Goal: Information Seeking & Learning: Check status

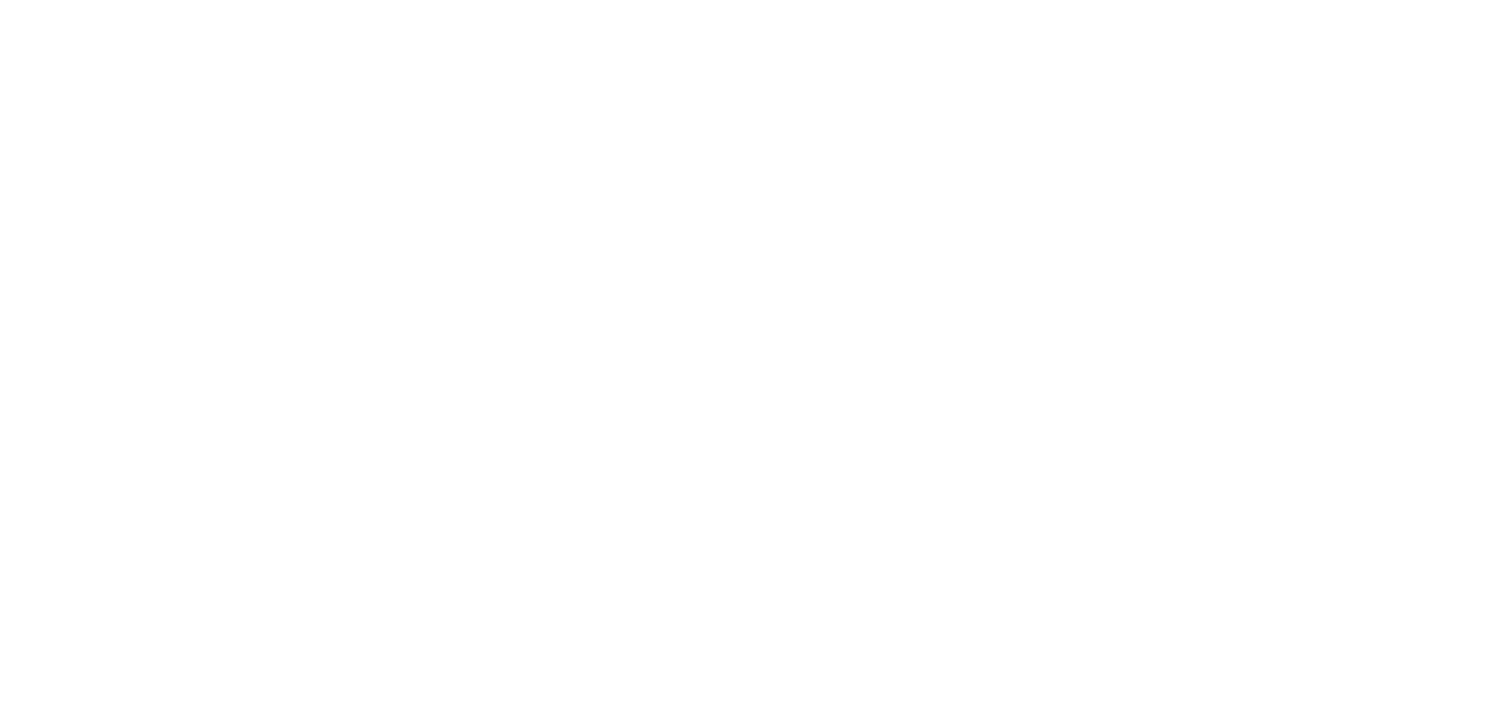
select select
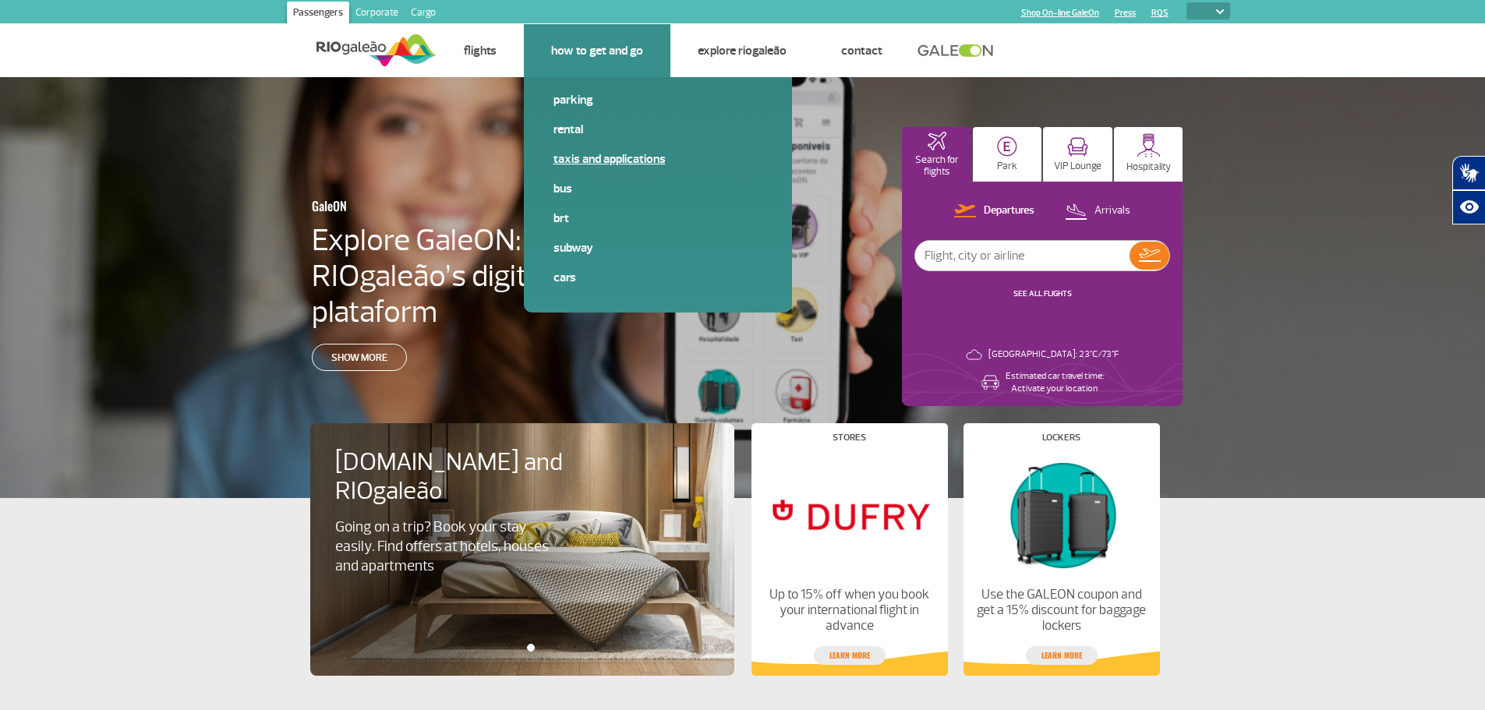
click at [585, 157] on link "Taxis and applications" at bounding box center [657, 158] width 209 height 17
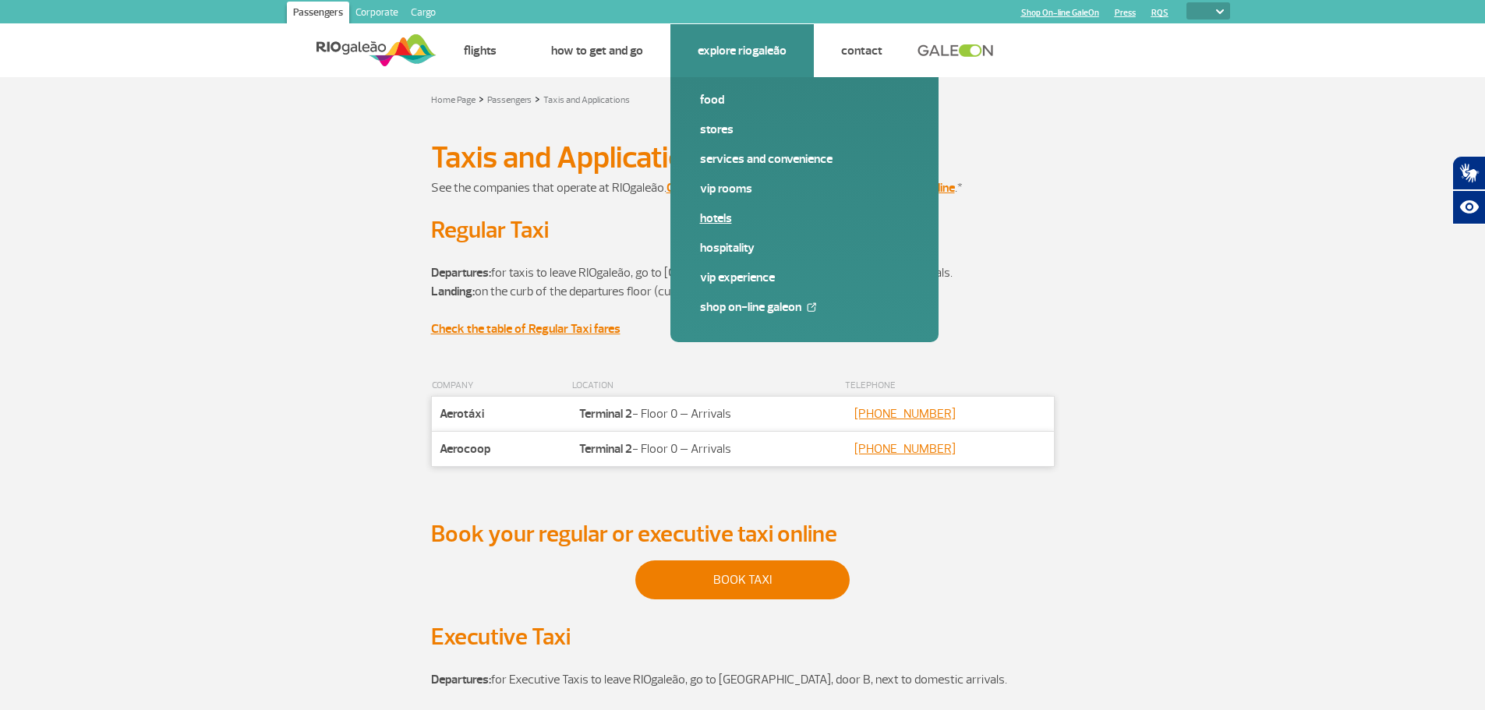
click at [727, 215] on link "Hotels" at bounding box center [804, 218] width 209 height 17
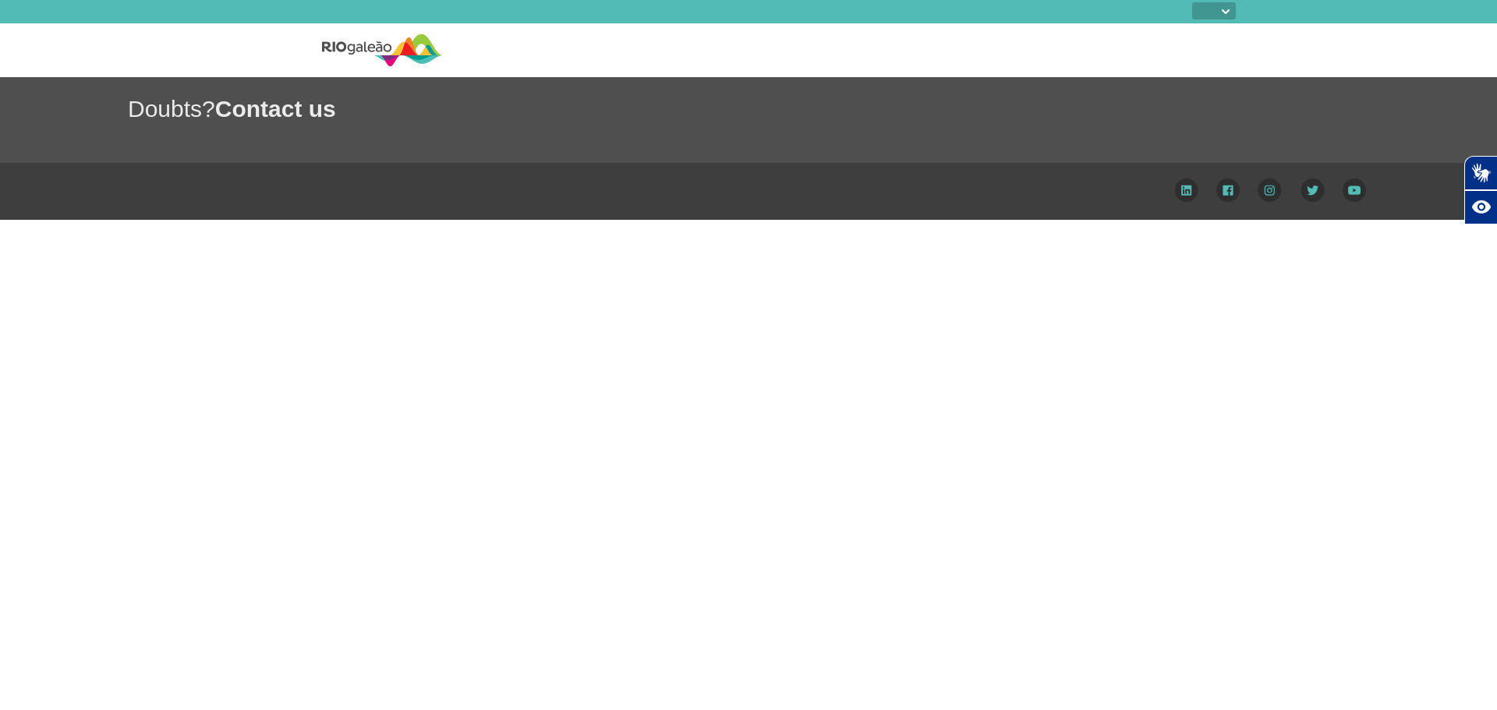
select select
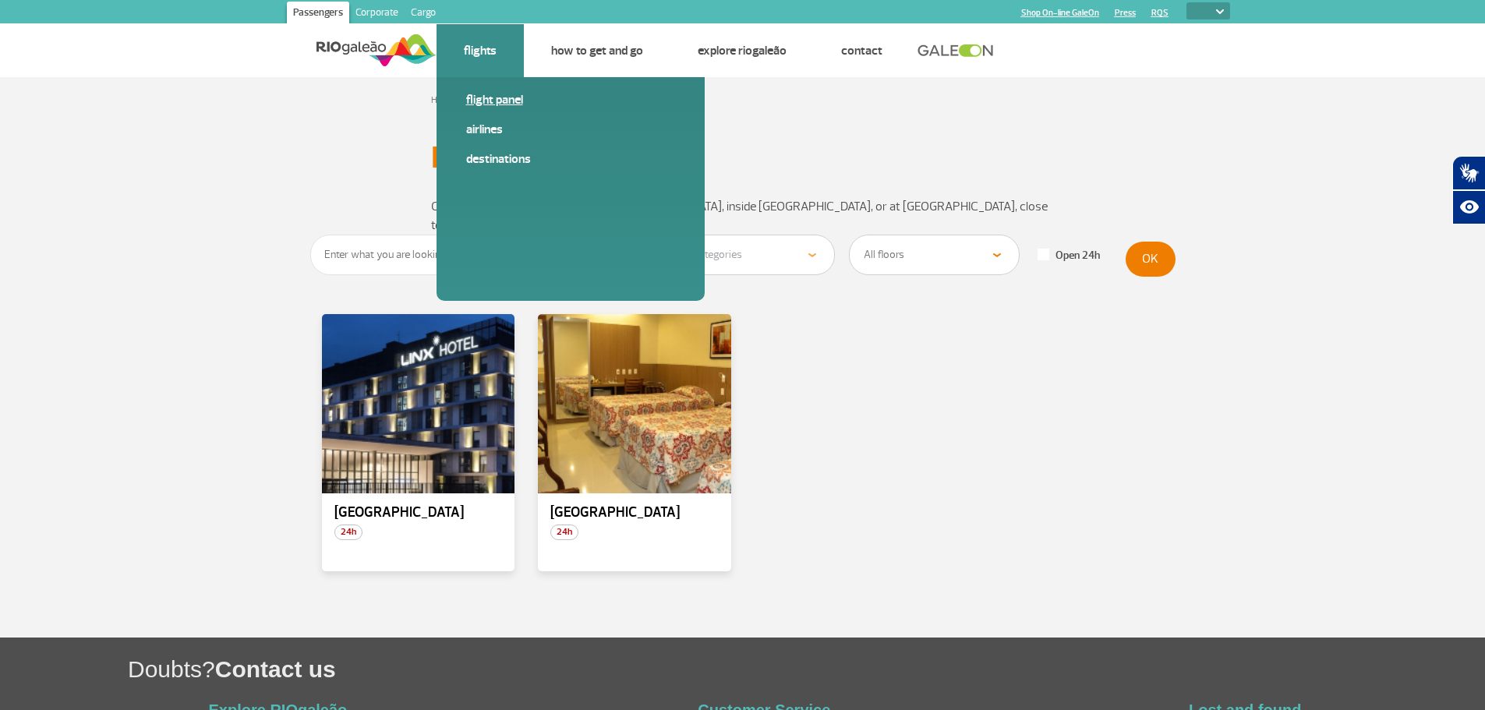
click at [483, 97] on link "Flight panel" at bounding box center [570, 99] width 209 height 17
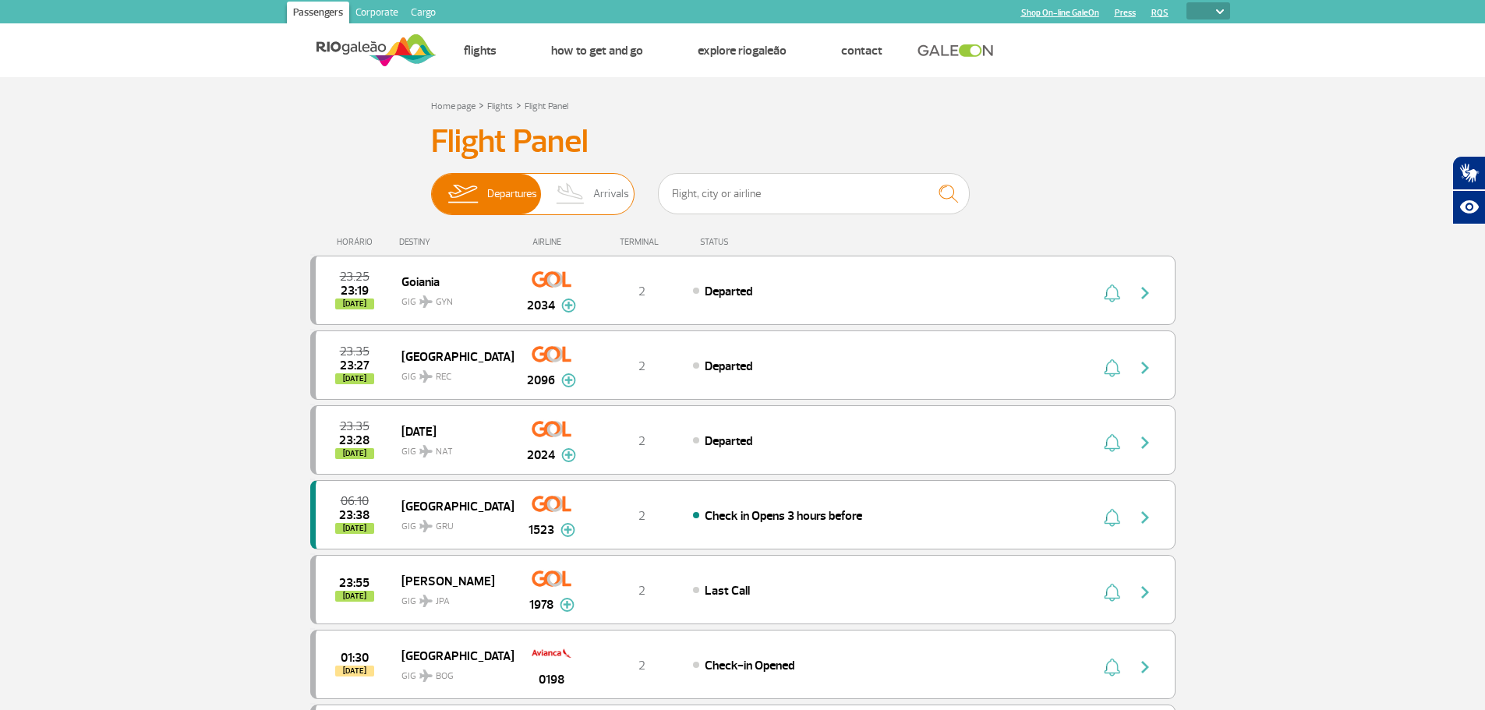
click at [602, 192] on span "Arrivals" at bounding box center [611, 194] width 36 height 41
click at [431, 186] on input "Departures Arrivals" at bounding box center [431, 186] width 0 height 0
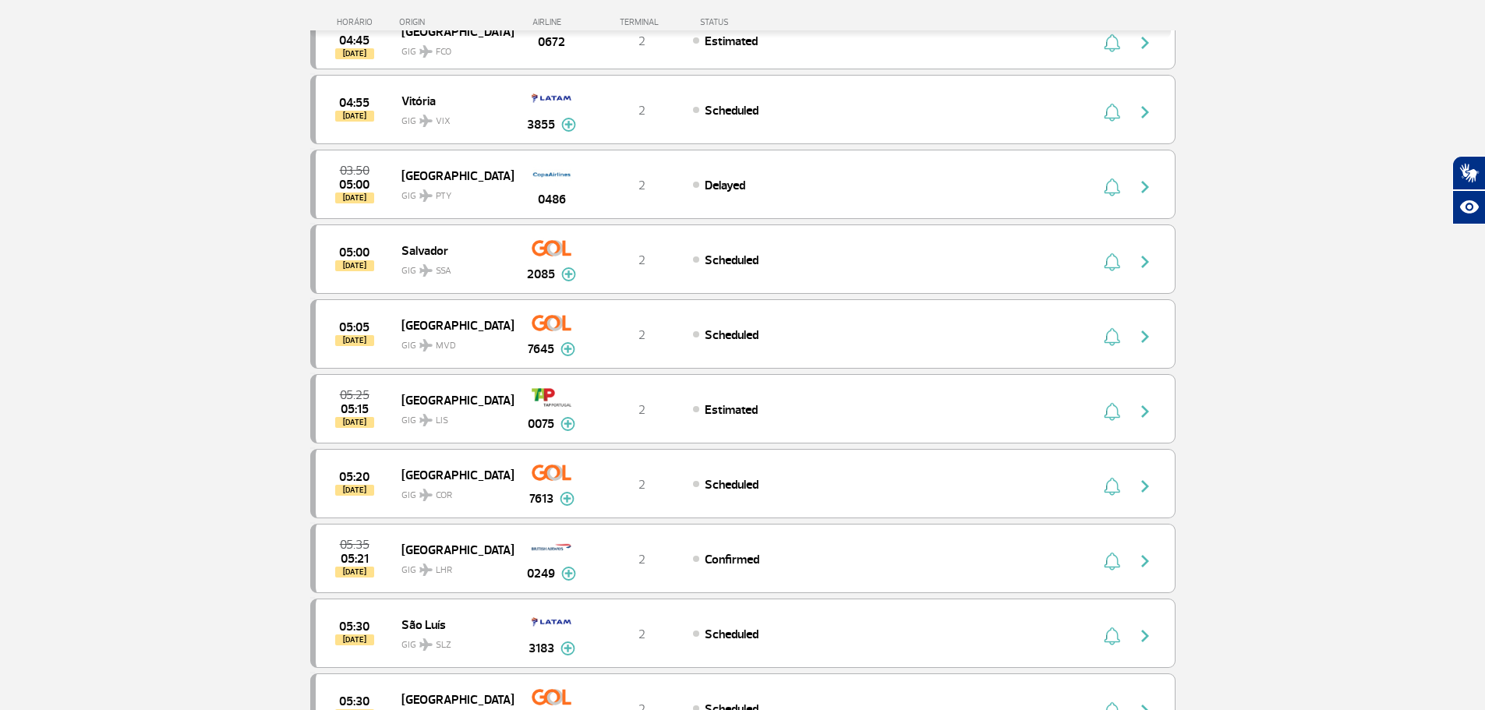
scroll to position [1169, 0]
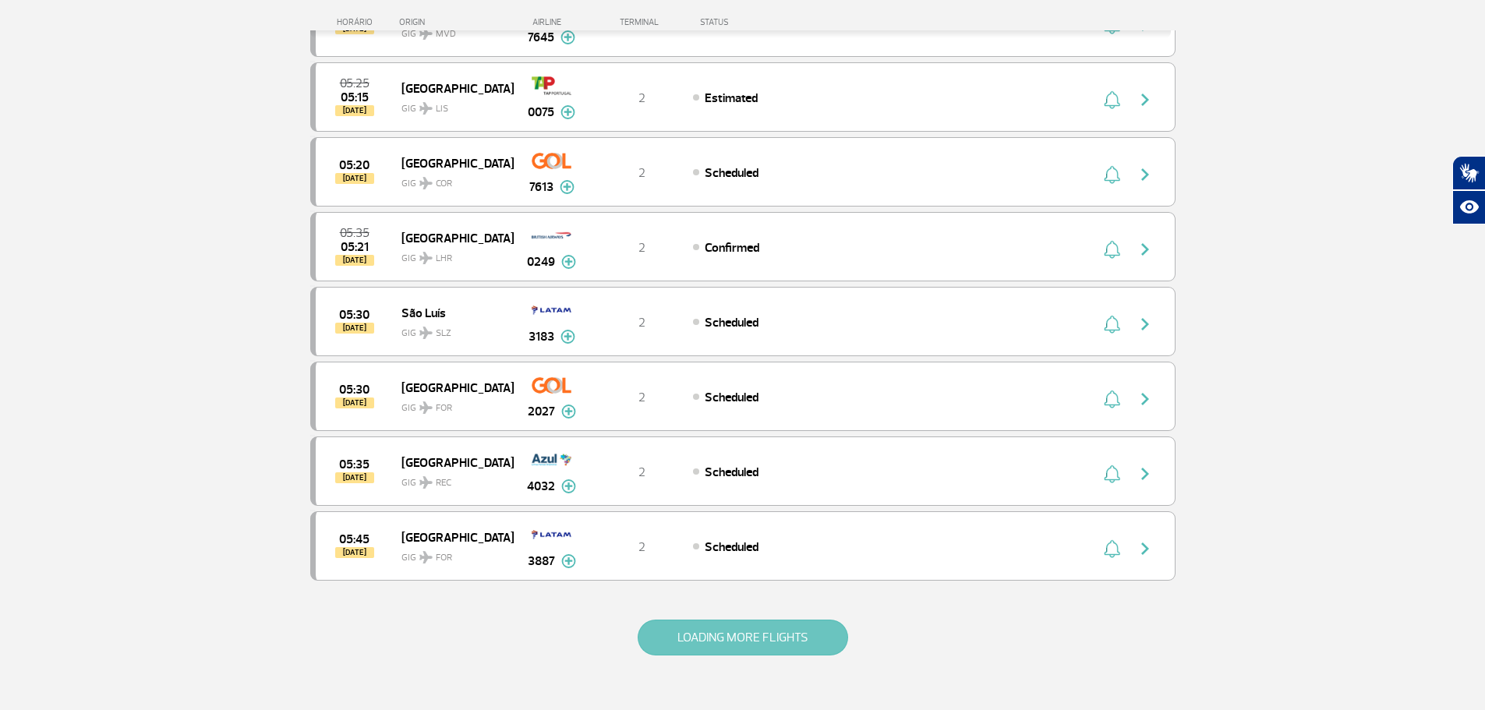
click at [785, 631] on button "LOADING MORE FLIGHTS" at bounding box center [743, 638] width 210 height 36
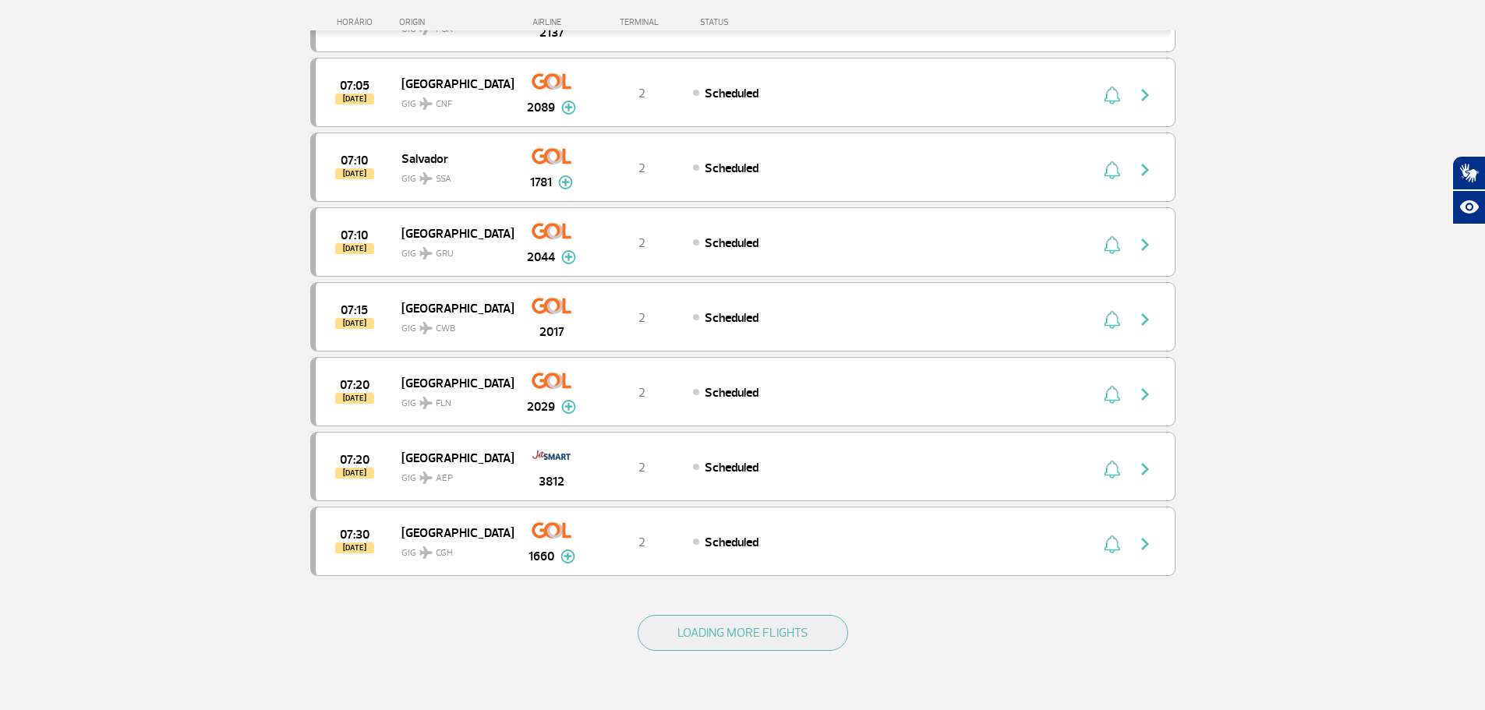
scroll to position [2884, 0]
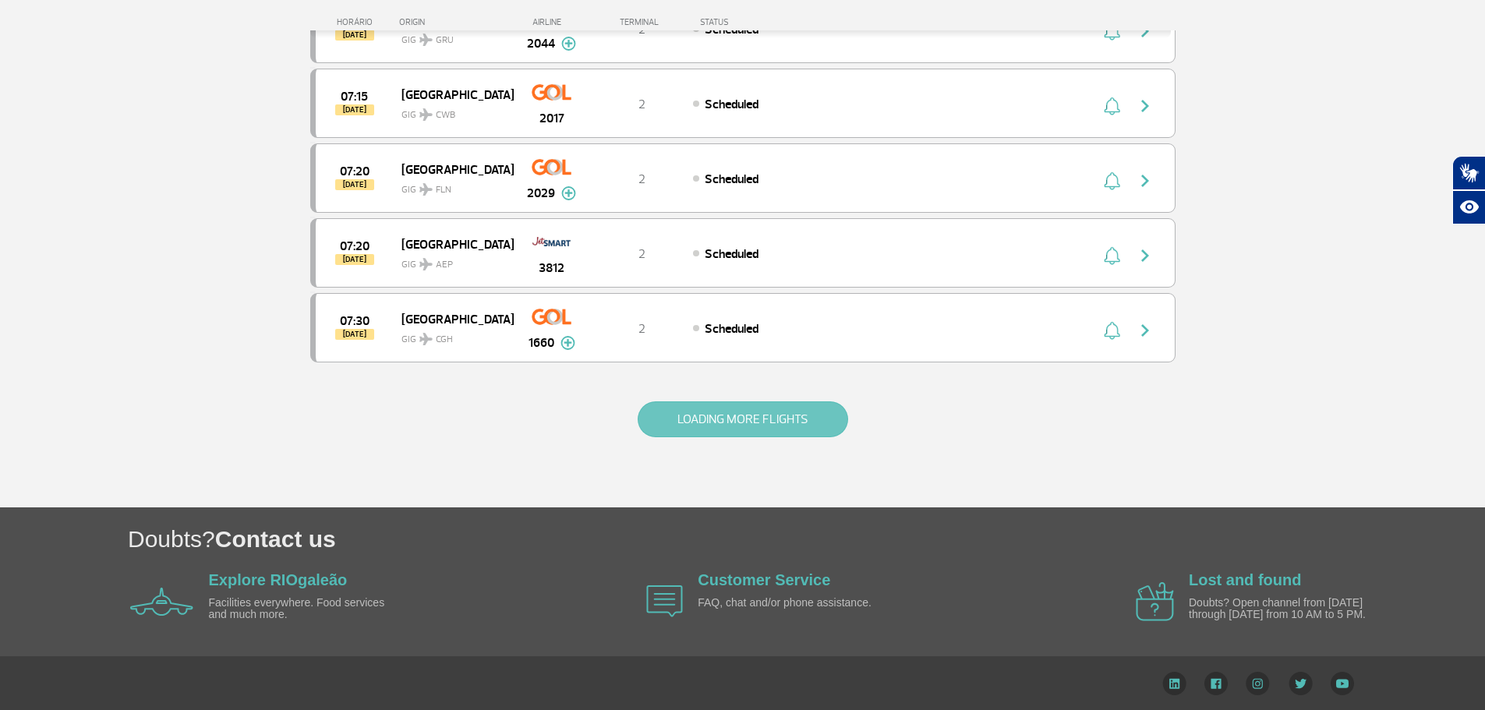
click at [758, 426] on button "LOADING MORE FLIGHTS" at bounding box center [743, 419] width 210 height 36
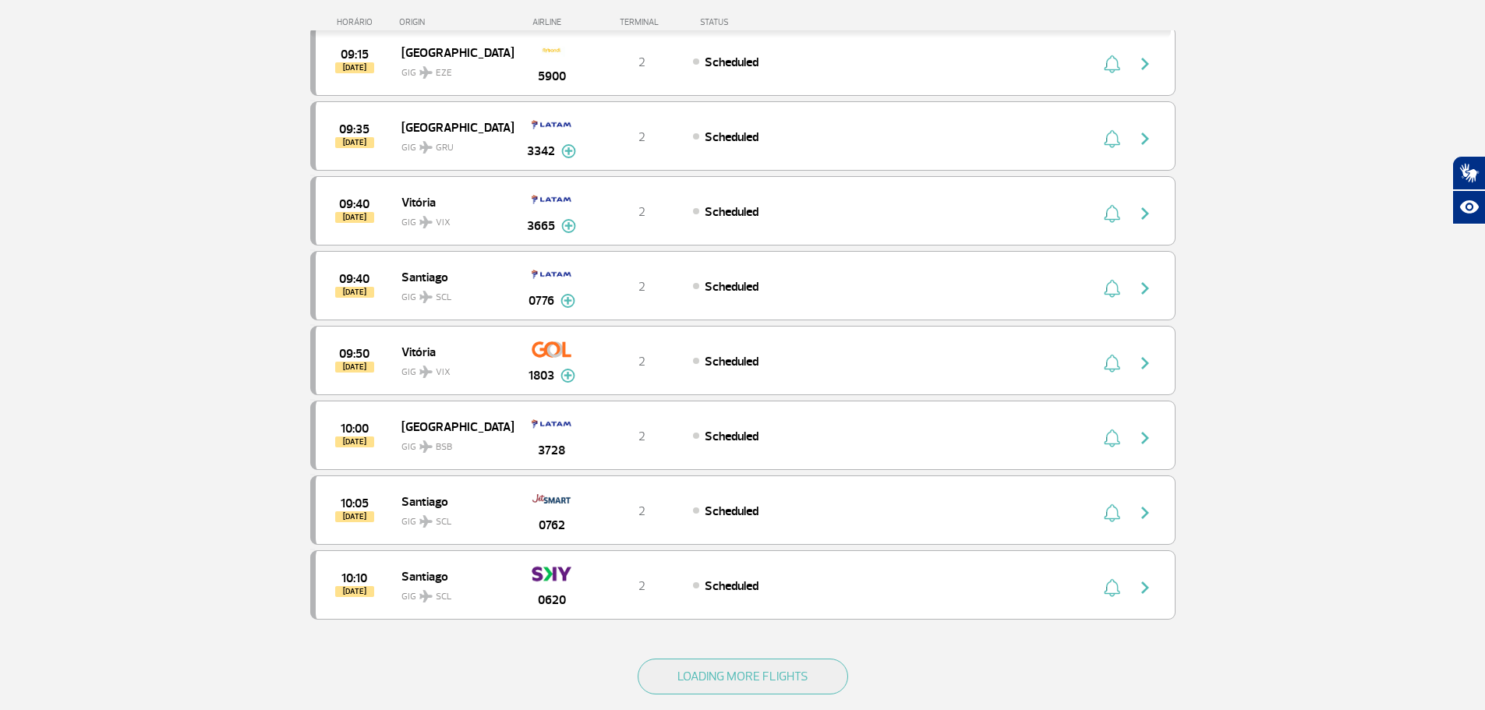
scroll to position [4365, 0]
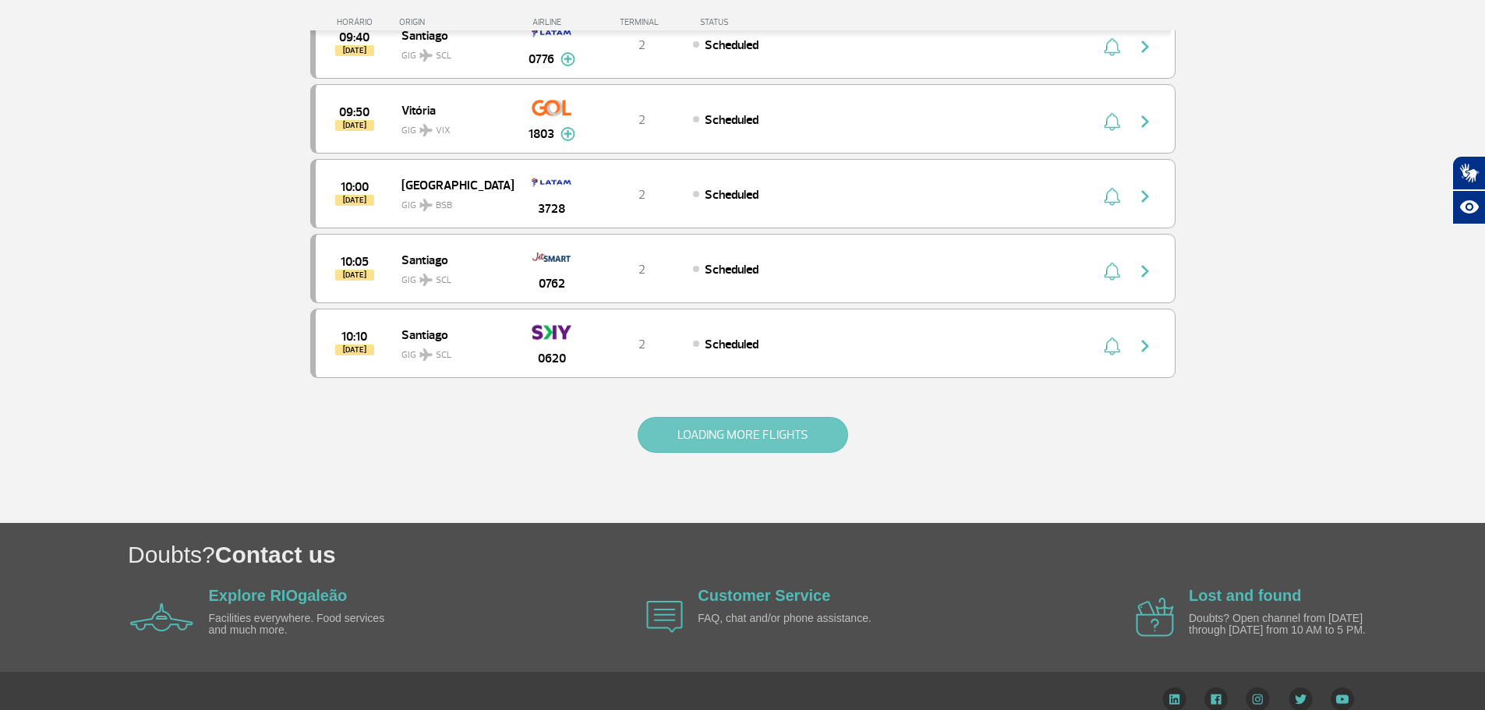
click at [743, 440] on button "LOADING MORE FLIGHTS" at bounding box center [743, 435] width 210 height 36
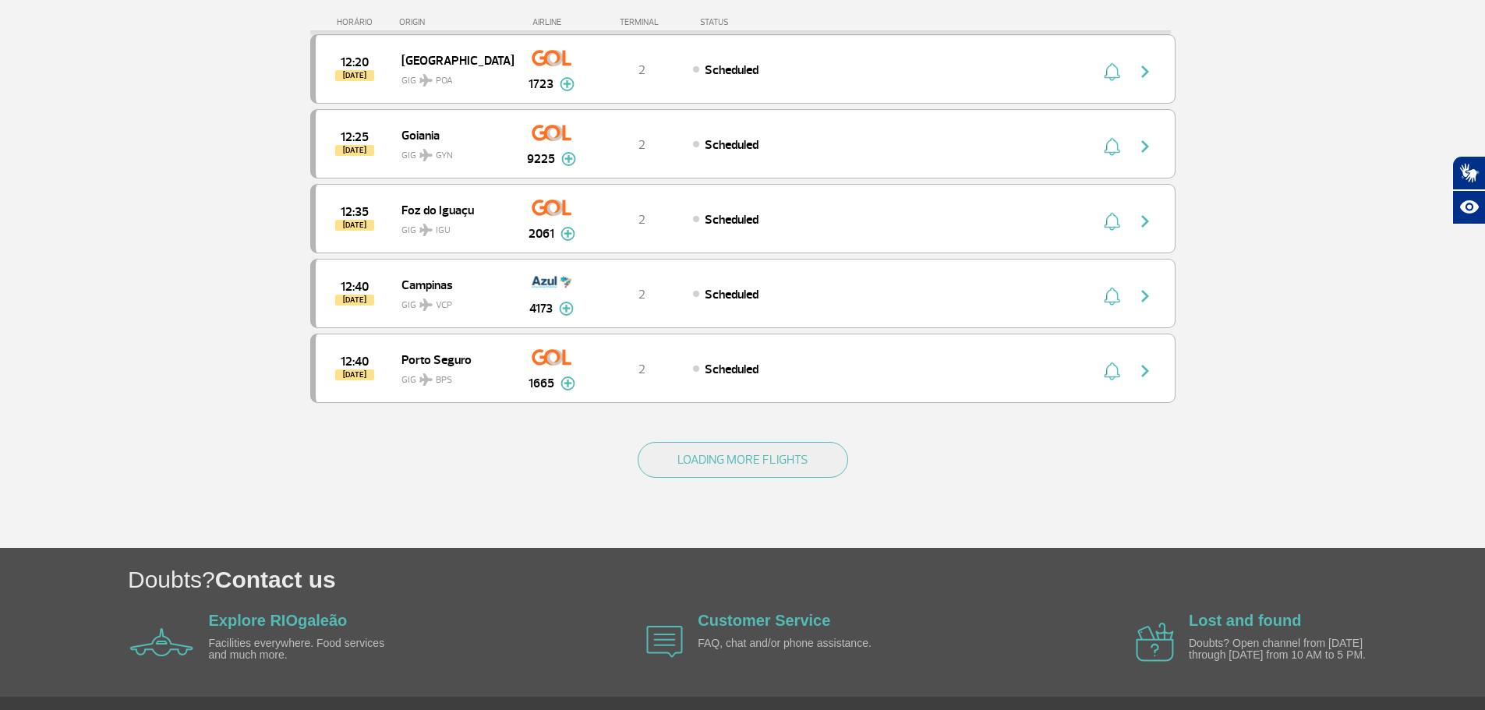
scroll to position [5847, 0]
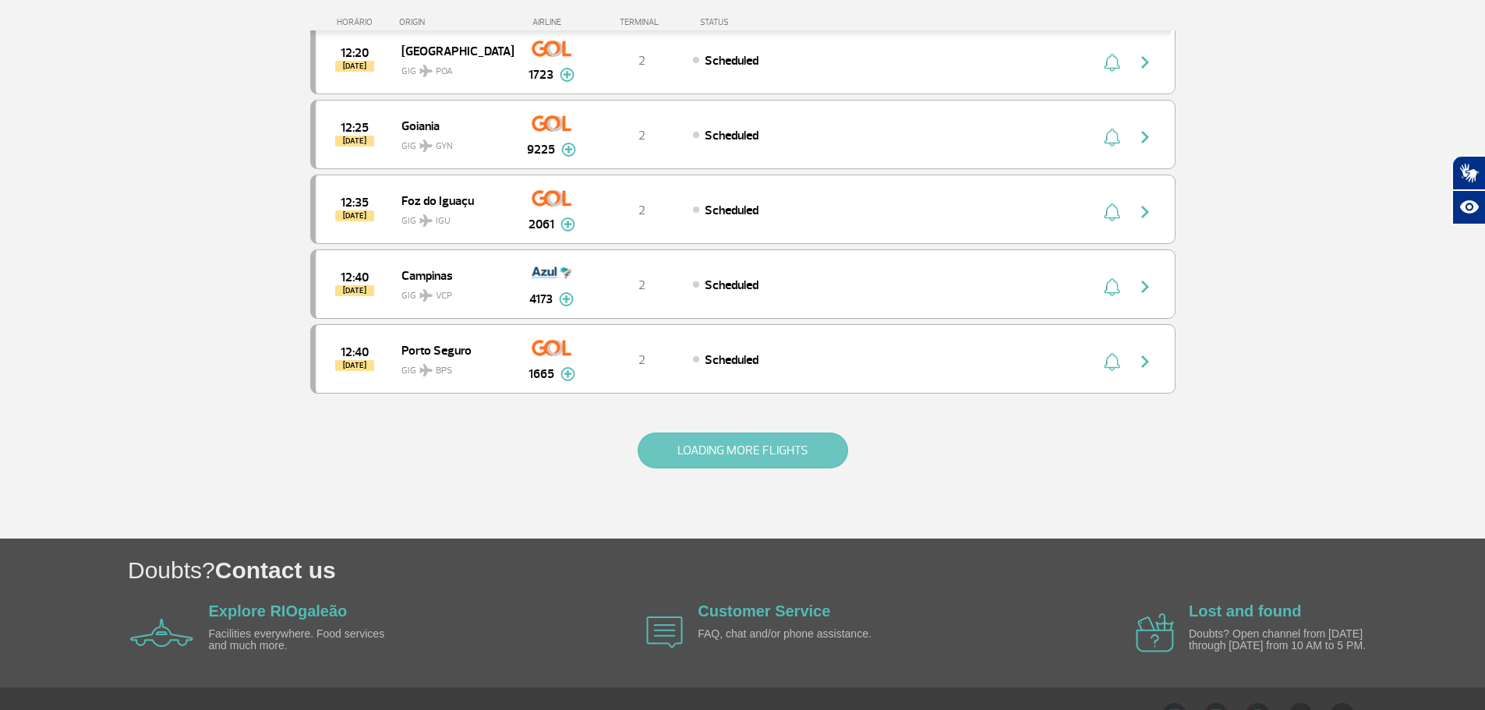
click at [706, 457] on button "LOADING MORE FLIGHTS" at bounding box center [743, 451] width 210 height 36
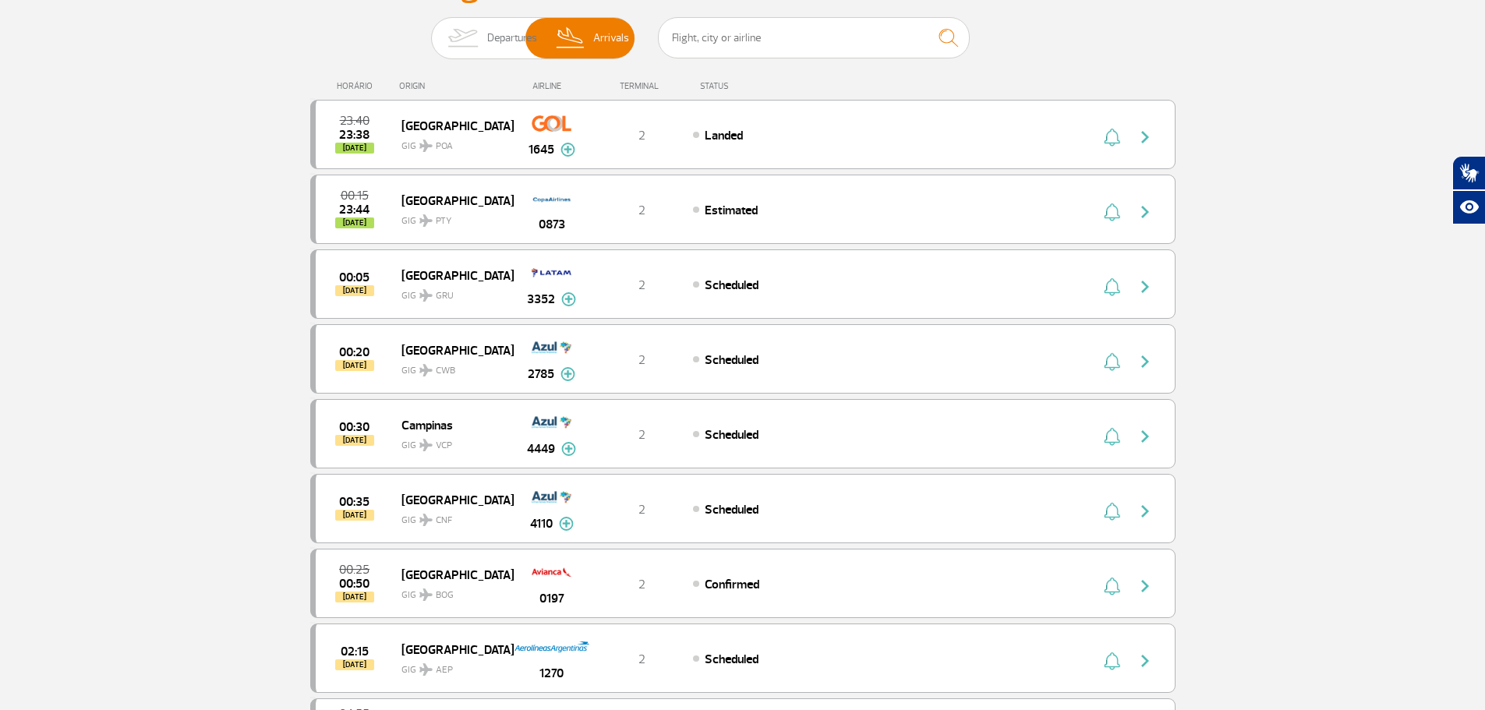
scroll to position [0, 0]
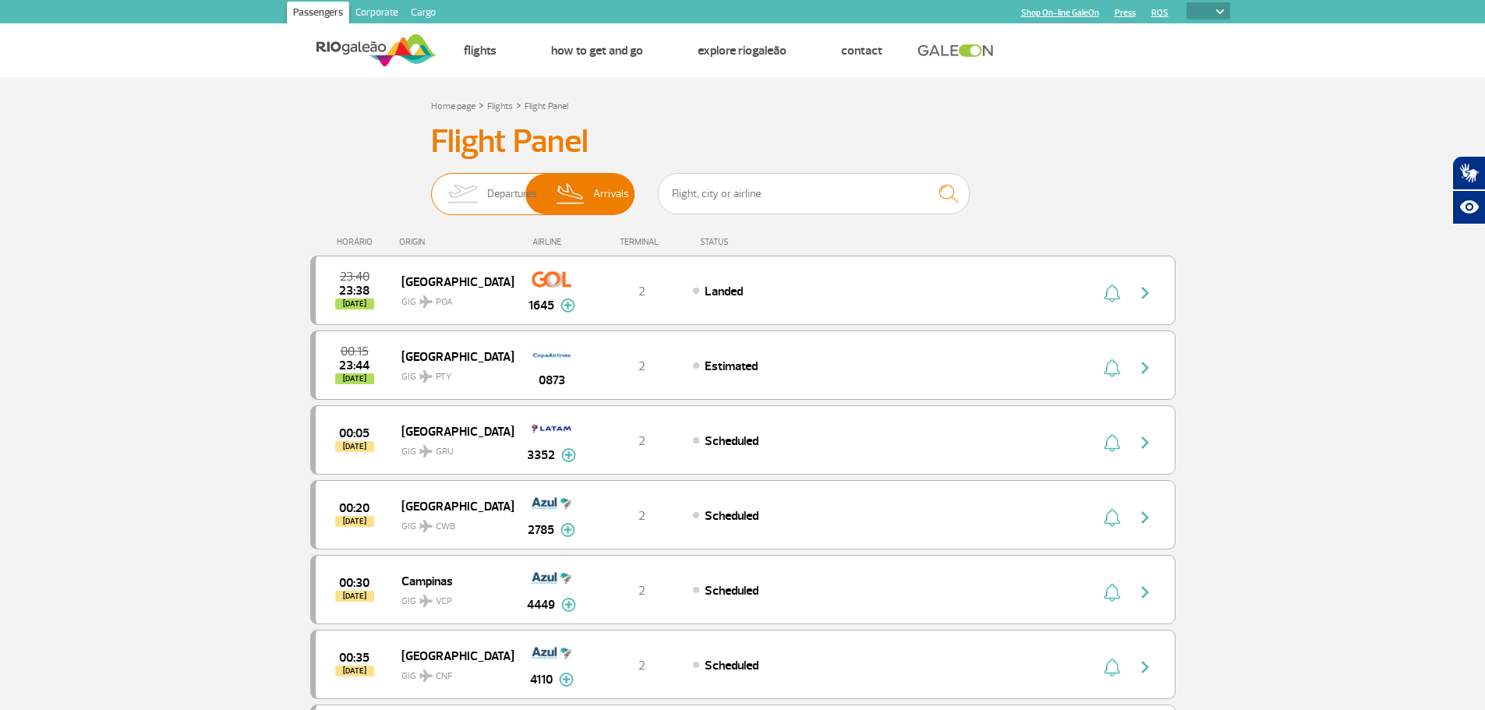
click at [607, 207] on span "Arrivals" at bounding box center [611, 194] width 36 height 41
click at [431, 186] on input "Departures Arrivals" at bounding box center [431, 186] width 0 height 0
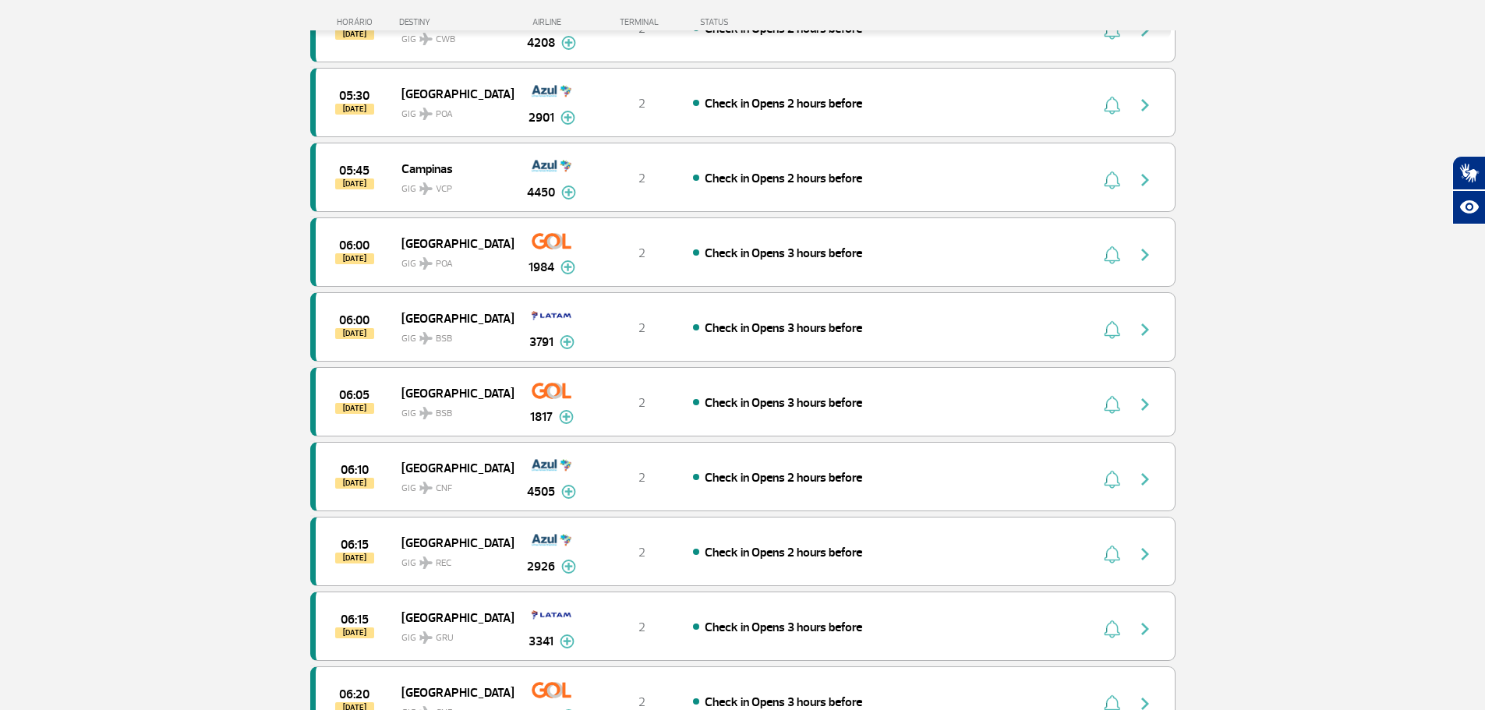
scroll to position [1247, 0]
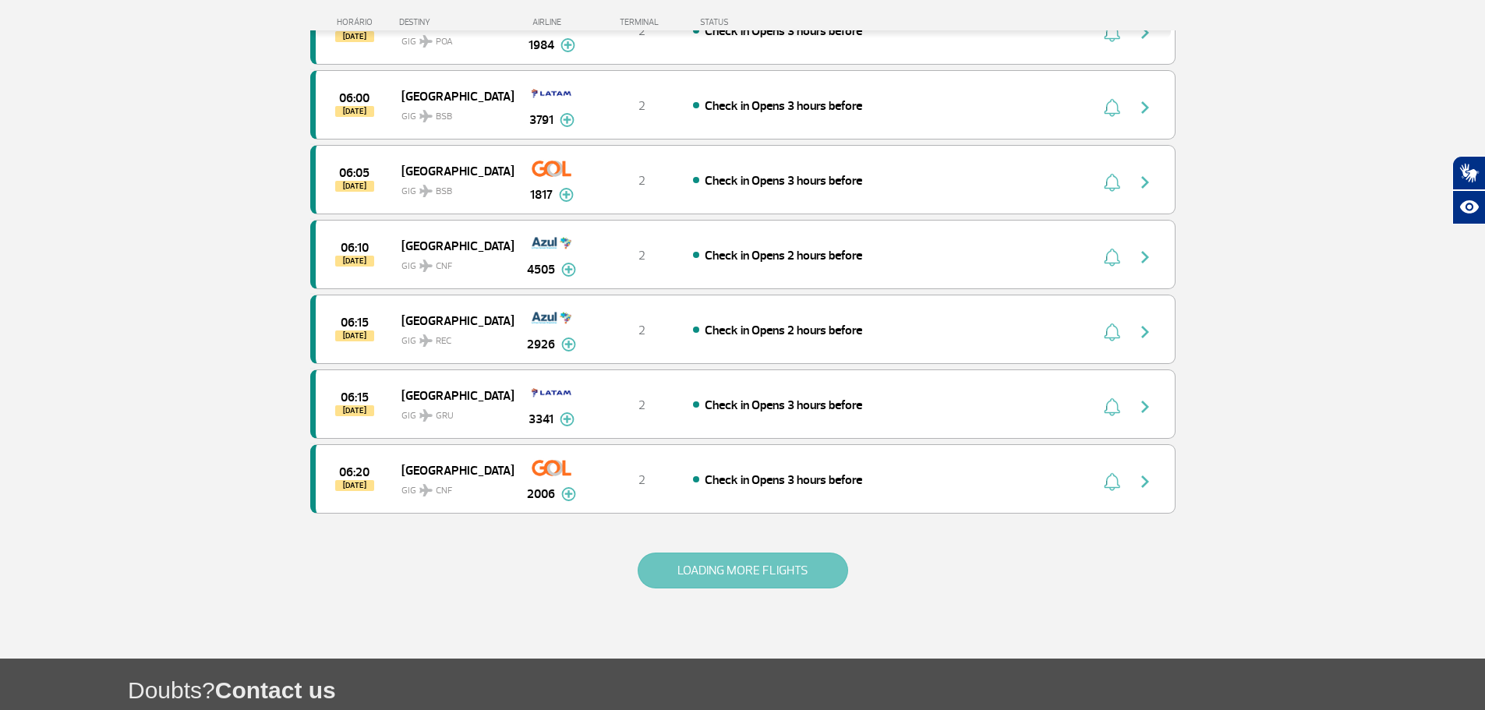
click at [682, 575] on button "LOADING MORE FLIGHTS" at bounding box center [743, 571] width 210 height 36
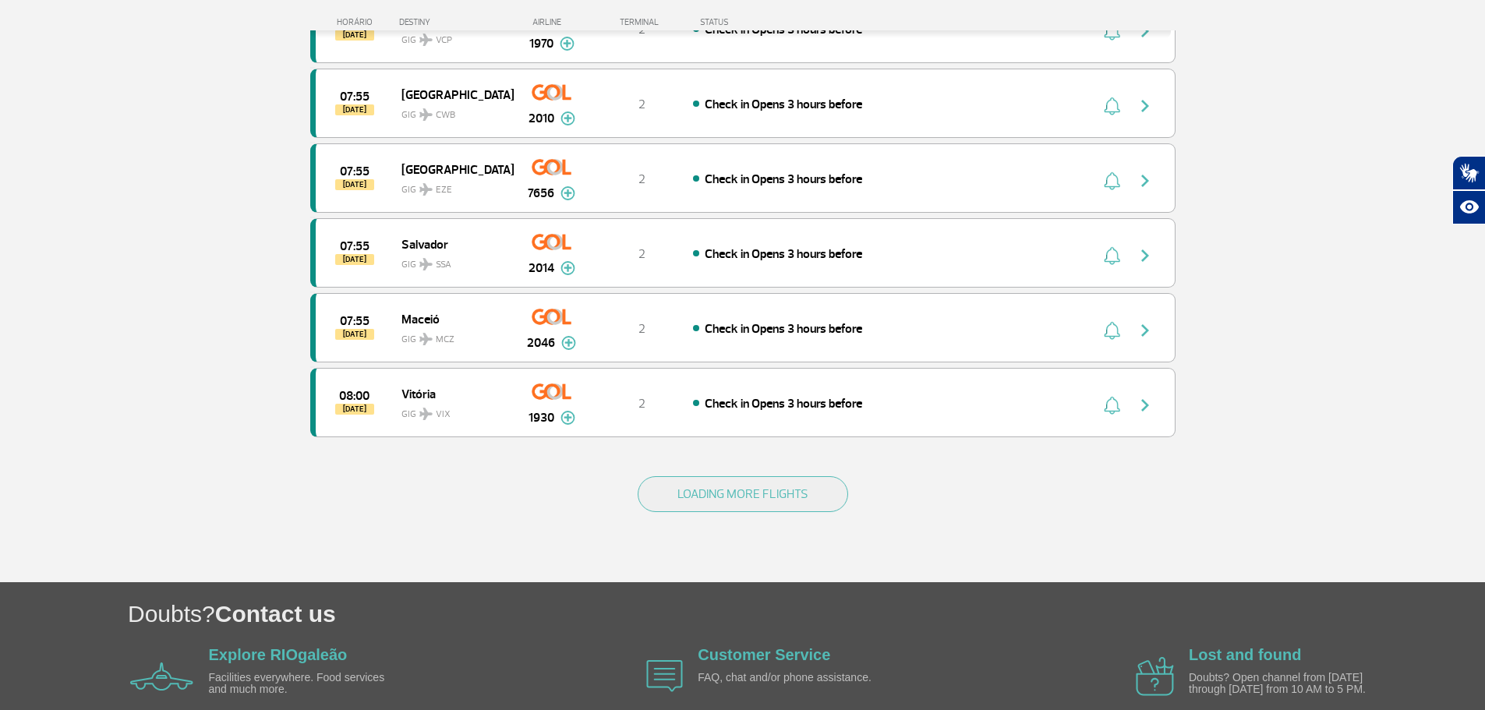
scroll to position [2884, 0]
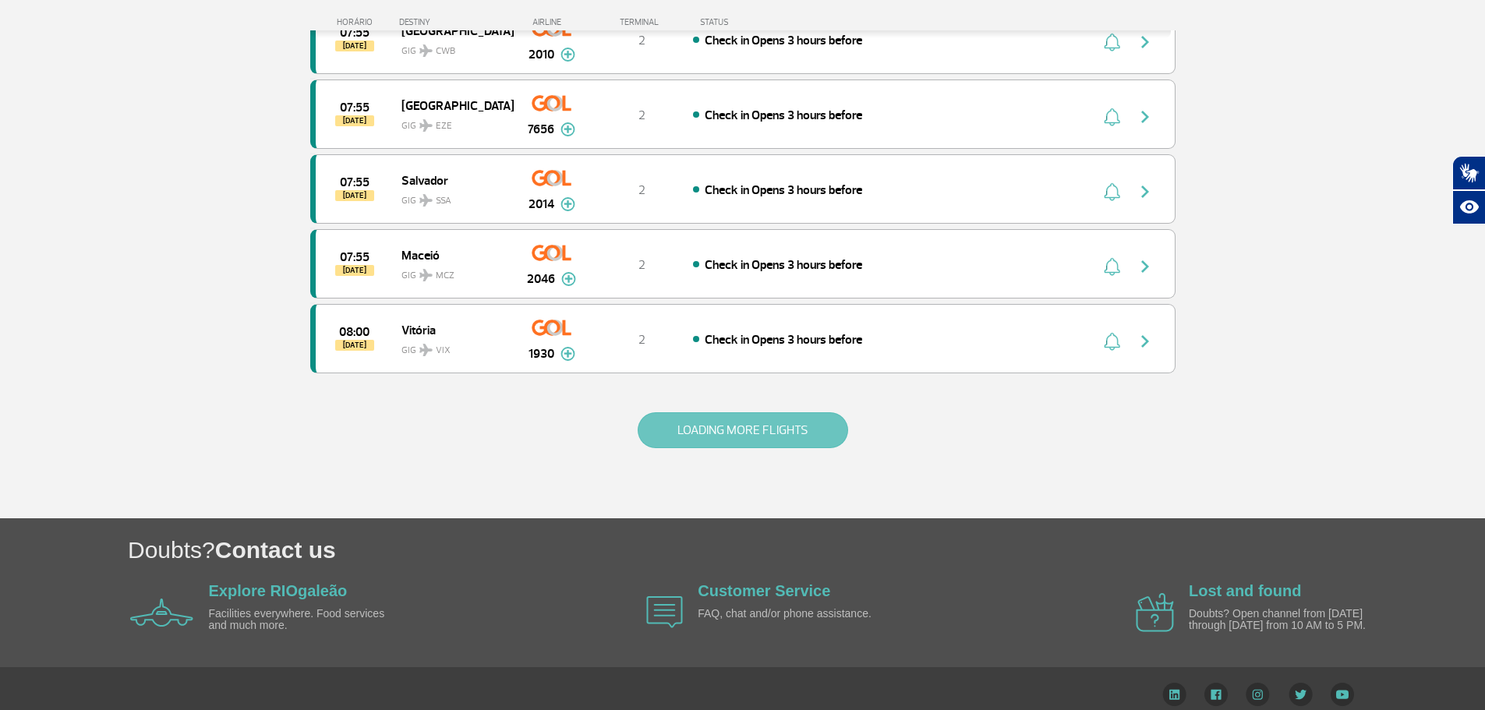
click at [690, 424] on button "LOADING MORE FLIGHTS" at bounding box center [743, 430] width 210 height 36
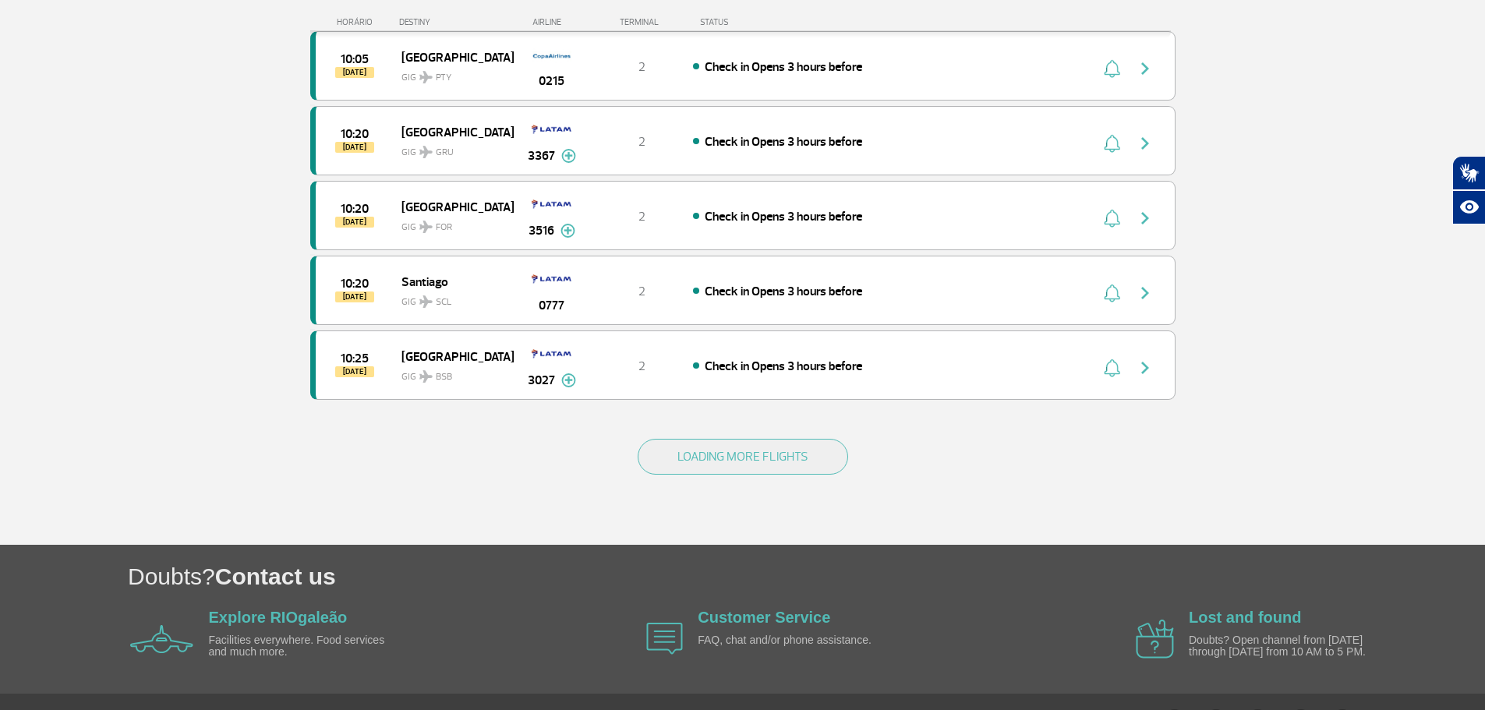
scroll to position [4395, 0]
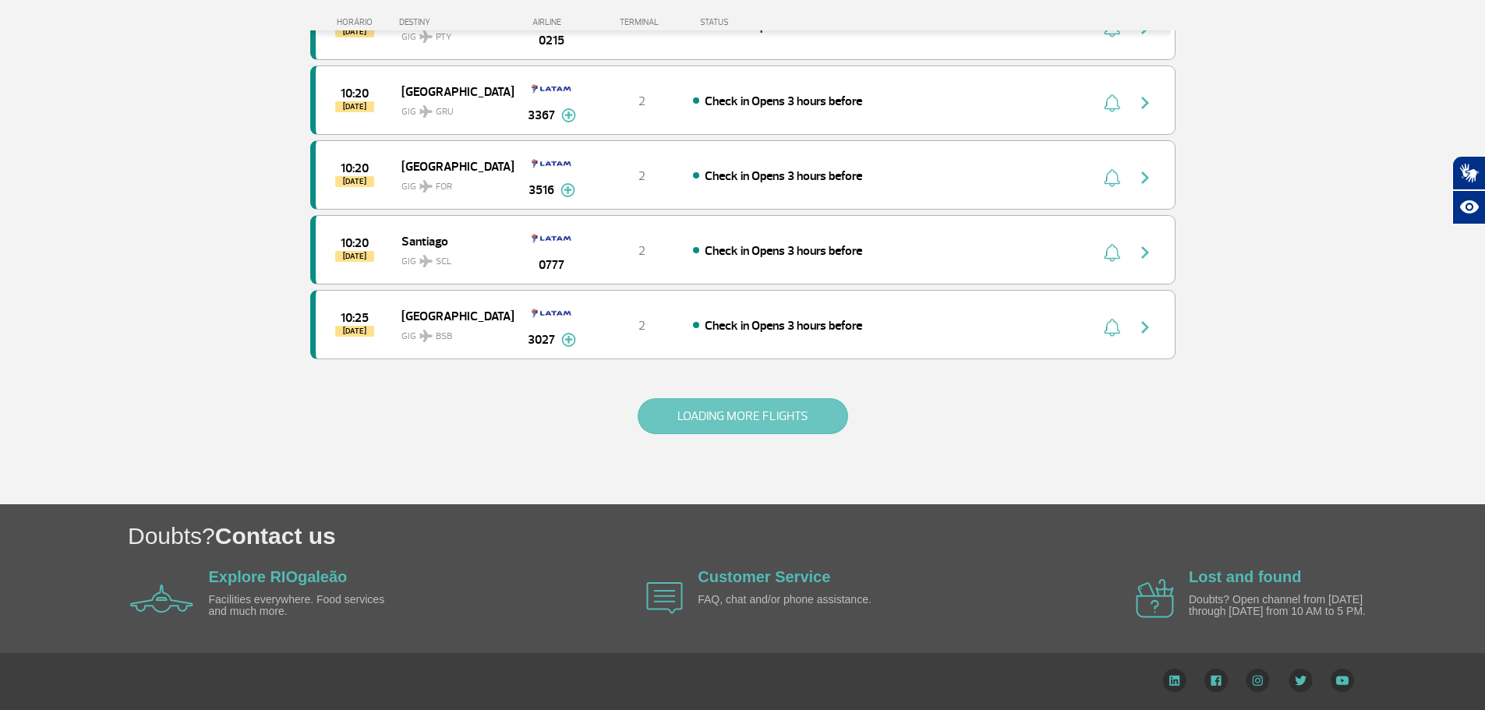
click at [695, 431] on button "LOADING MORE FLIGHTS" at bounding box center [743, 416] width 210 height 36
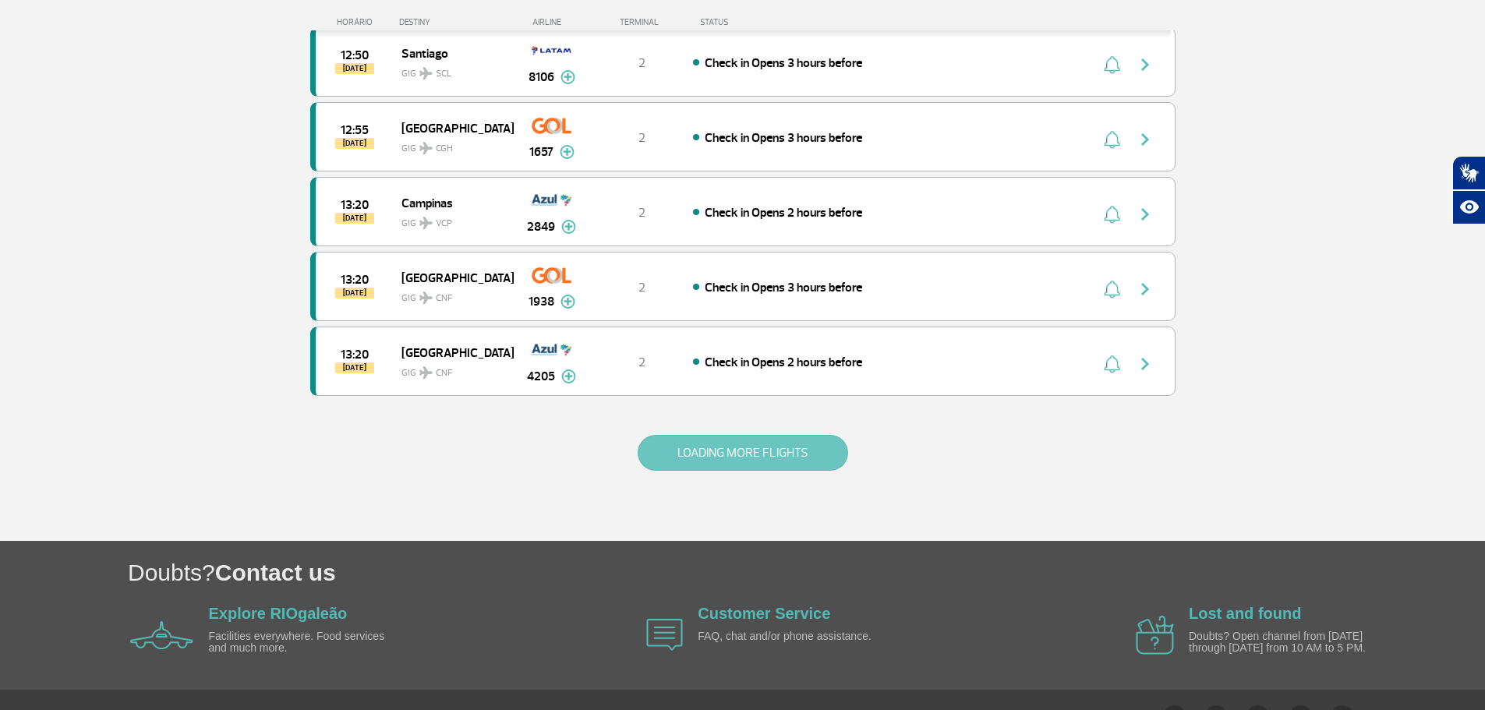
scroll to position [5892, 0]
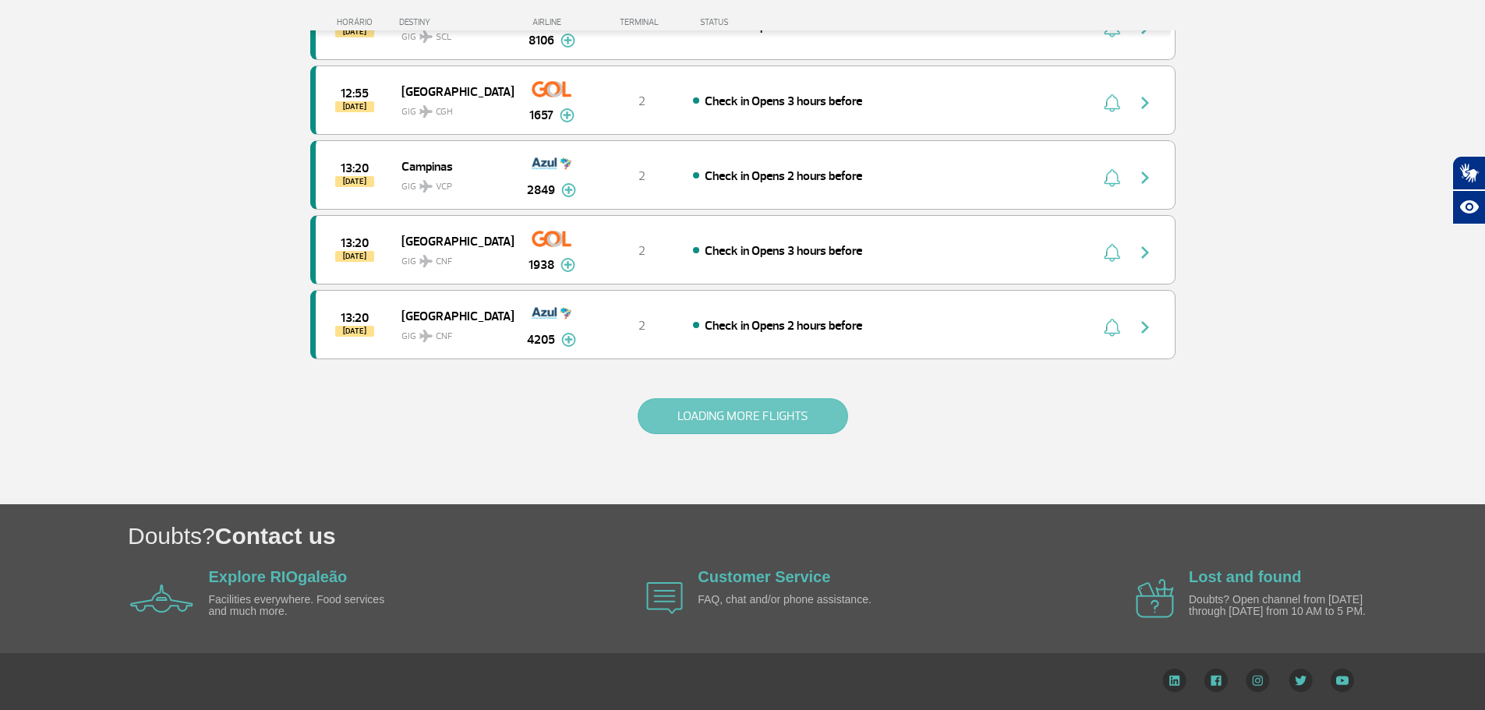
click at [698, 429] on button "LOADING MORE FLIGHTS" at bounding box center [743, 416] width 210 height 36
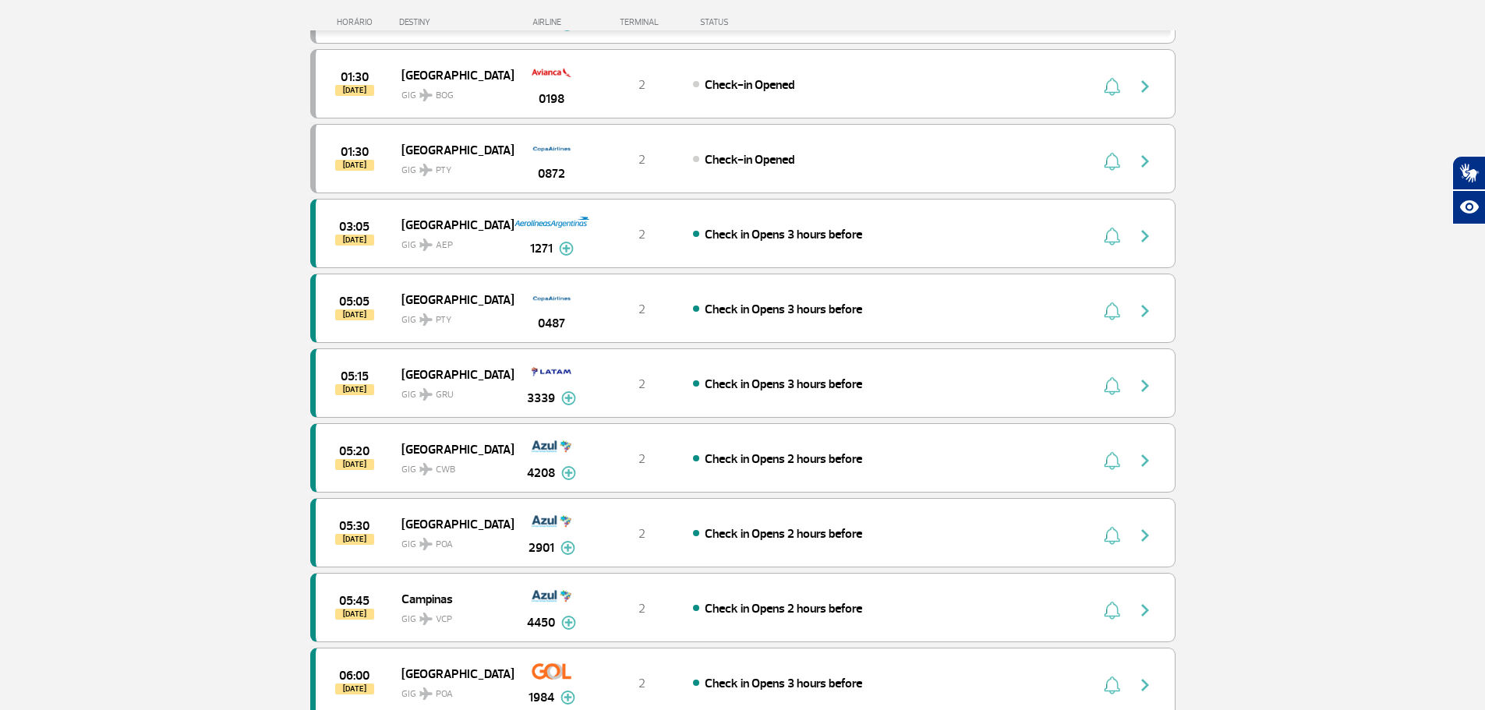
scroll to position [0, 0]
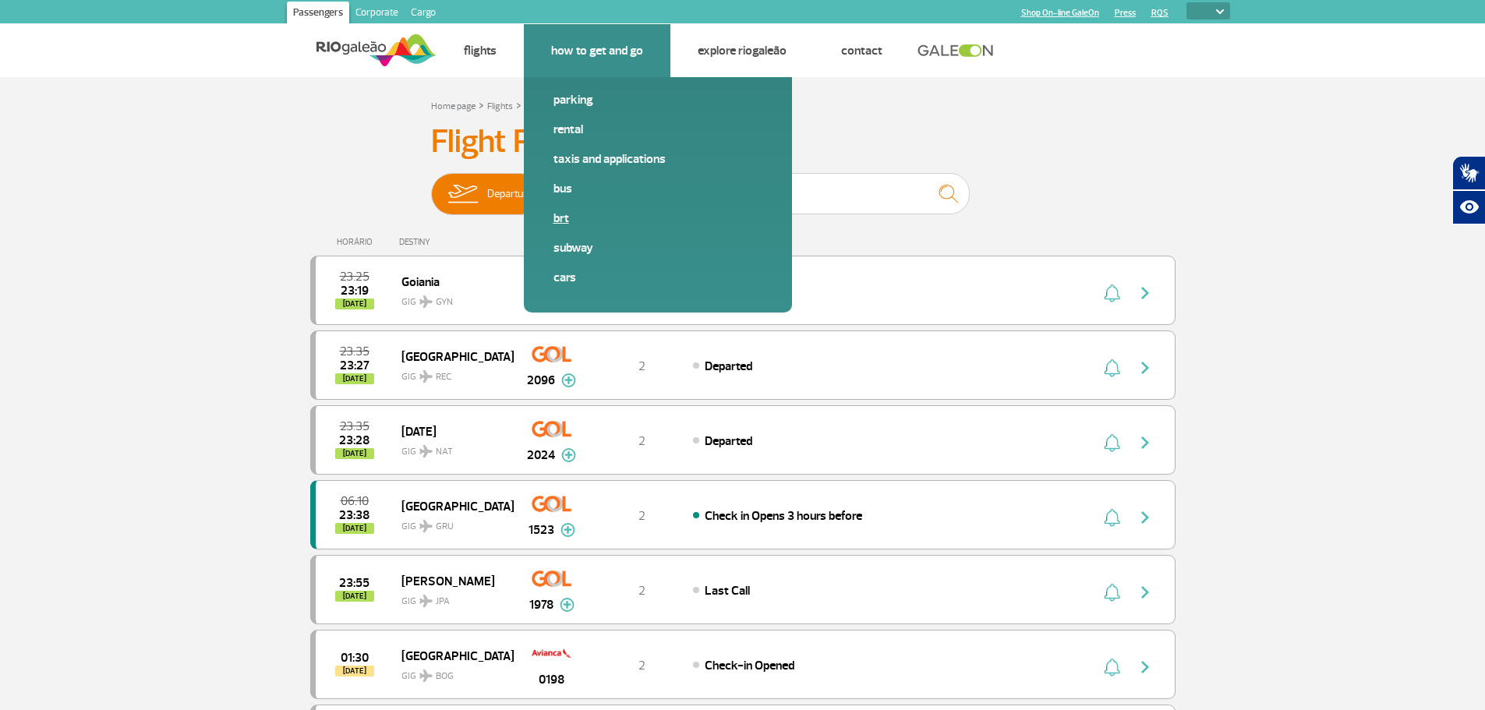
click at [561, 219] on link "BRT" at bounding box center [657, 218] width 209 height 17
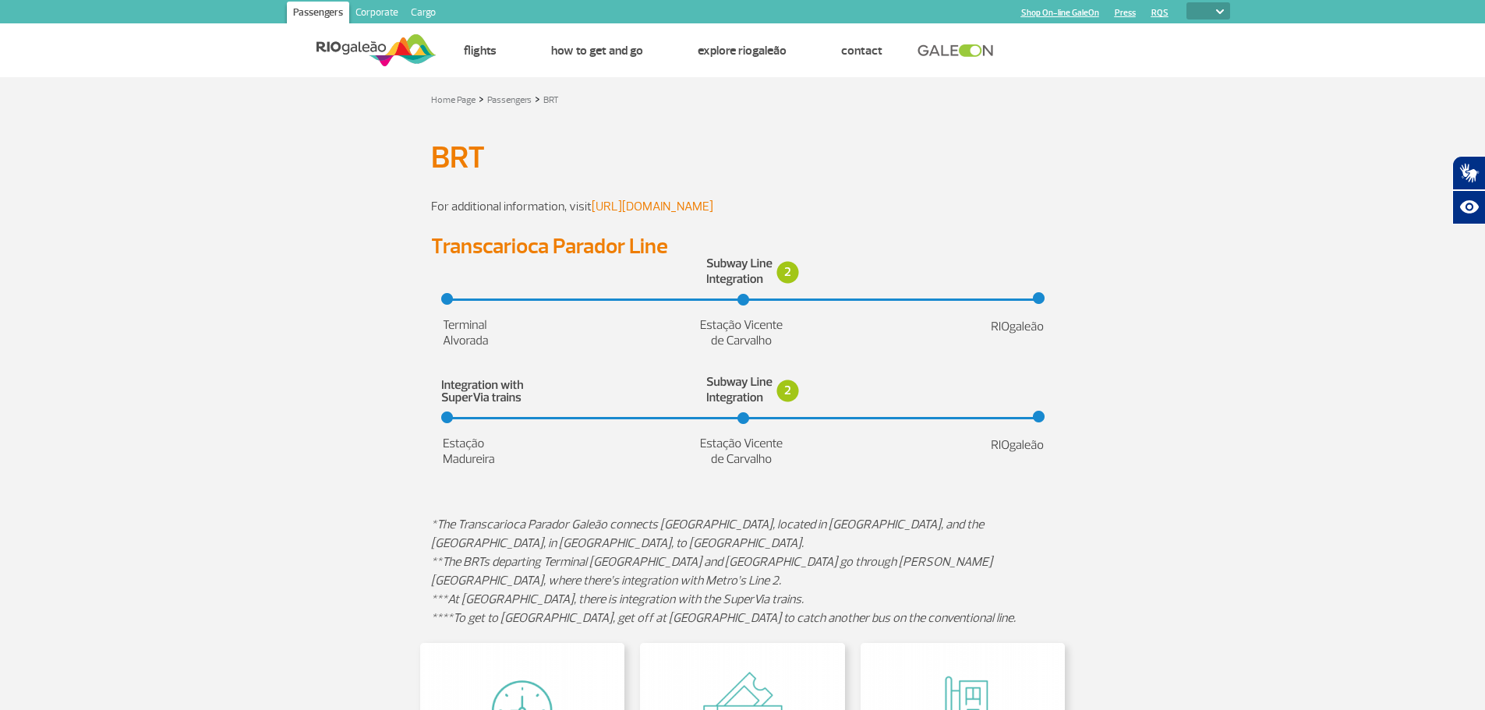
click at [656, 209] on link "https://mobi-rio.rio.br/" at bounding box center [653, 207] width 122 height 16
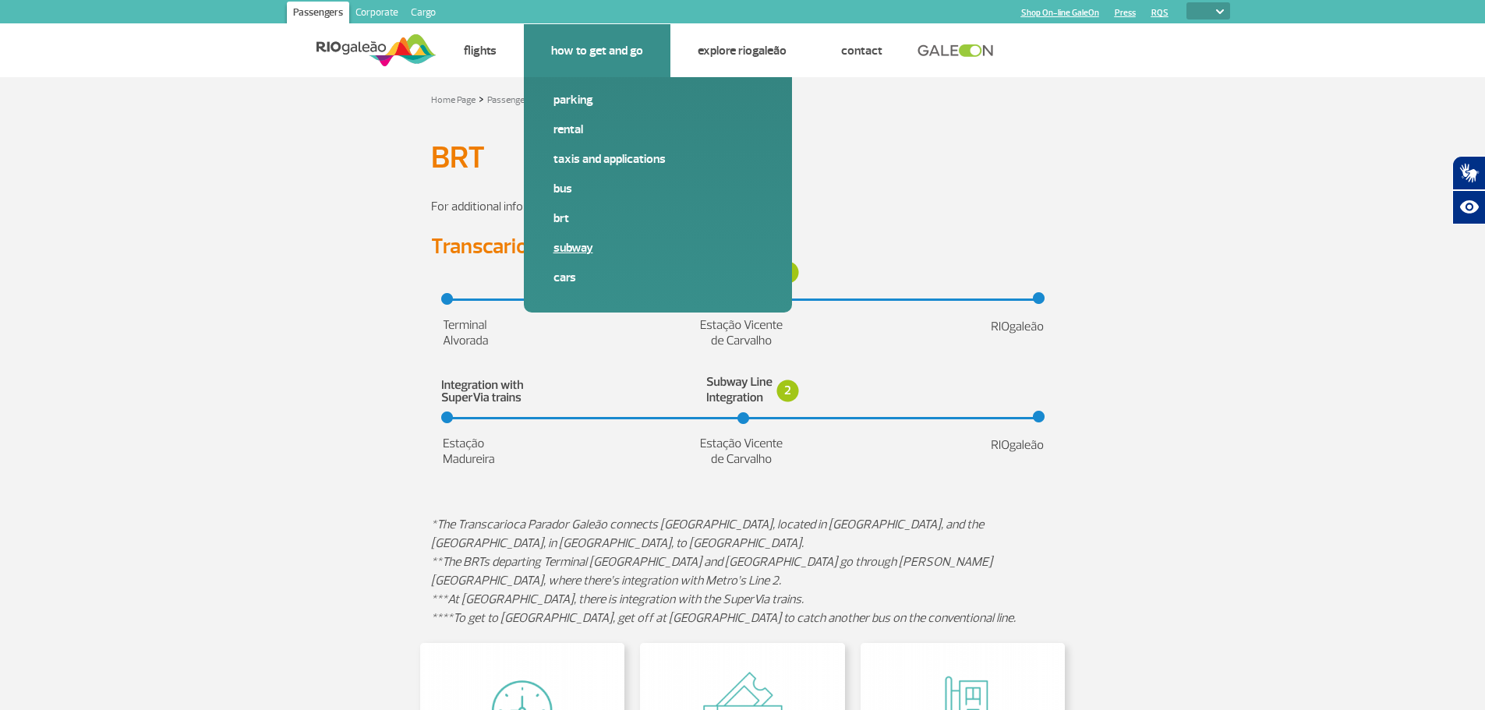
click at [568, 248] on link "Subway" at bounding box center [657, 247] width 209 height 17
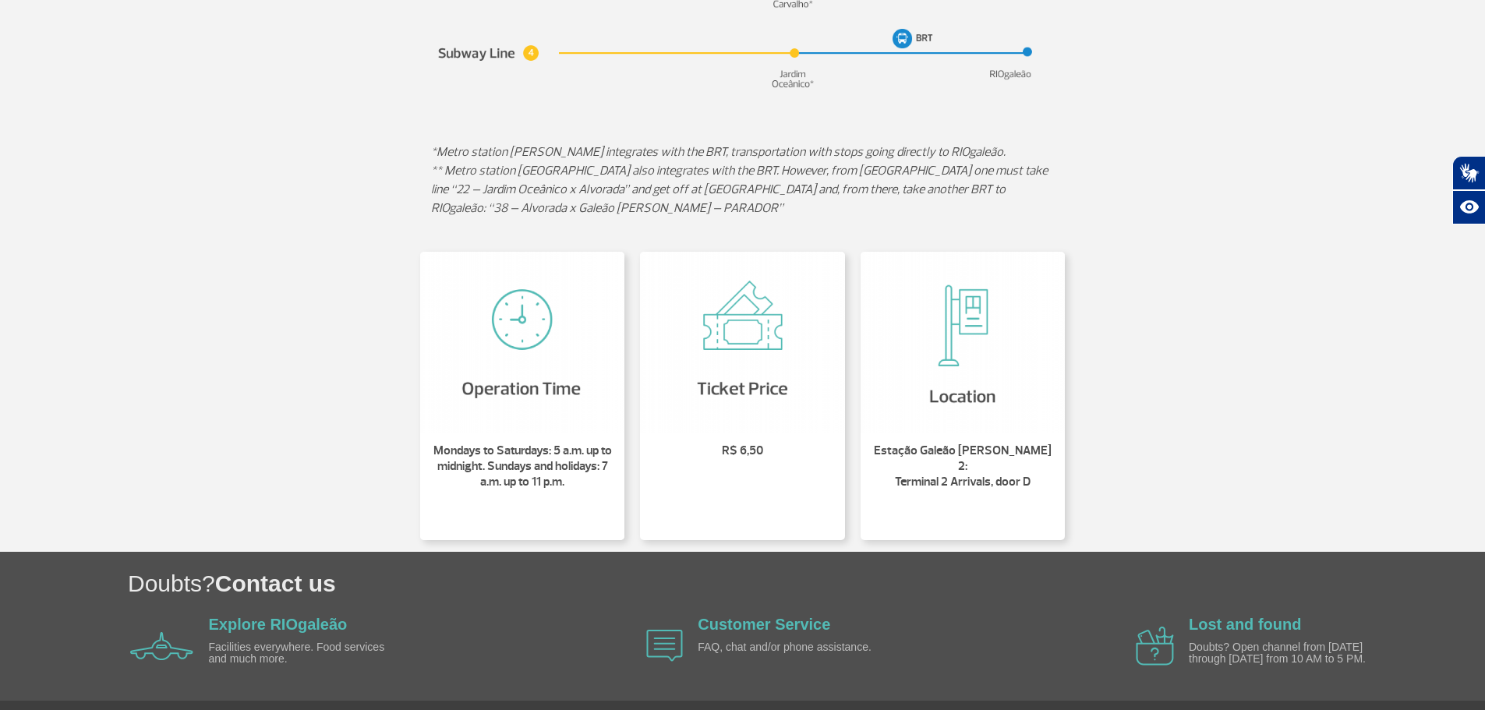
scroll to position [327, 0]
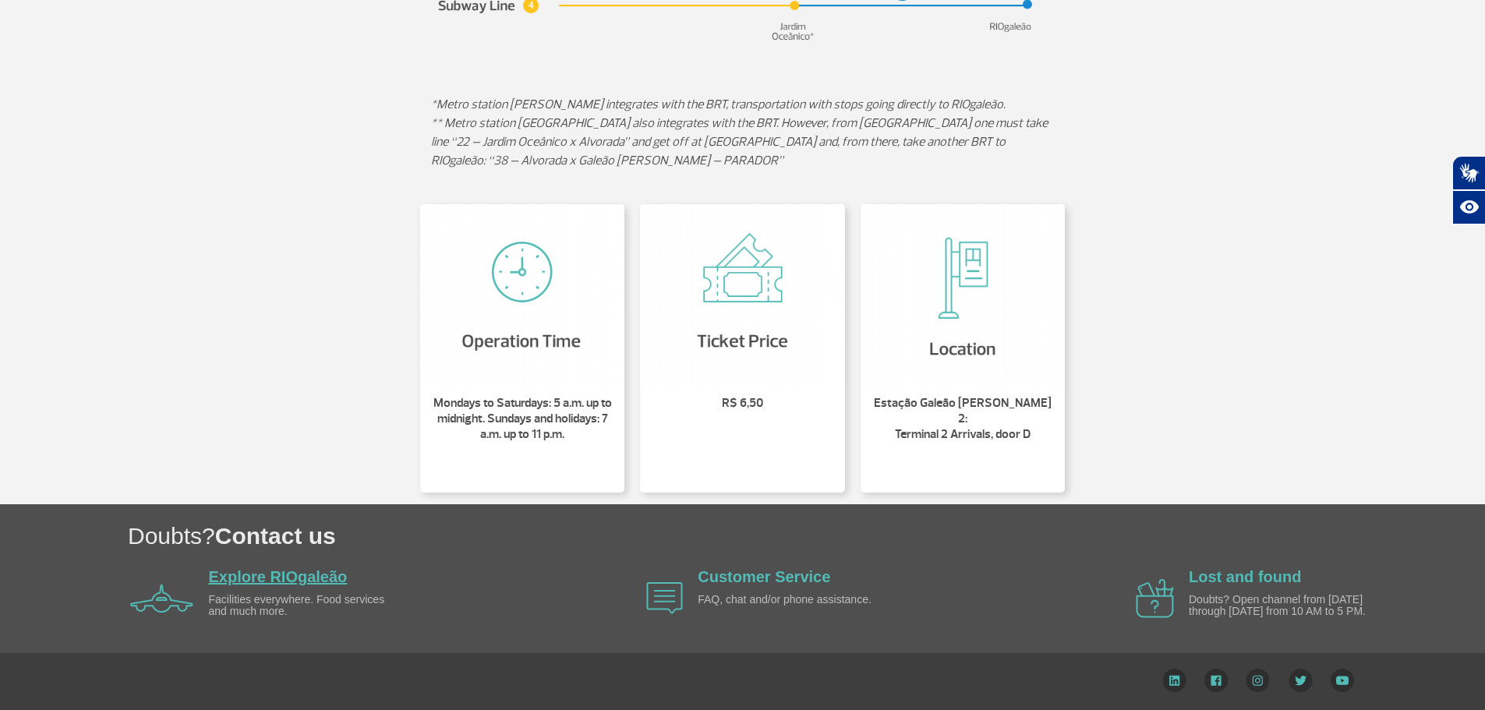
click at [272, 577] on link "Explore RIOgaleão" at bounding box center [278, 576] width 139 height 17
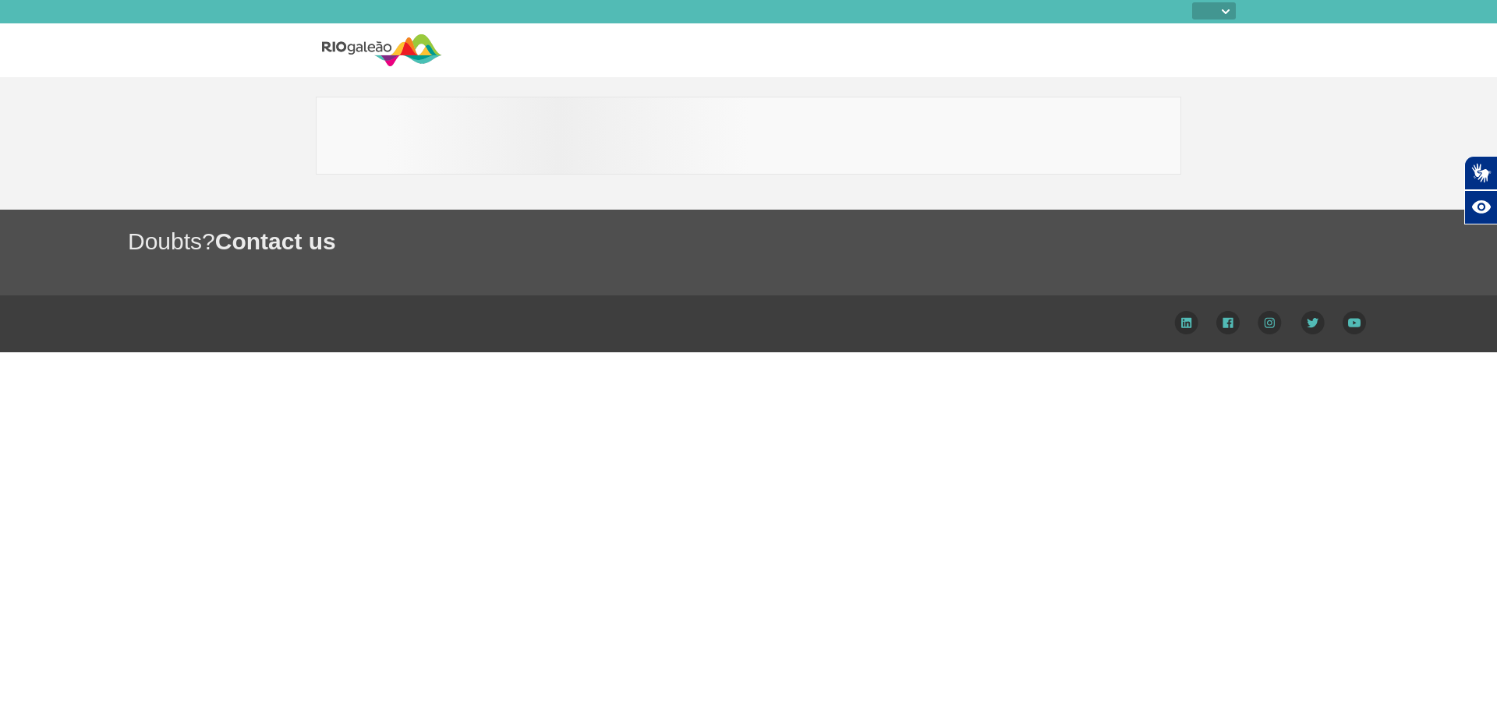
select select
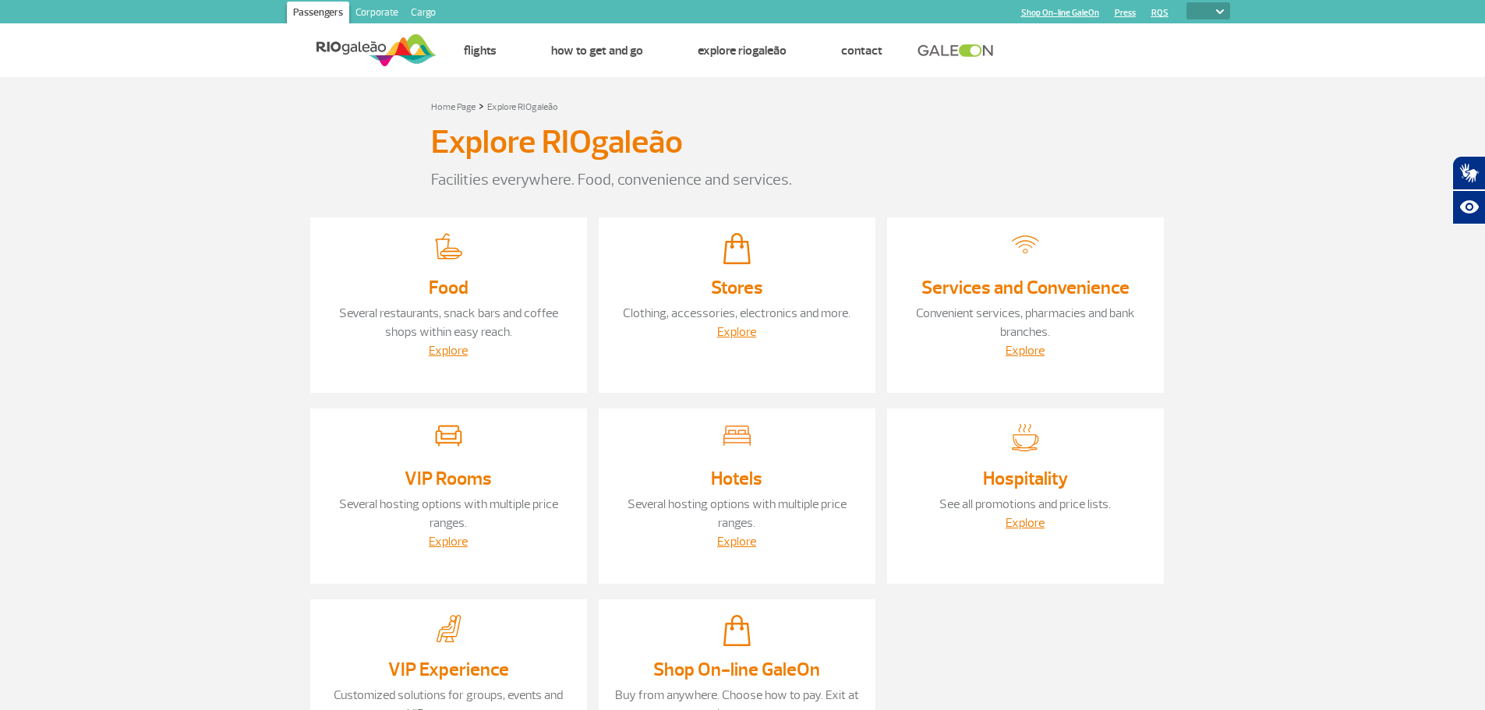
click at [452, 300] on div "Food Several restaurants, snack bars and coffee shops within easy reach. Explore" at bounding box center [448, 304] width 277 height 175
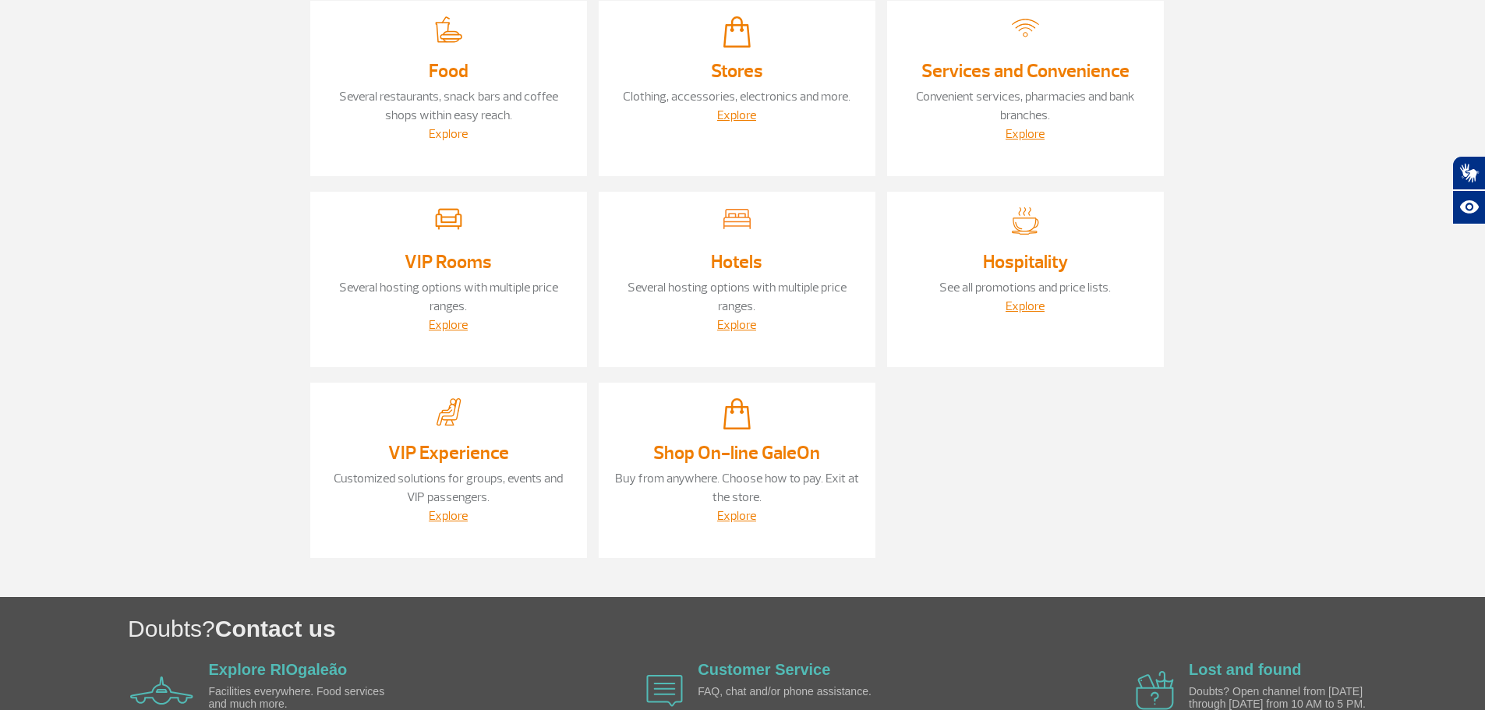
scroll to position [234, 0]
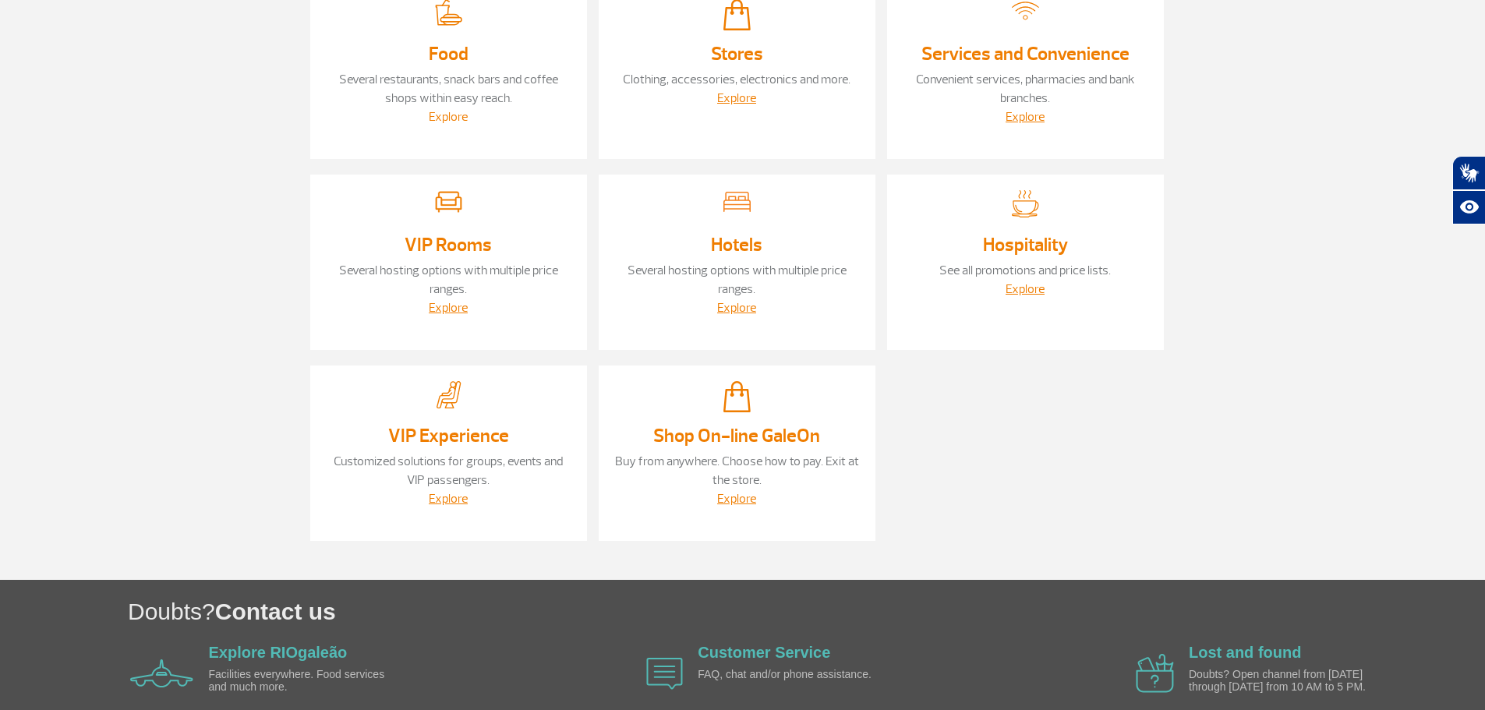
click at [444, 116] on link "Explore" at bounding box center [448, 117] width 39 height 16
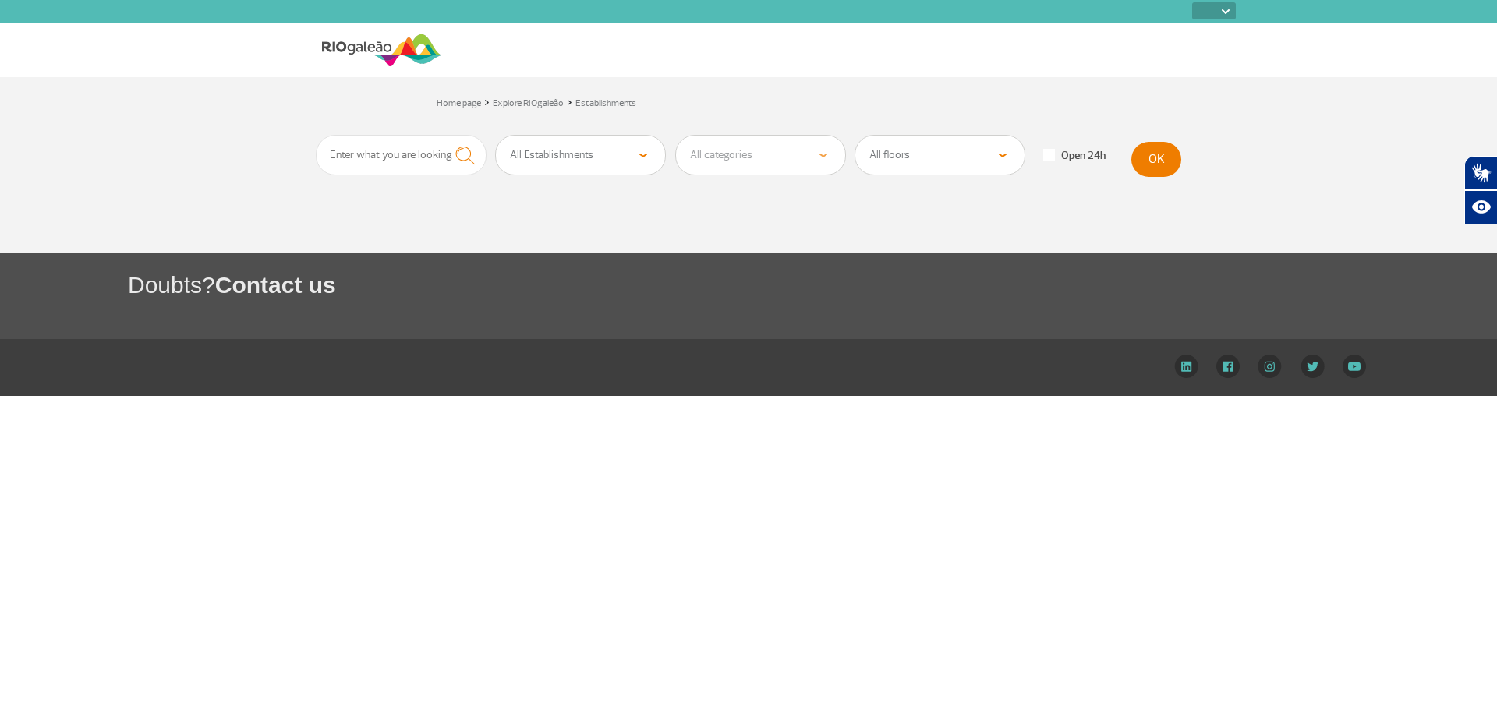
select select
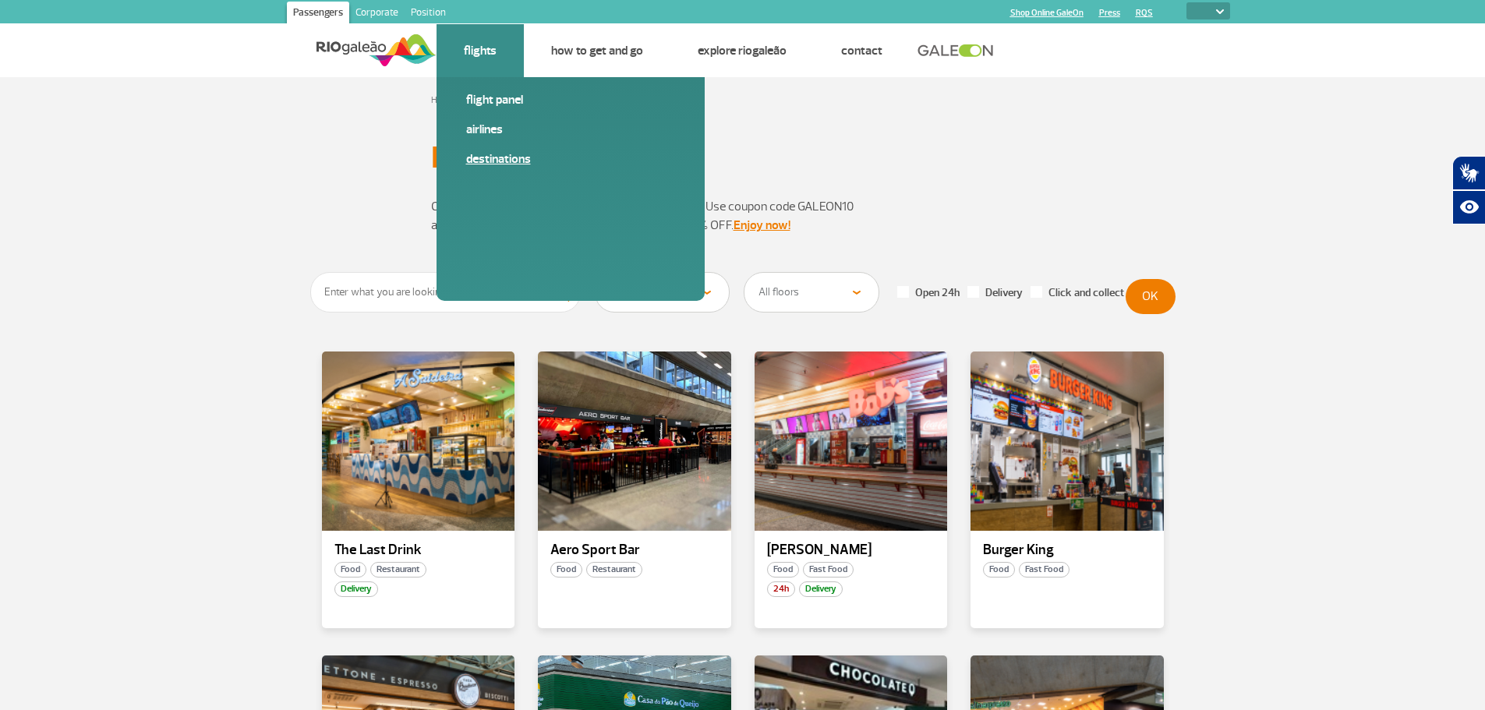
click at [493, 157] on font "Destinations" at bounding box center [498, 159] width 65 height 16
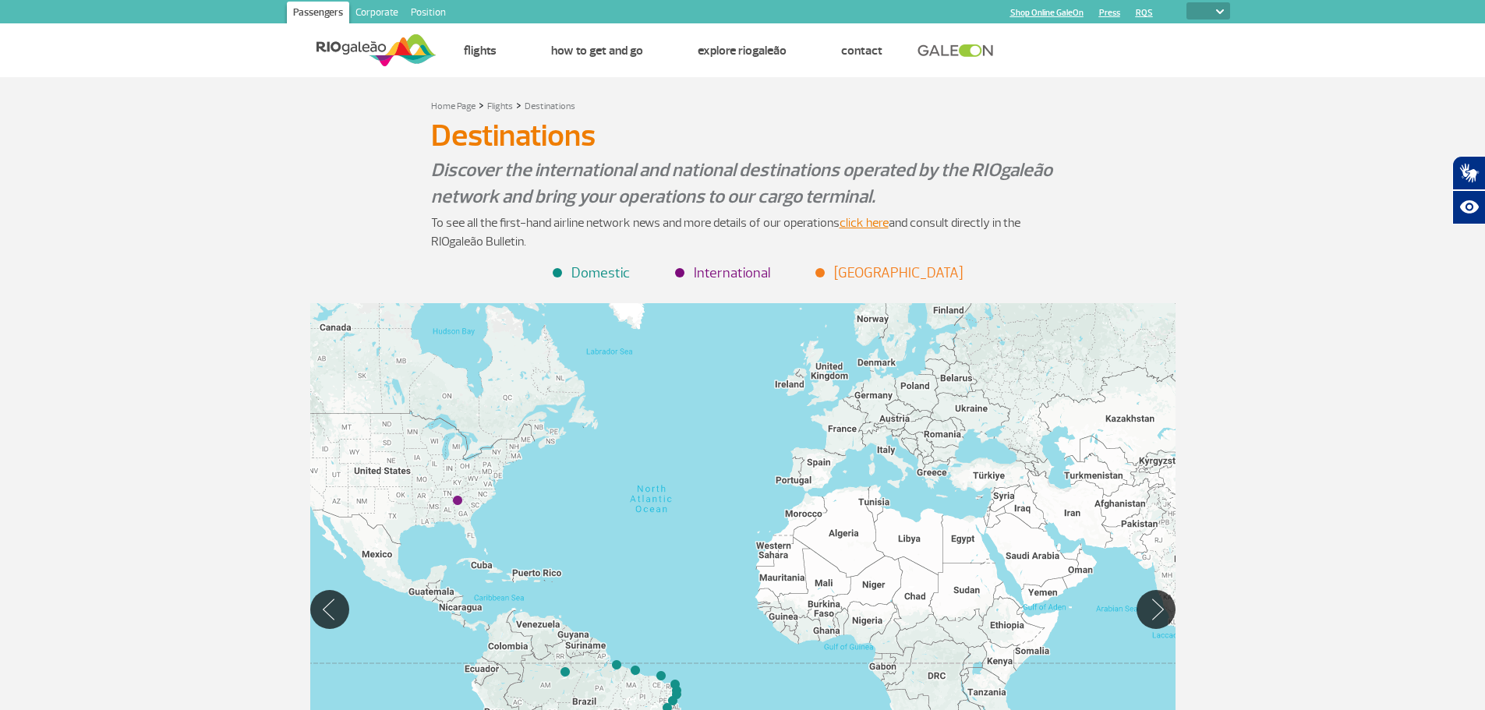
click at [601, 274] on font "Domestic" at bounding box center [600, 273] width 58 height 18
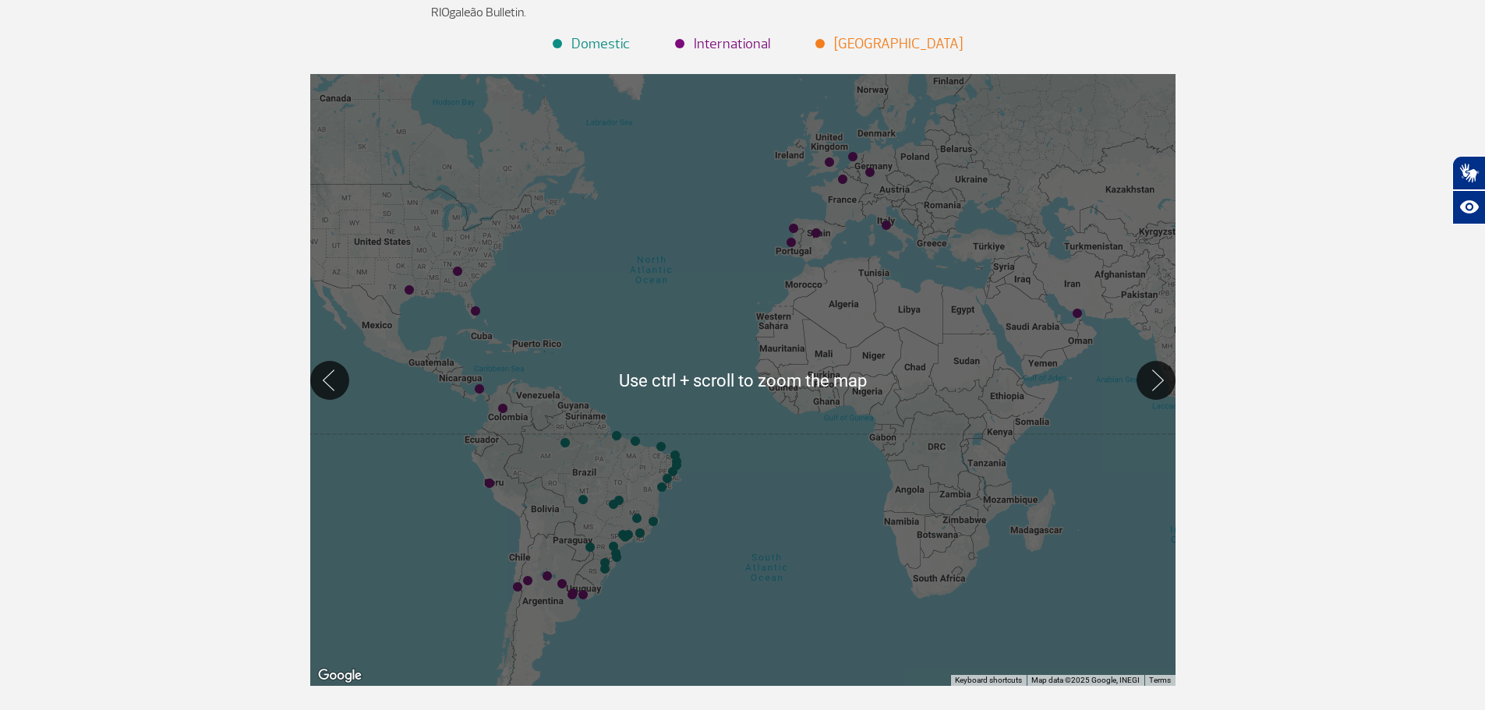
scroll to position [234, 0]
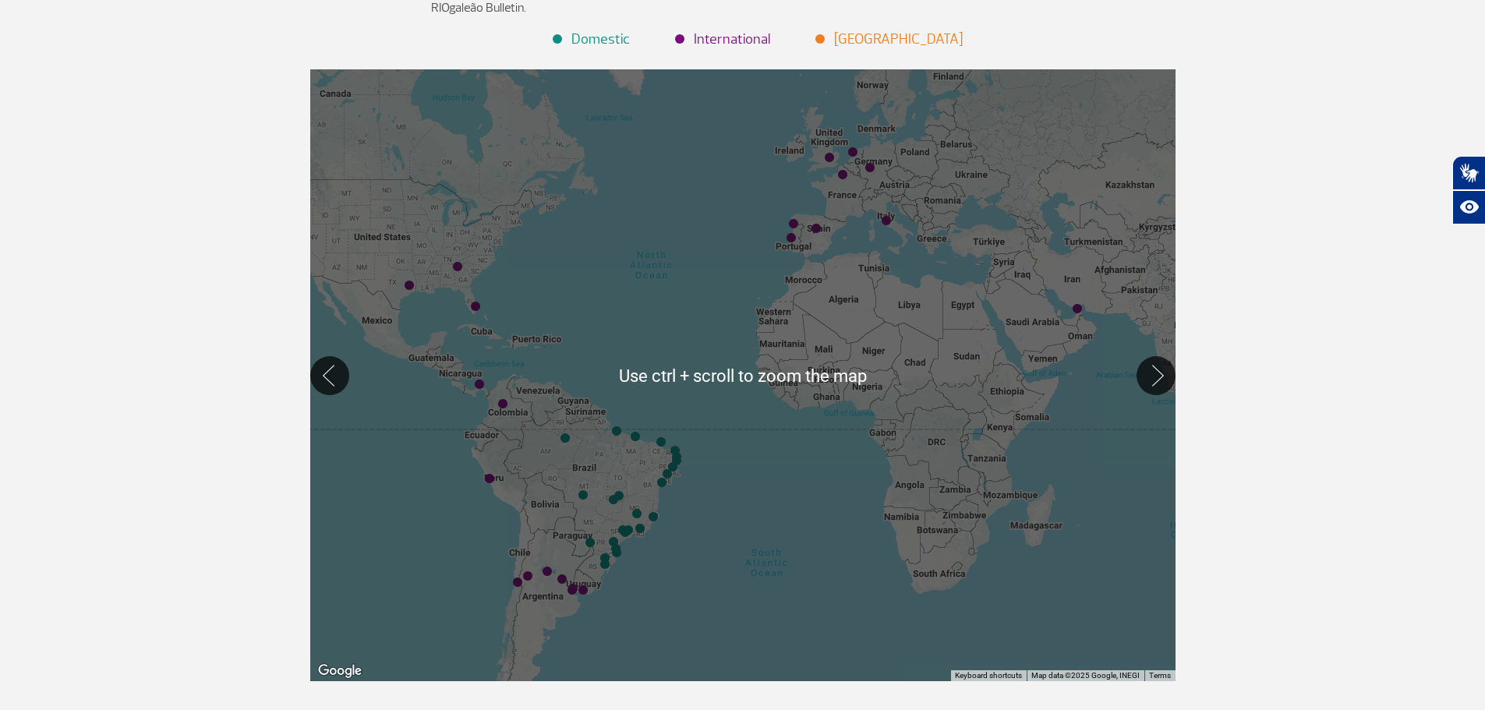
click at [621, 263] on div at bounding box center [742, 375] width 865 height 612
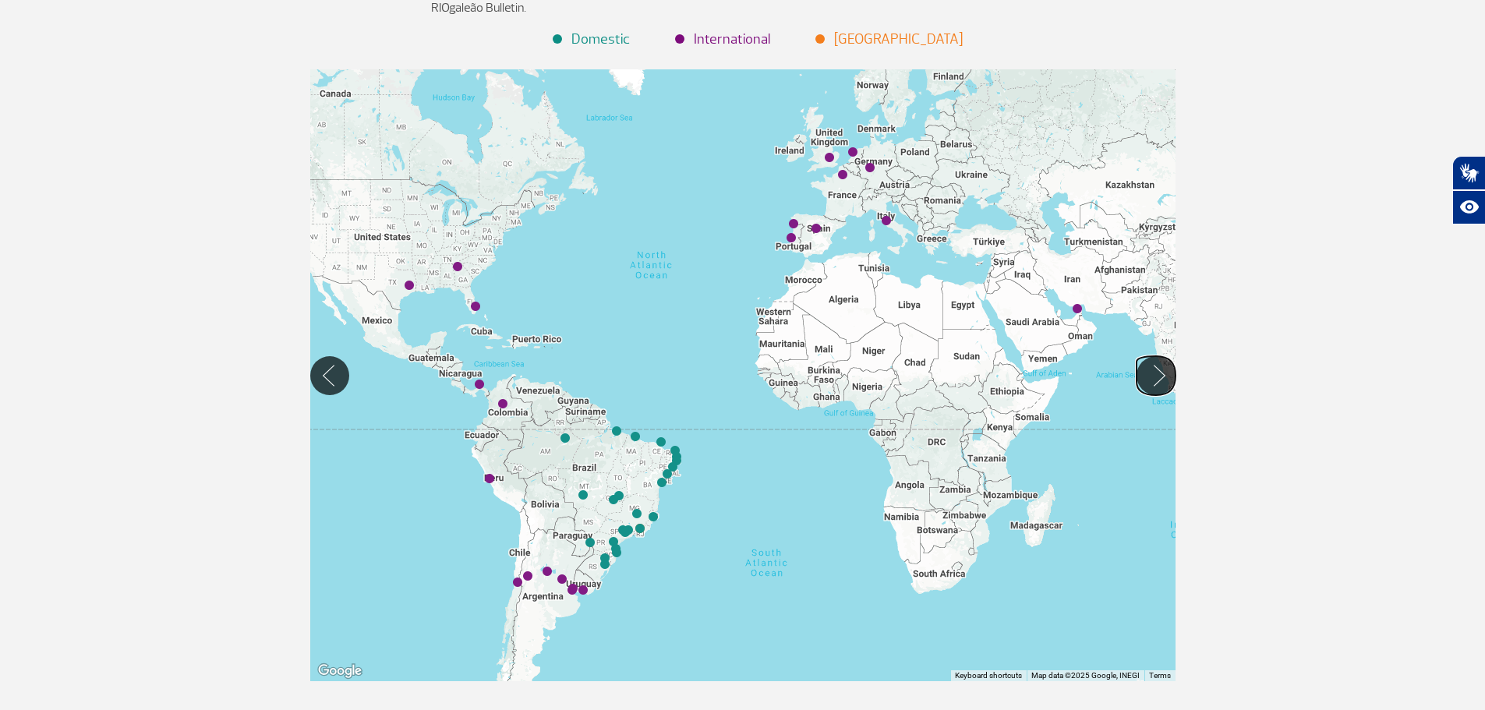
click at [1151, 375] on button "Move Right" at bounding box center [1156, 375] width 39 height 39
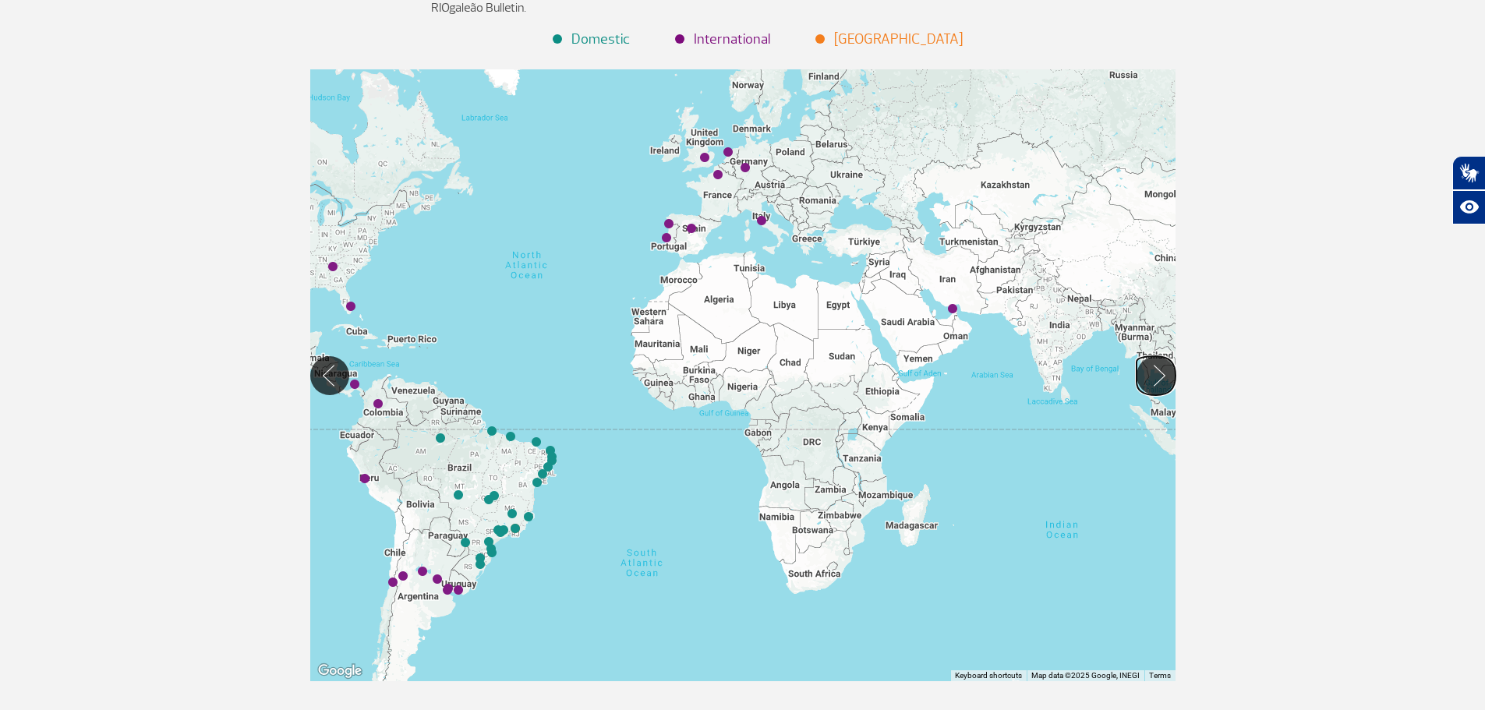
click at [1151, 375] on button "Move Right" at bounding box center [1156, 375] width 39 height 39
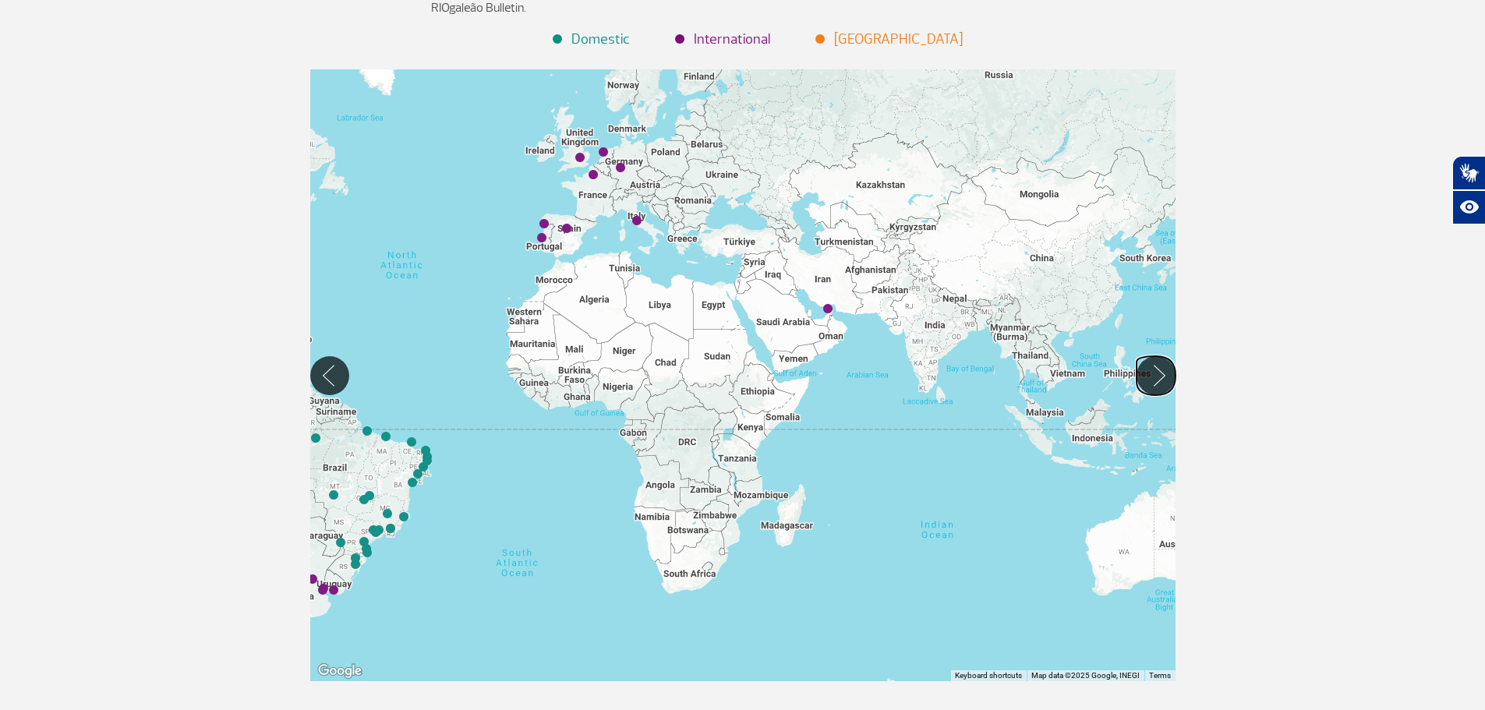
click at [1151, 375] on button "Move Right" at bounding box center [1156, 375] width 39 height 39
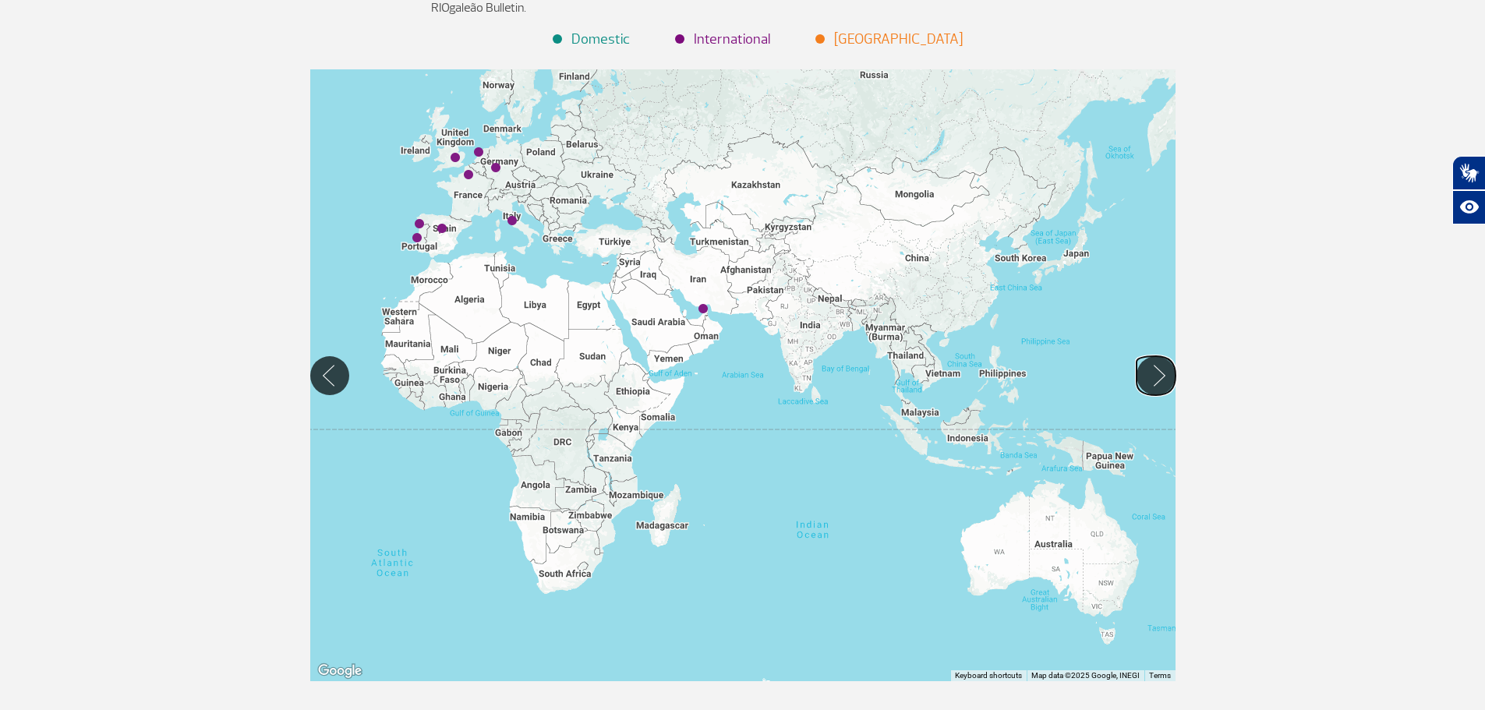
click at [1151, 375] on button "Move Right" at bounding box center [1156, 375] width 39 height 39
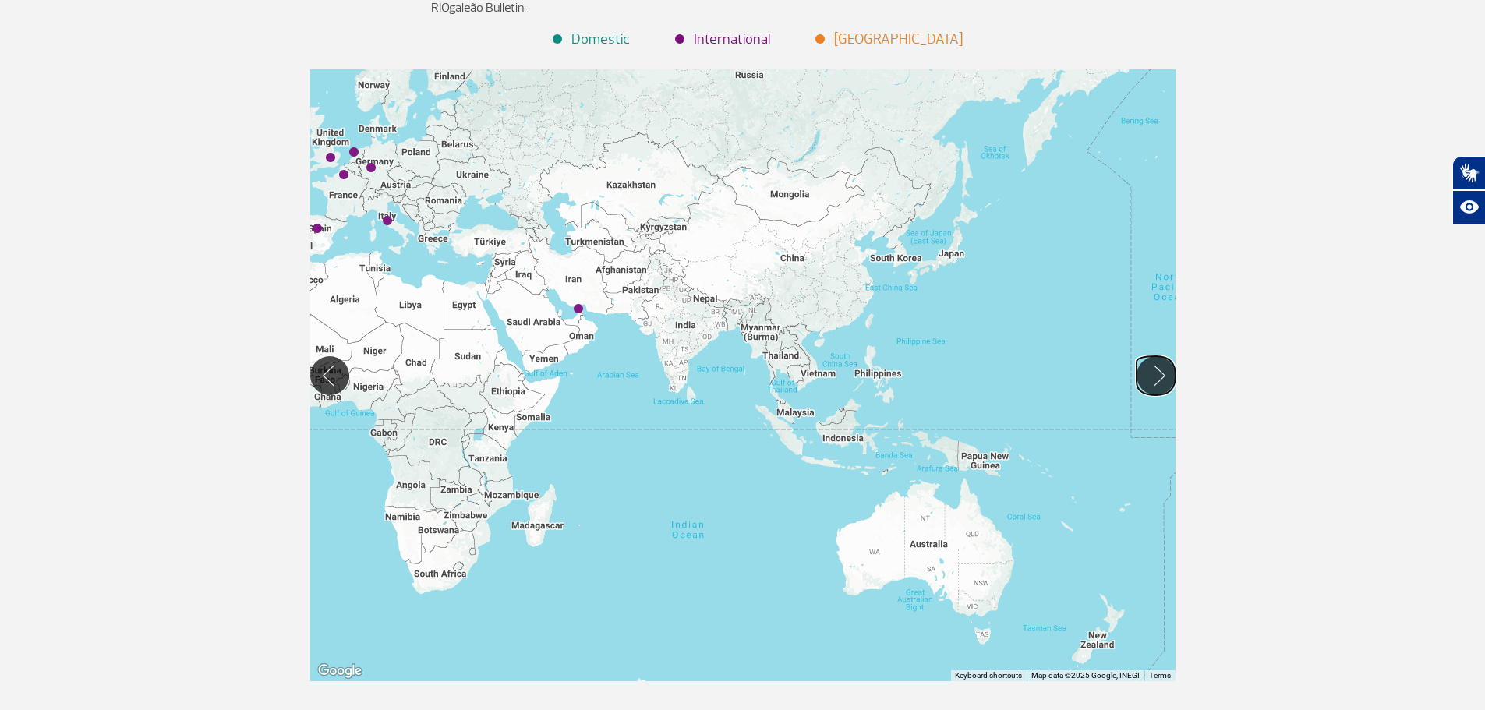
click at [1151, 375] on button "Move Right" at bounding box center [1156, 375] width 39 height 39
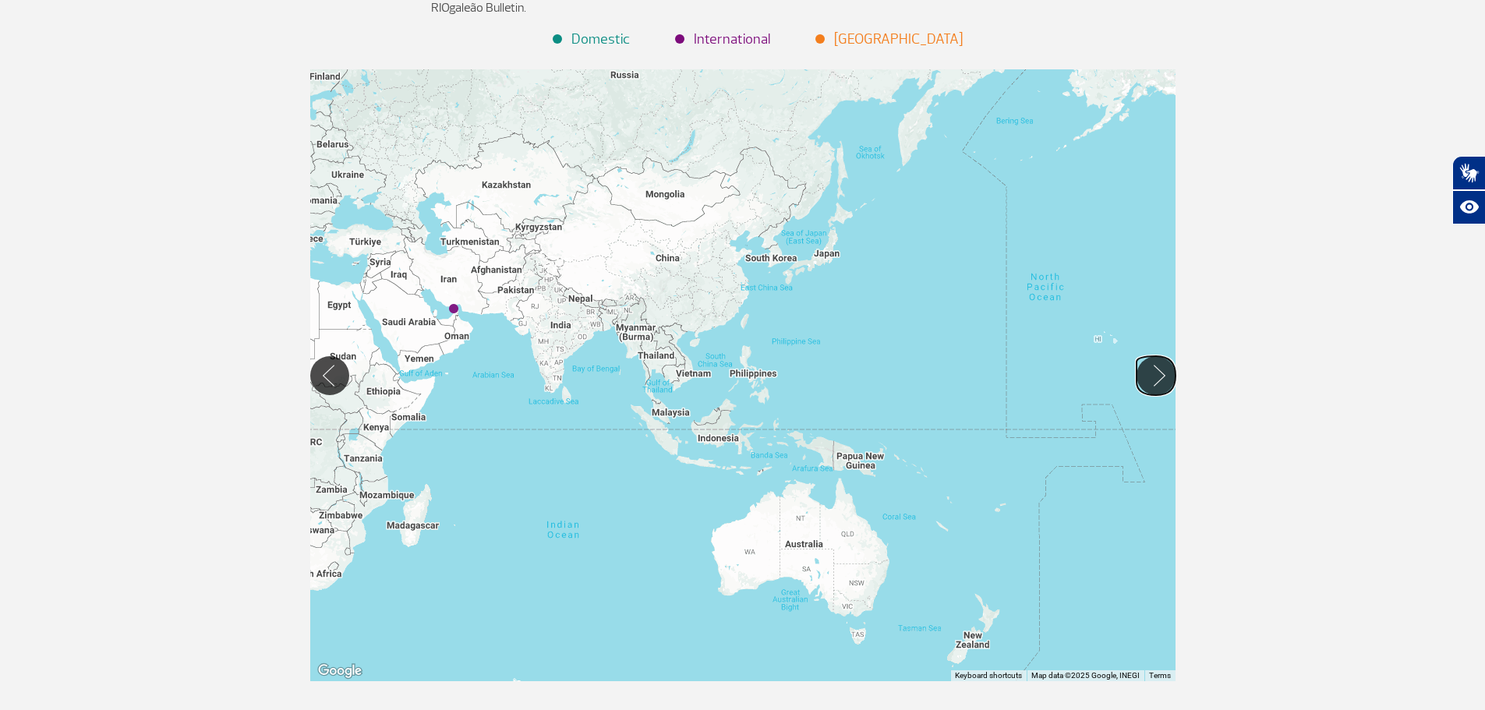
click at [1151, 375] on button "Move Right" at bounding box center [1156, 375] width 39 height 39
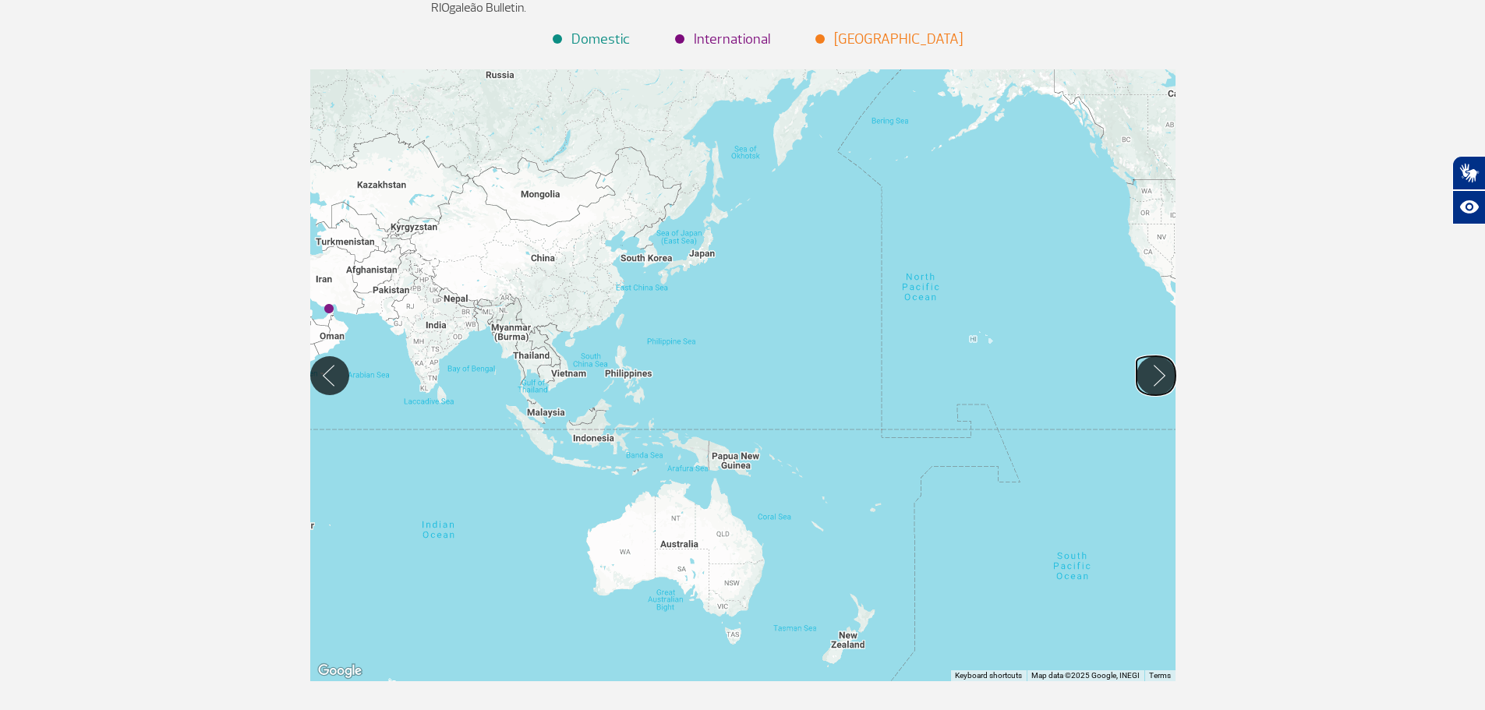
click at [1151, 375] on button "Move Right" at bounding box center [1156, 375] width 39 height 39
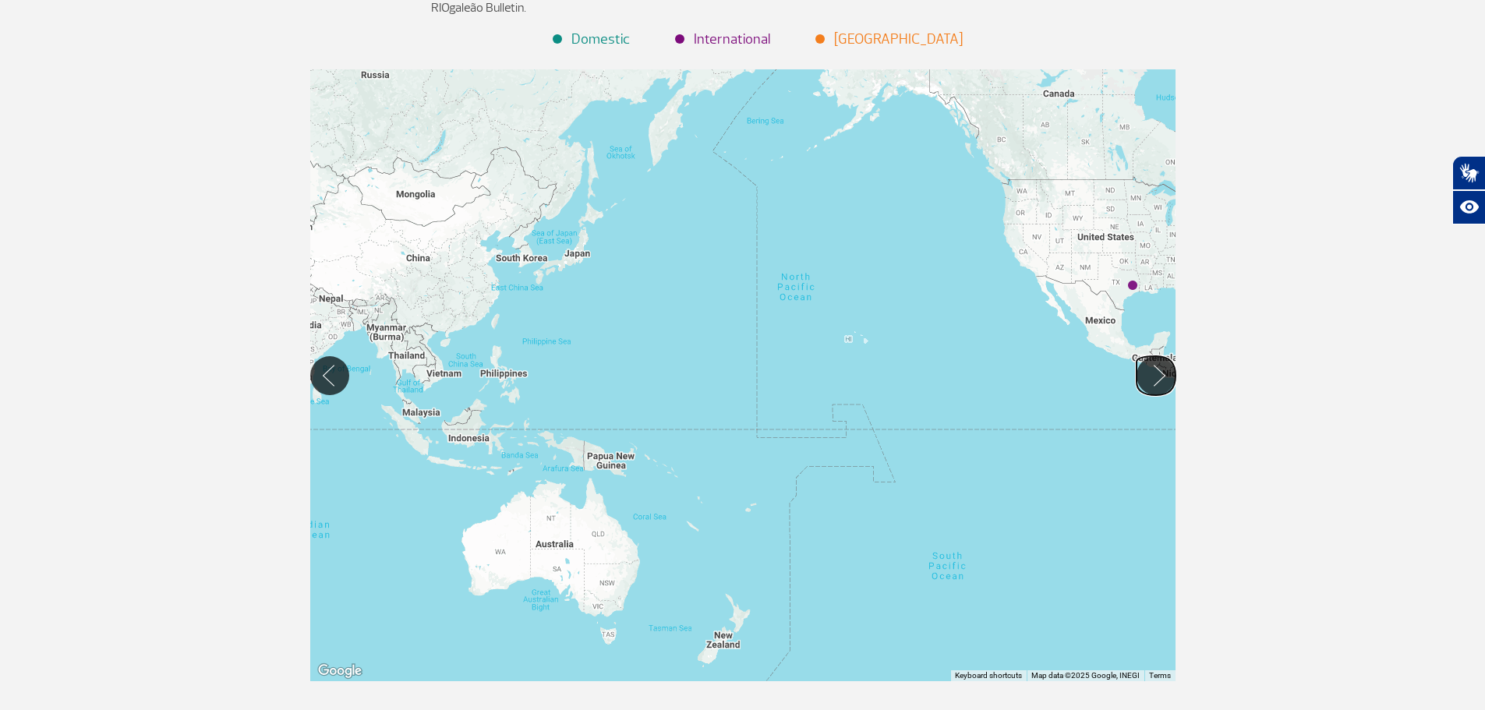
click at [1151, 375] on button "Move Right" at bounding box center [1156, 375] width 39 height 39
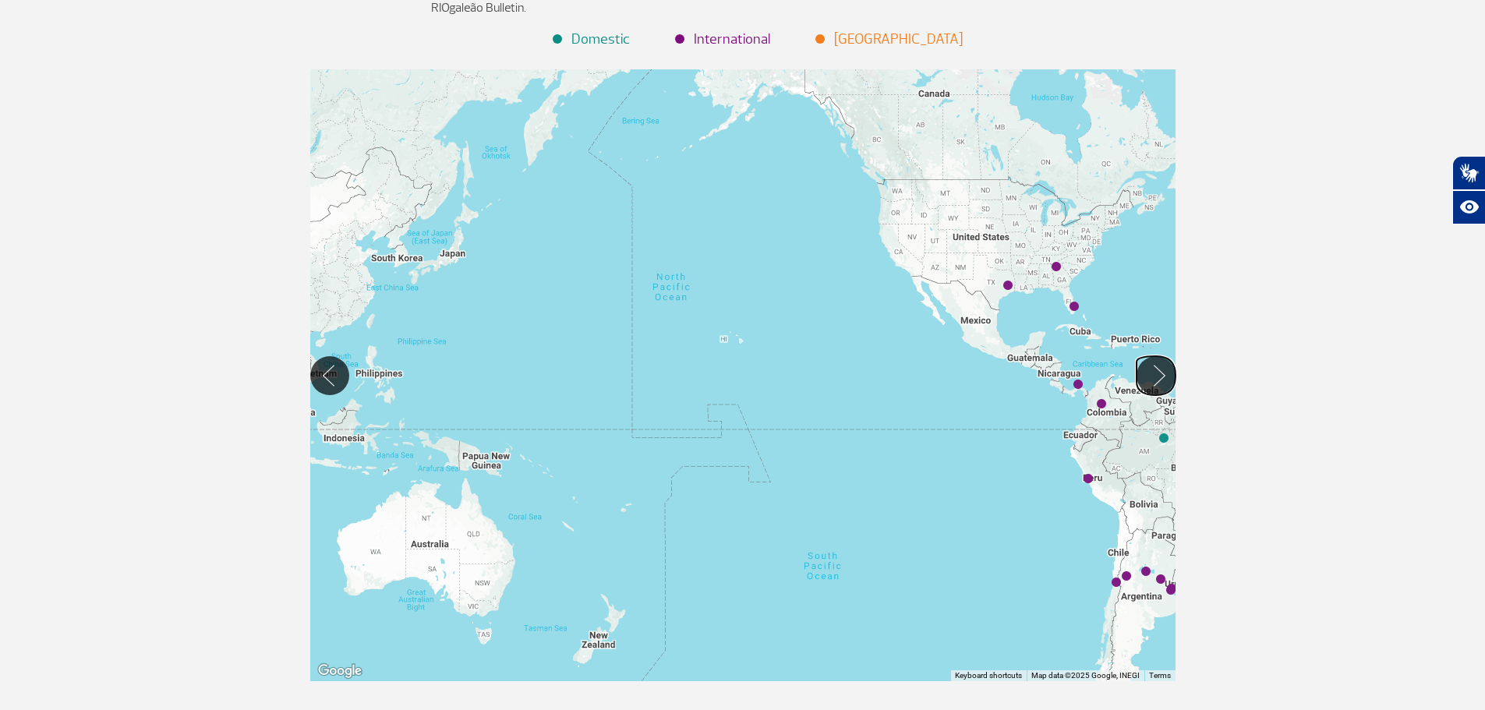
click at [1151, 375] on button "Move Right" at bounding box center [1156, 375] width 39 height 39
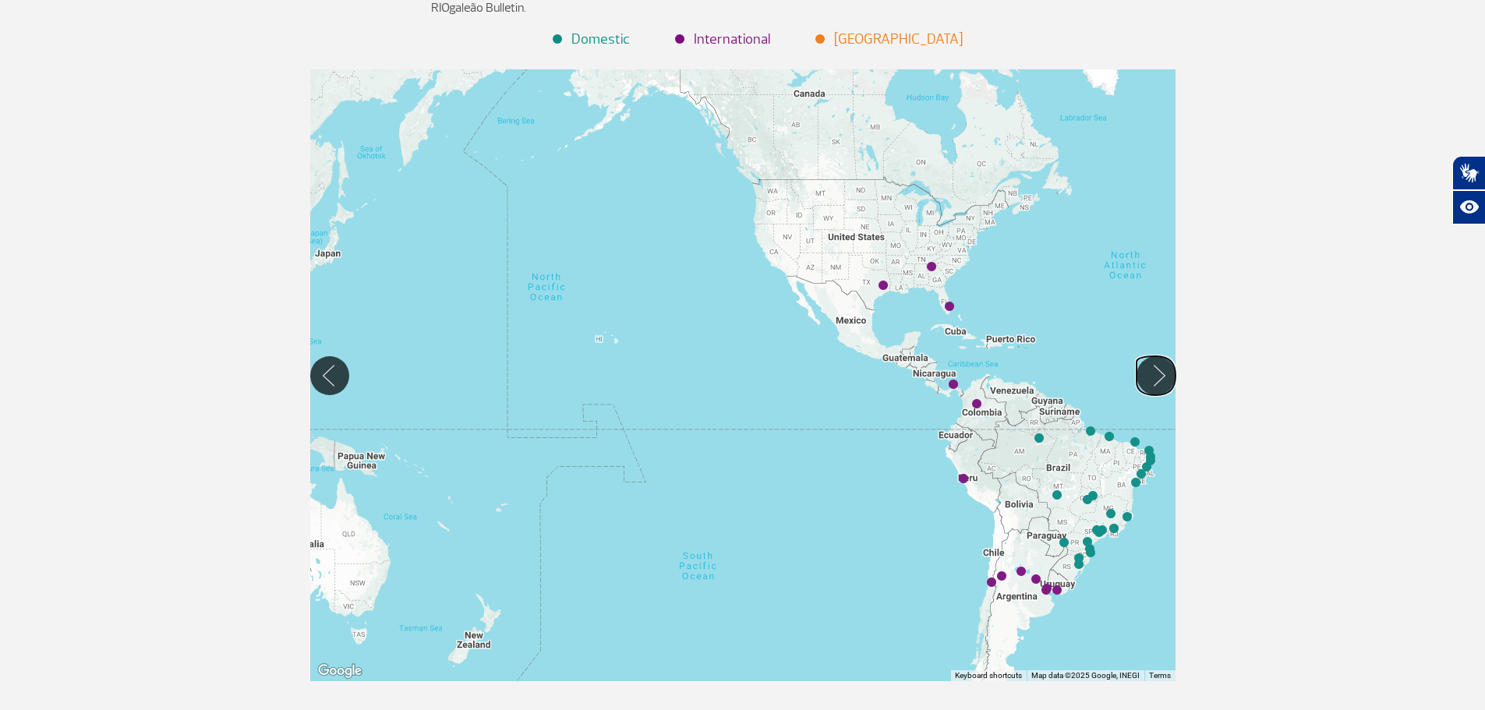
click at [1151, 375] on button "Move Right" at bounding box center [1156, 375] width 39 height 39
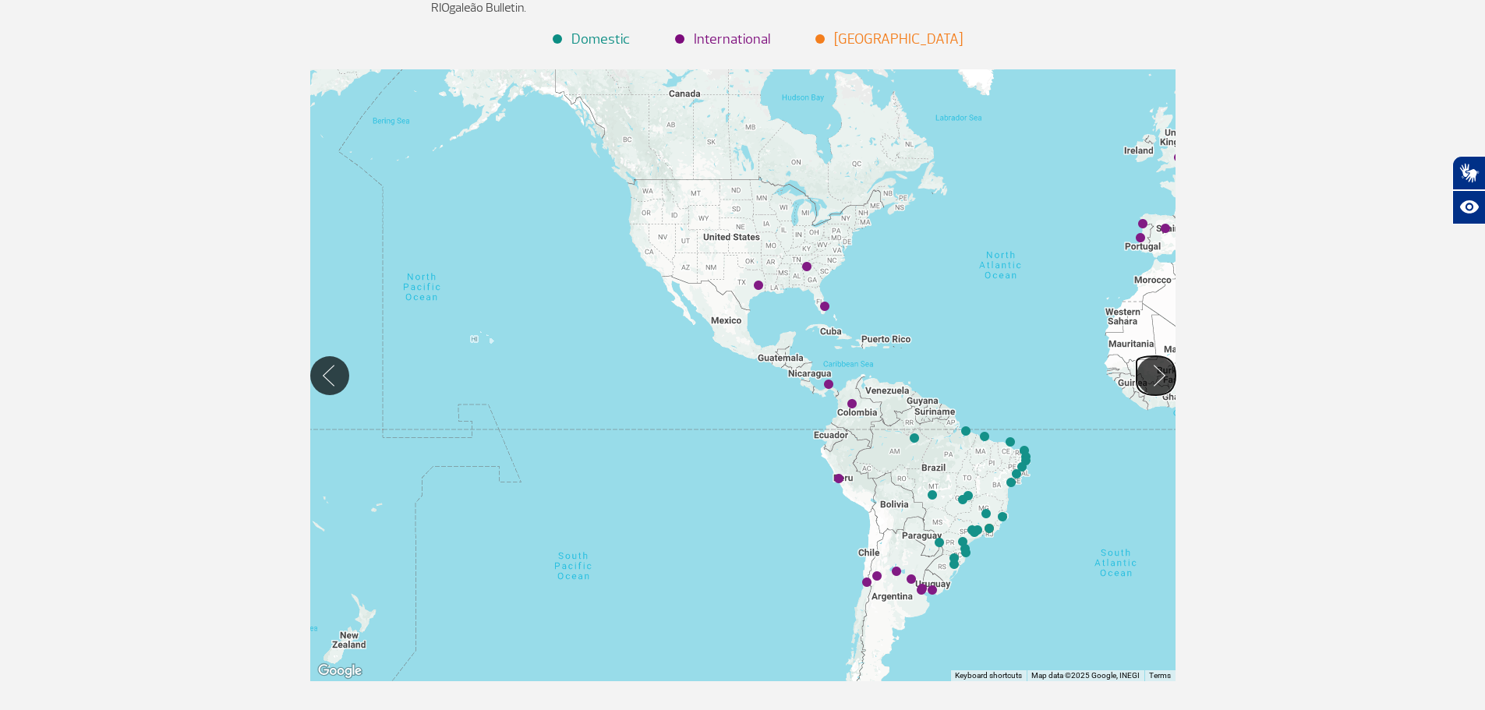
click at [1151, 375] on button "Move Right" at bounding box center [1156, 375] width 39 height 39
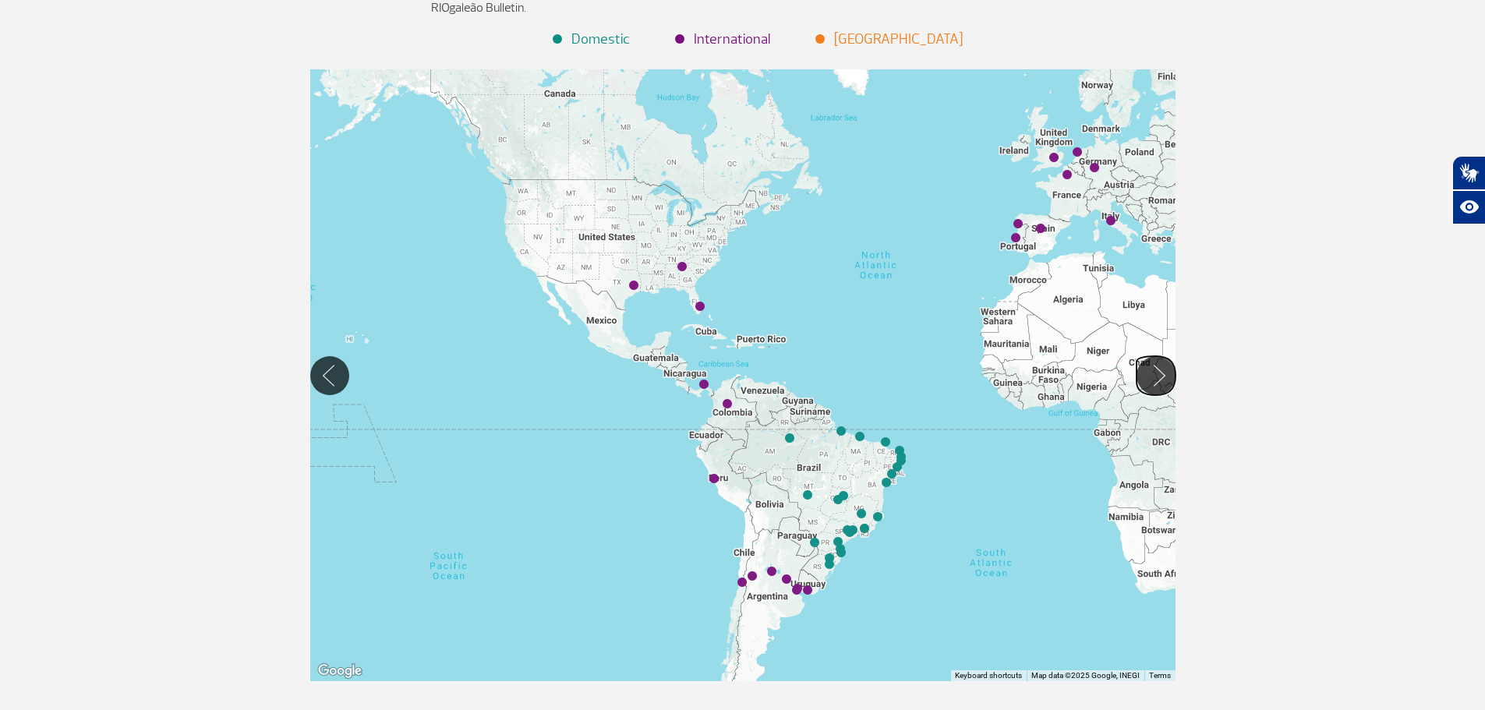
click at [1151, 374] on button "Move Right" at bounding box center [1156, 375] width 39 height 39
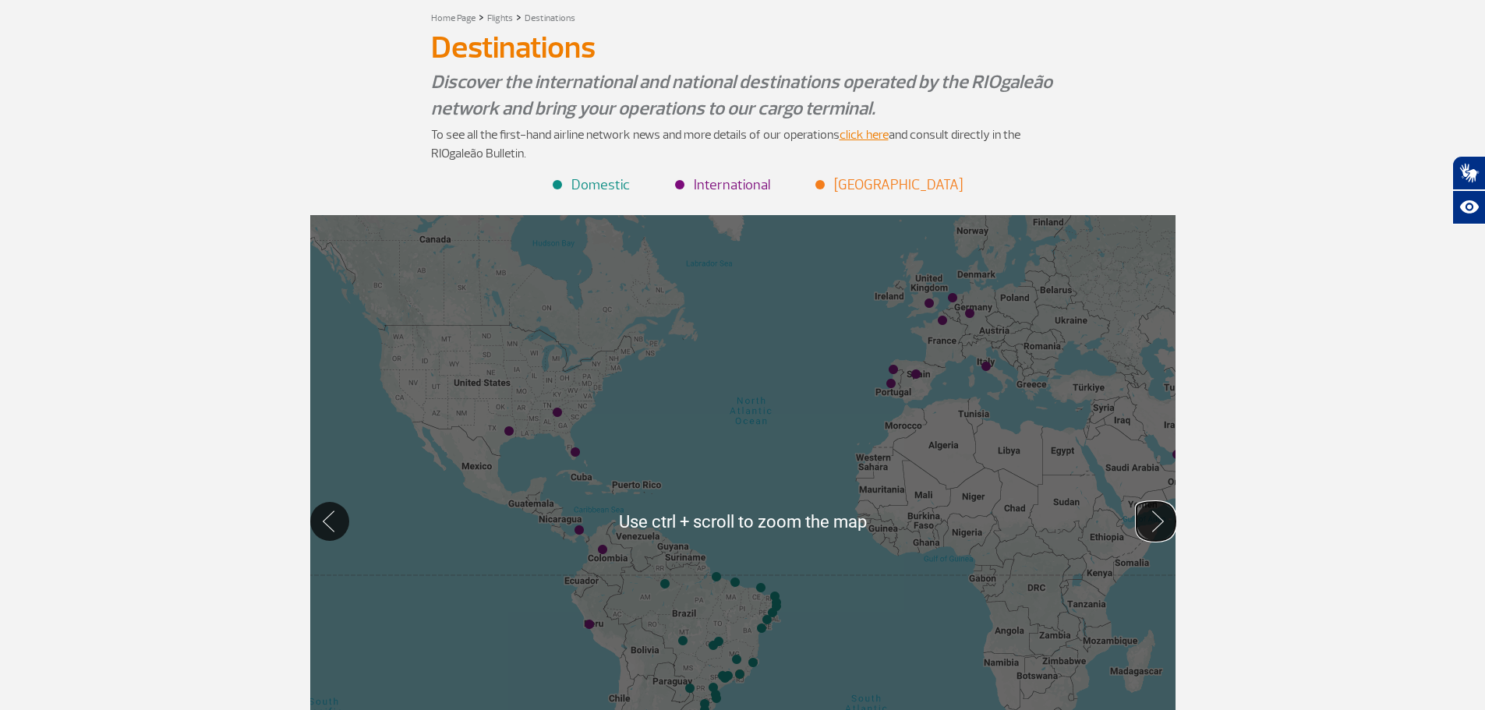
scroll to position [0, 0]
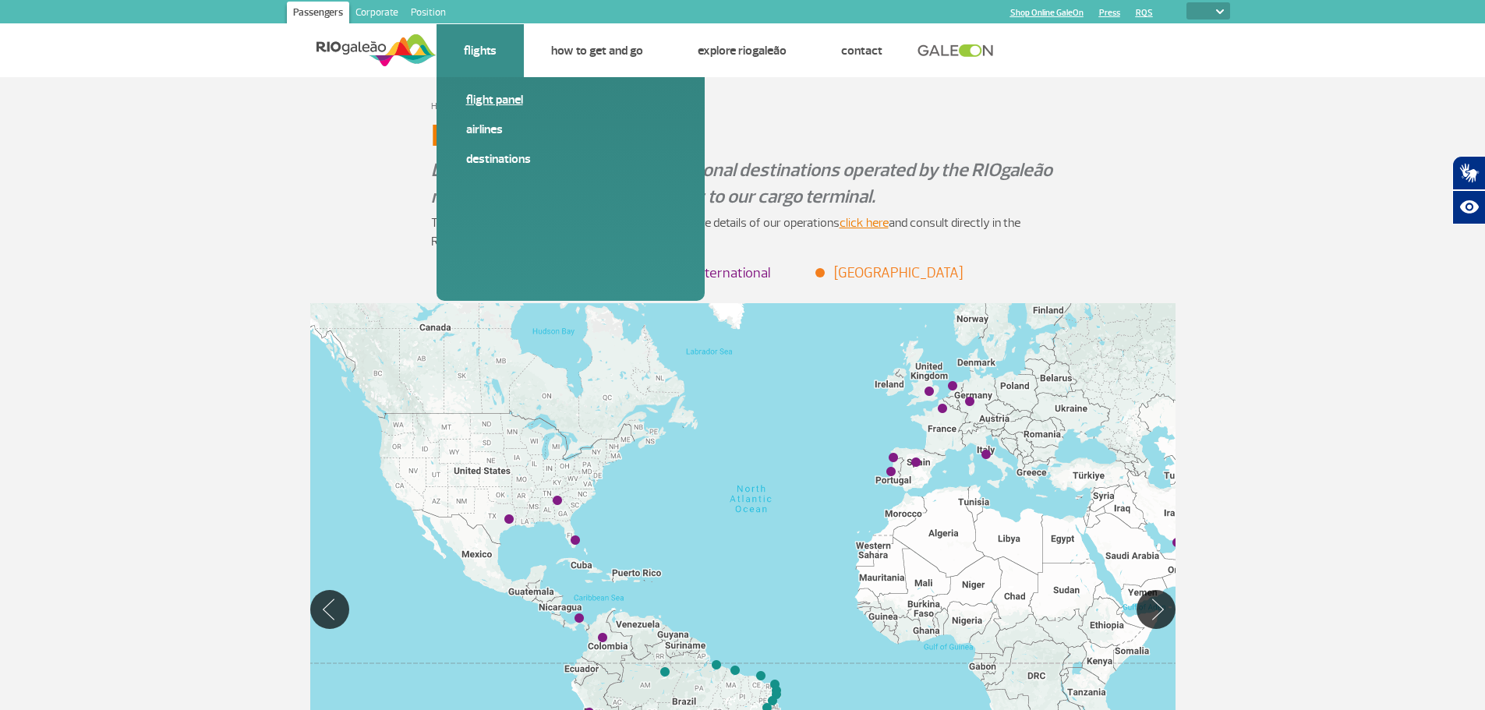
click at [490, 93] on font "Flight panel" at bounding box center [494, 100] width 57 height 16
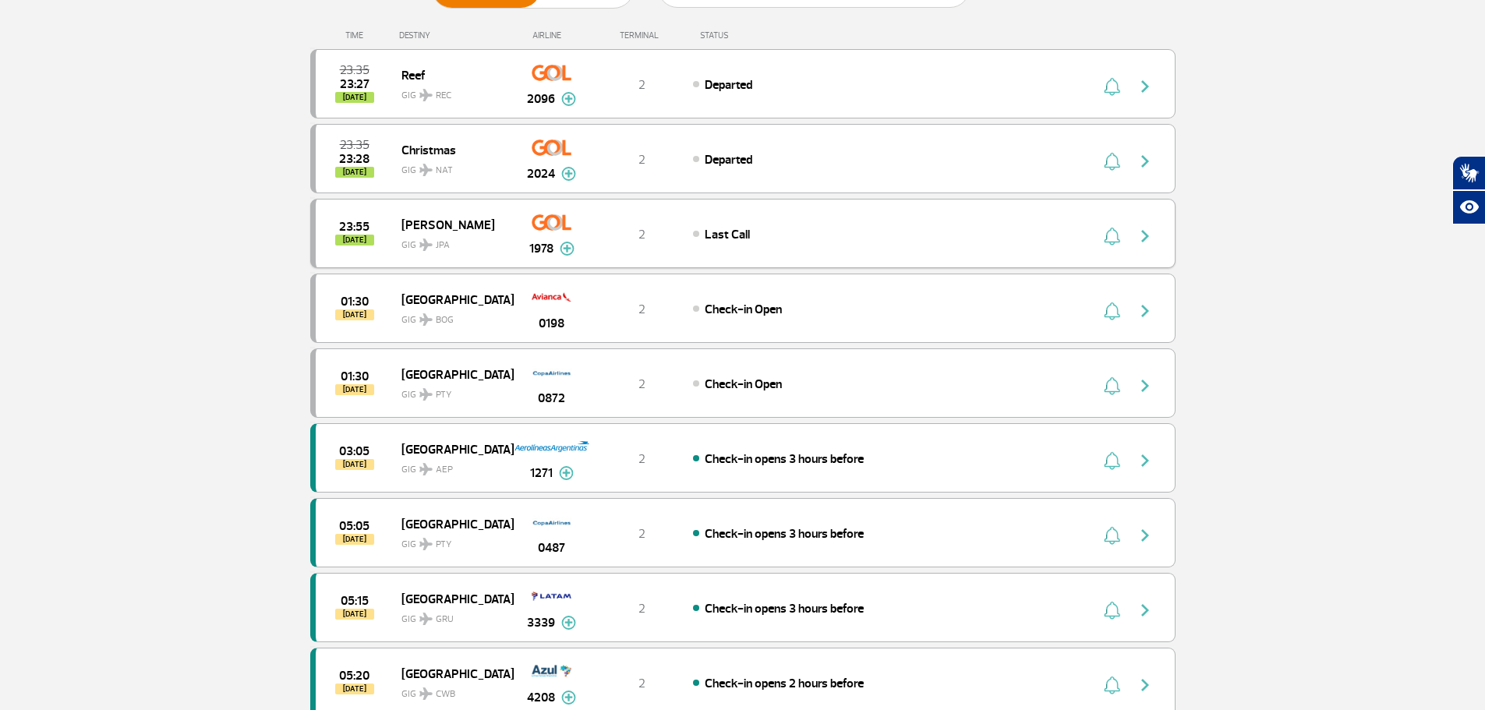
scroll to position [78, 0]
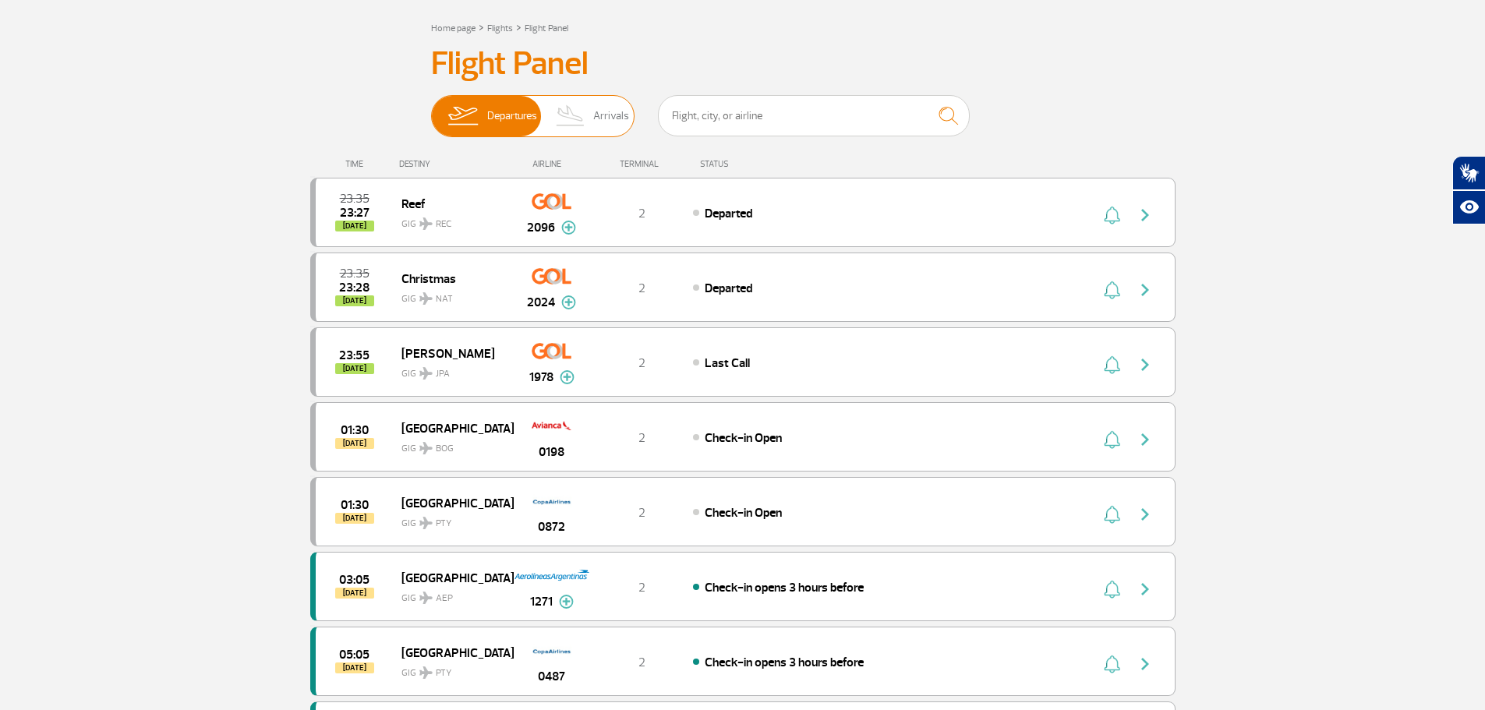
click at [594, 109] on font "Arrivals" at bounding box center [611, 115] width 36 height 13
click at [431, 108] on input "Departures Arrivals" at bounding box center [431, 108] width 0 height 0
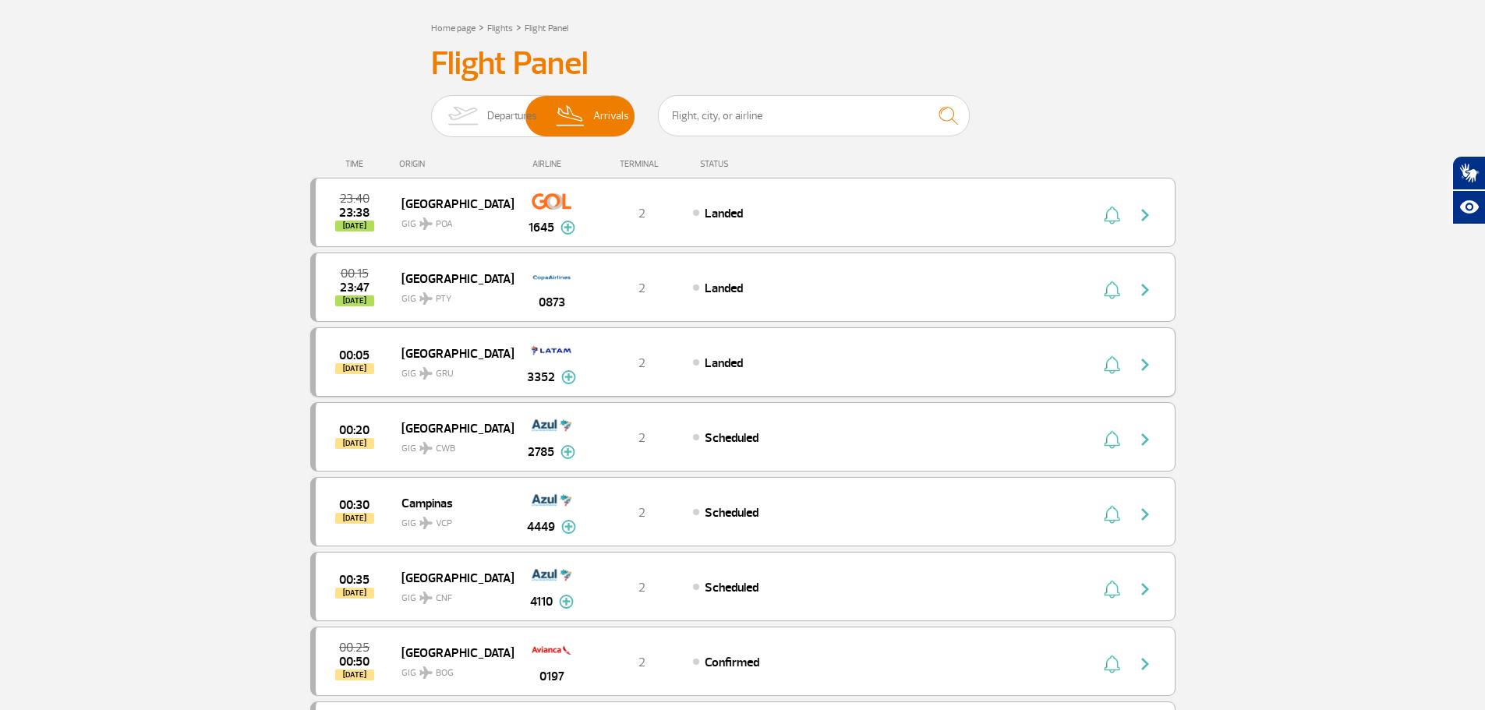
click at [565, 372] on img at bounding box center [568, 377] width 15 height 14
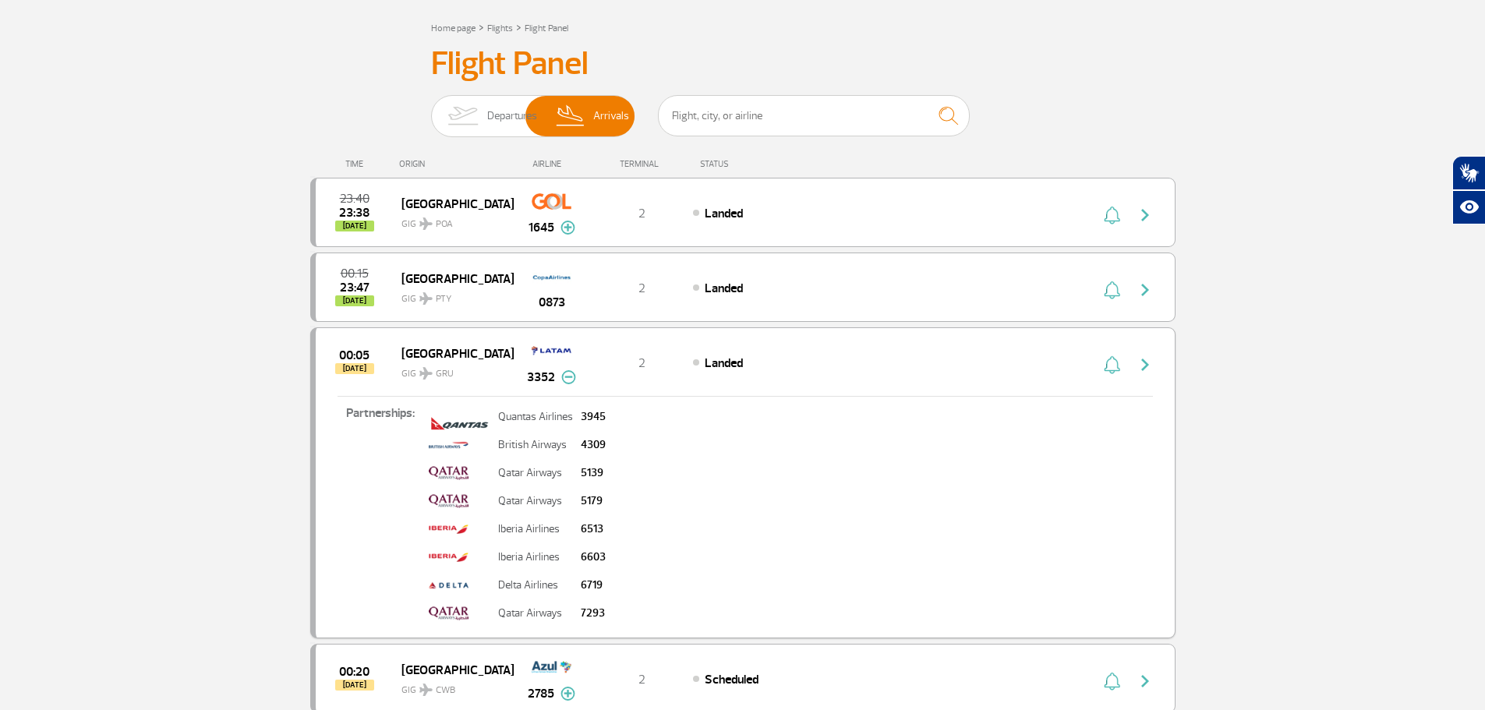
click at [571, 380] on img at bounding box center [568, 377] width 15 height 14
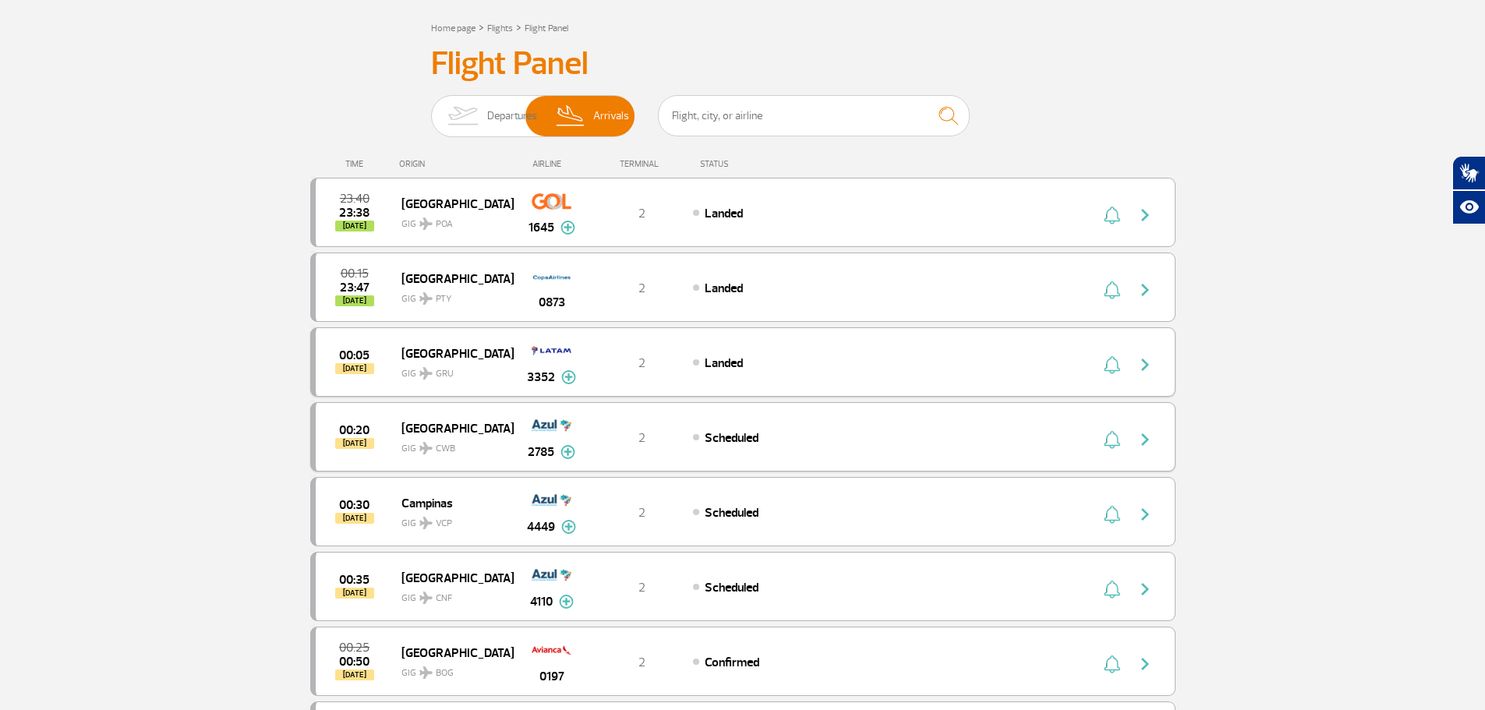
click at [566, 449] on img at bounding box center [567, 452] width 15 height 14
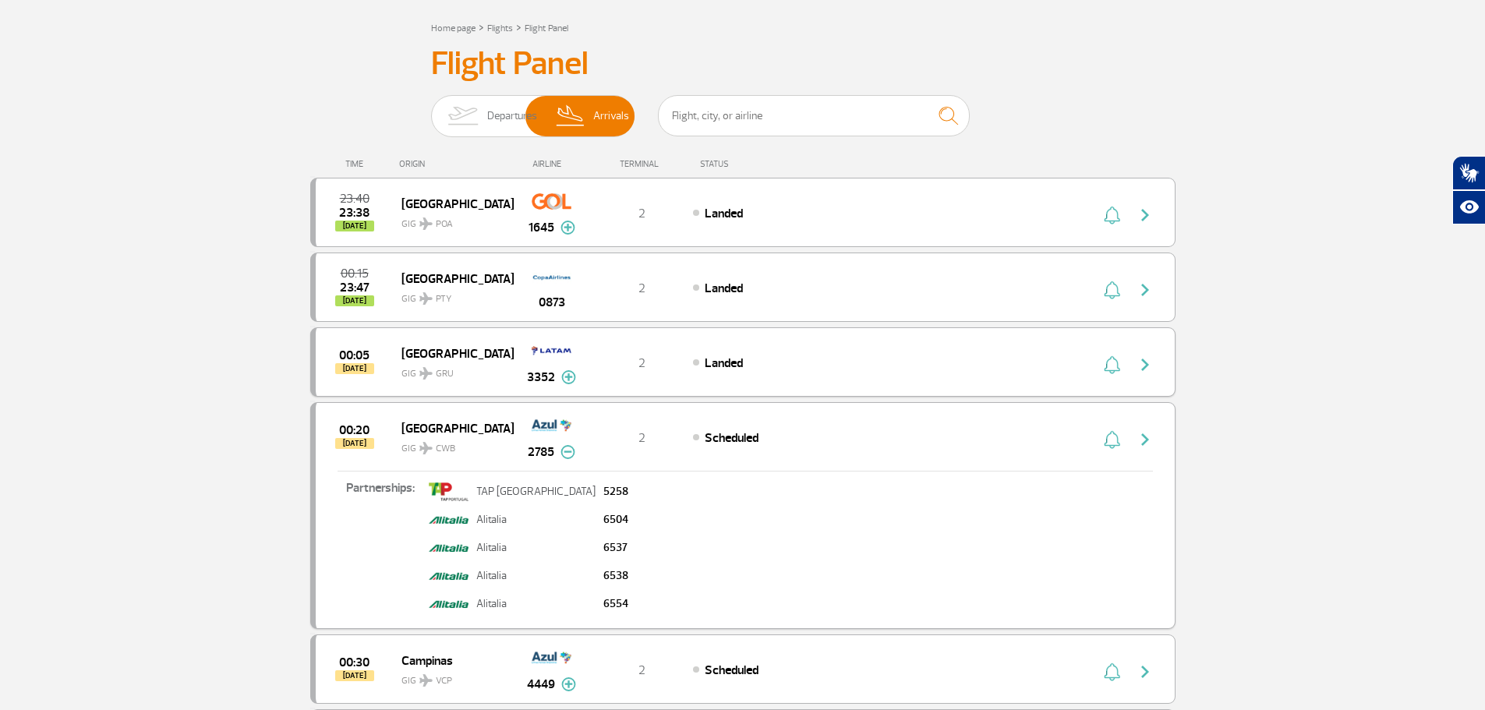
click at [567, 449] on img at bounding box center [567, 452] width 15 height 14
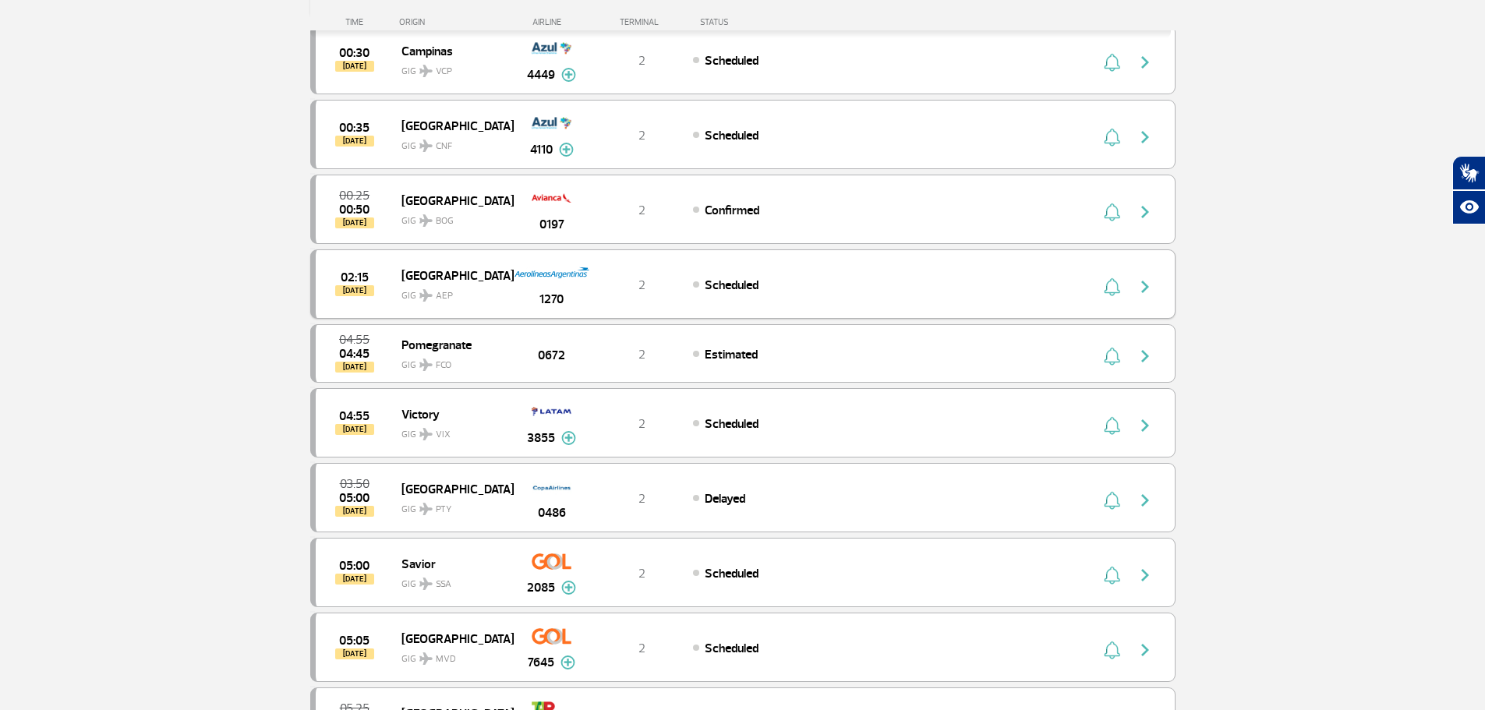
scroll to position [546, 0]
click at [565, 438] on img at bounding box center [568, 437] width 15 height 14
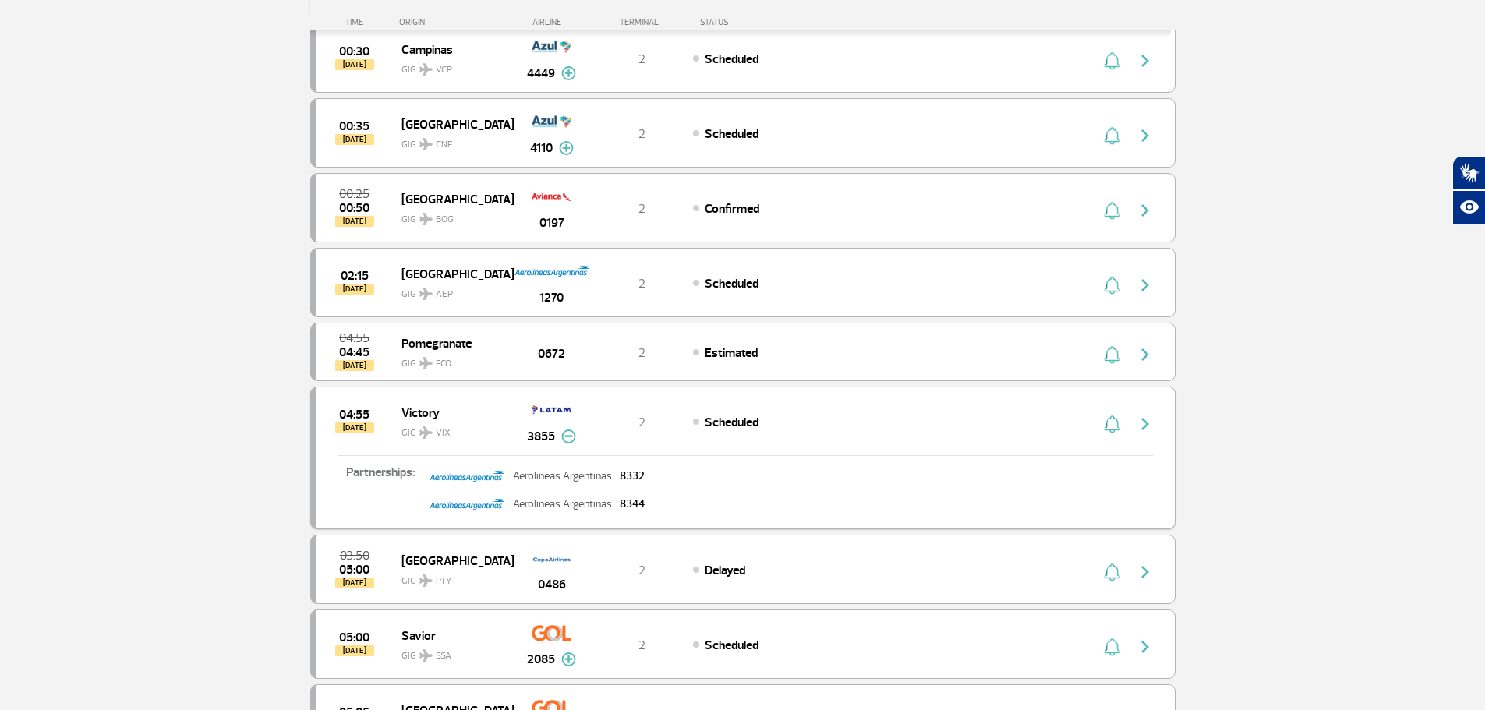
click at [565, 438] on img at bounding box center [568, 437] width 15 height 14
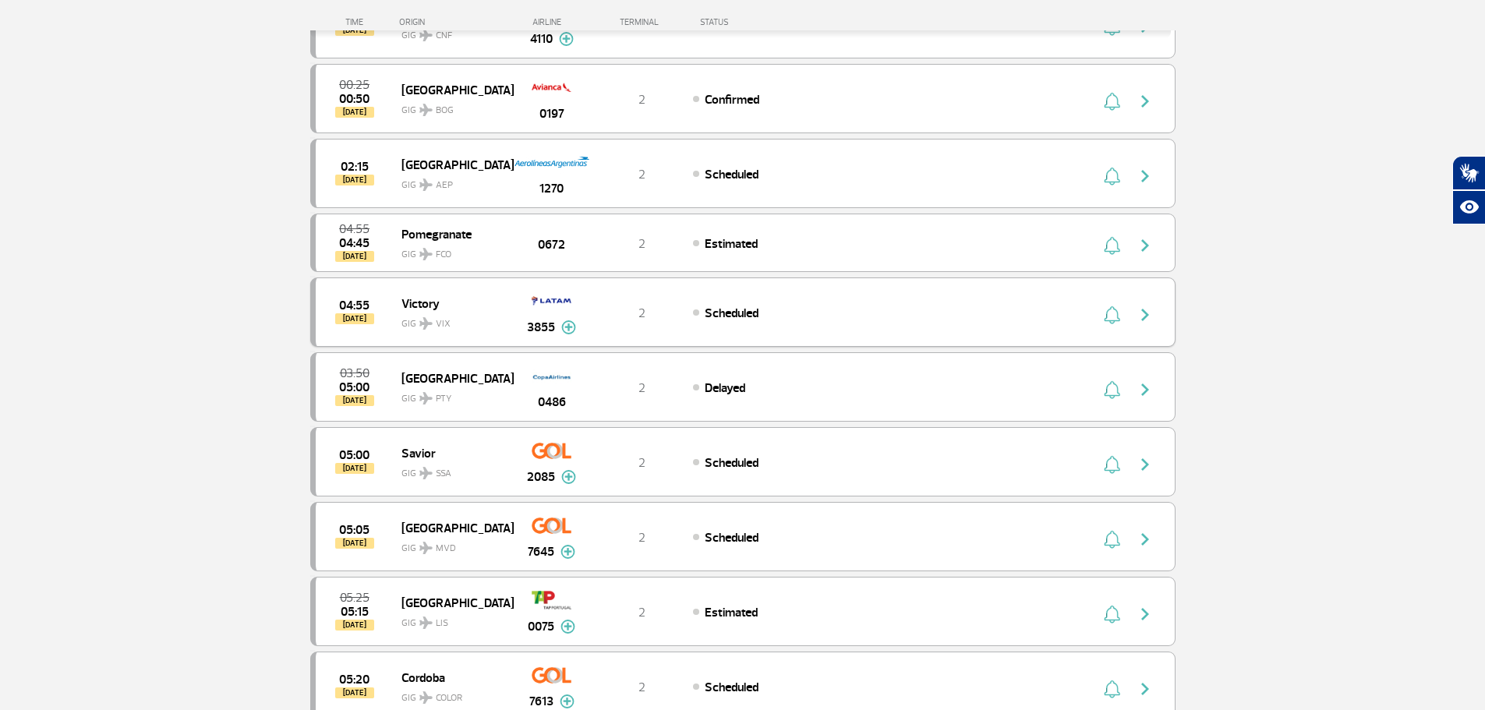
scroll to position [702, 0]
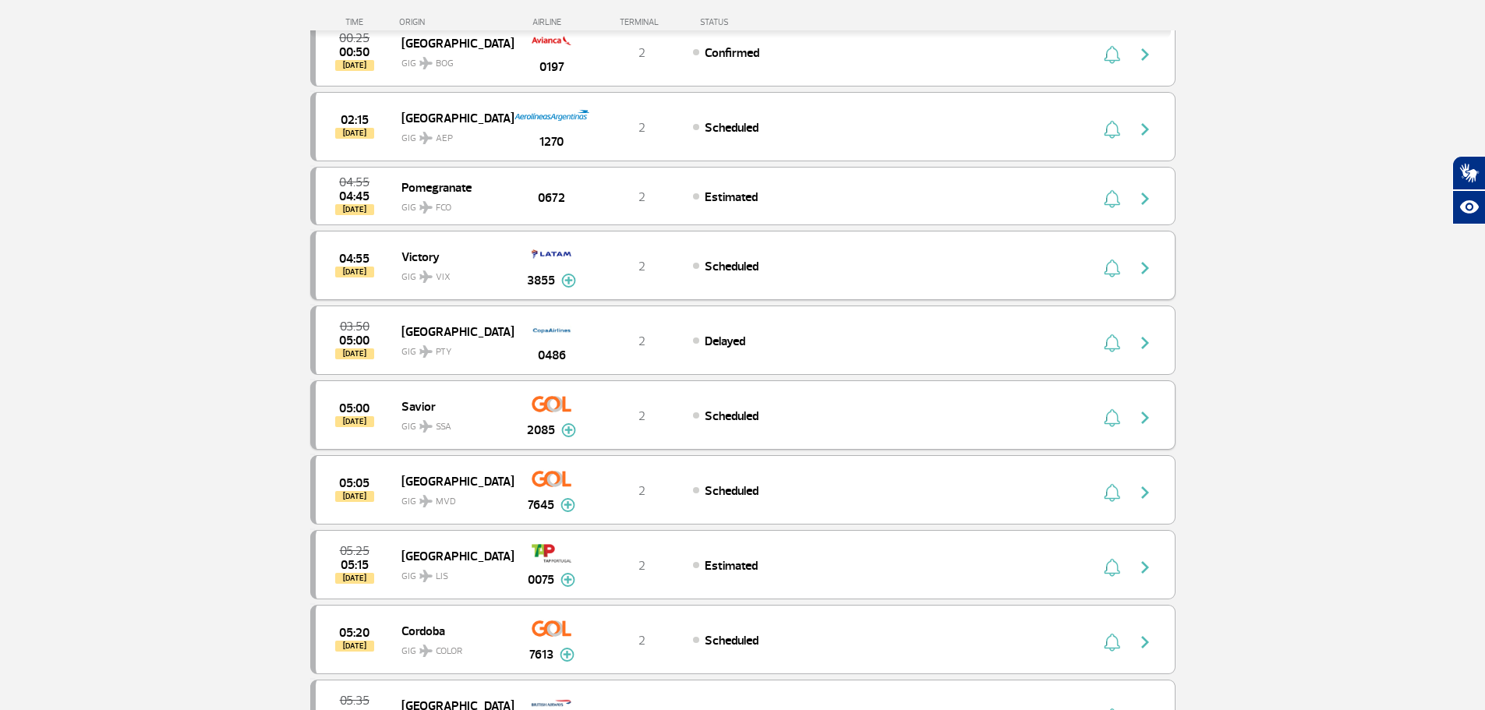
click at [568, 430] on img at bounding box center [568, 430] width 15 height 14
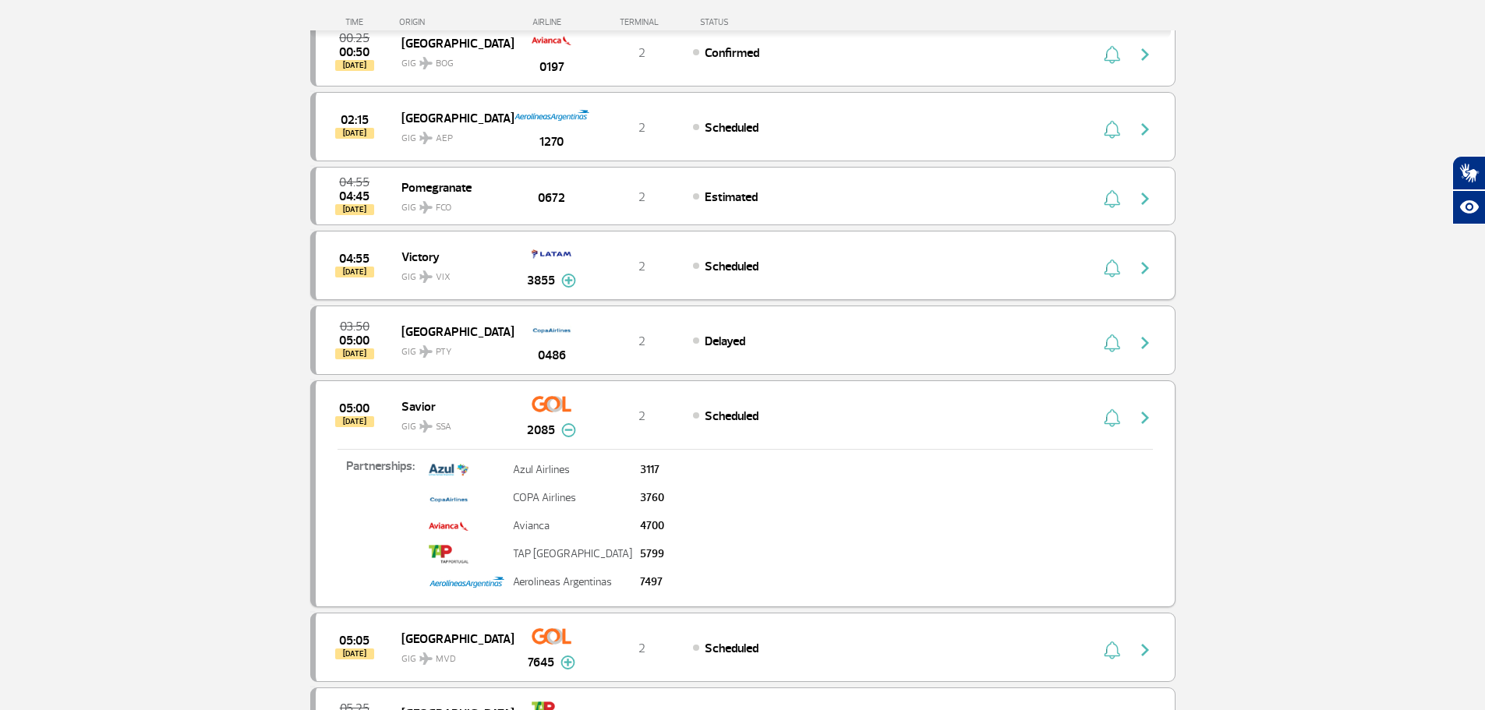
click at [568, 430] on img at bounding box center [568, 430] width 15 height 14
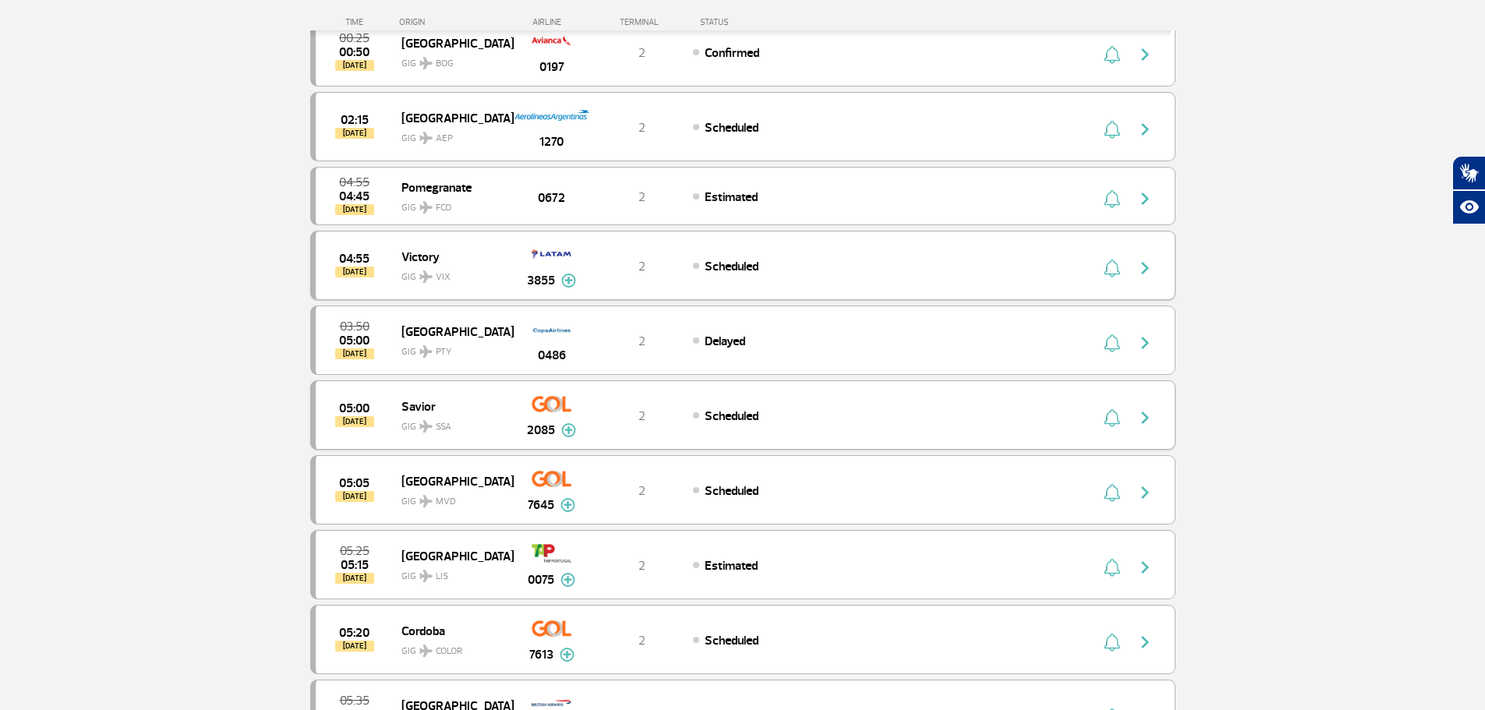
click at [568, 430] on img at bounding box center [568, 430] width 15 height 14
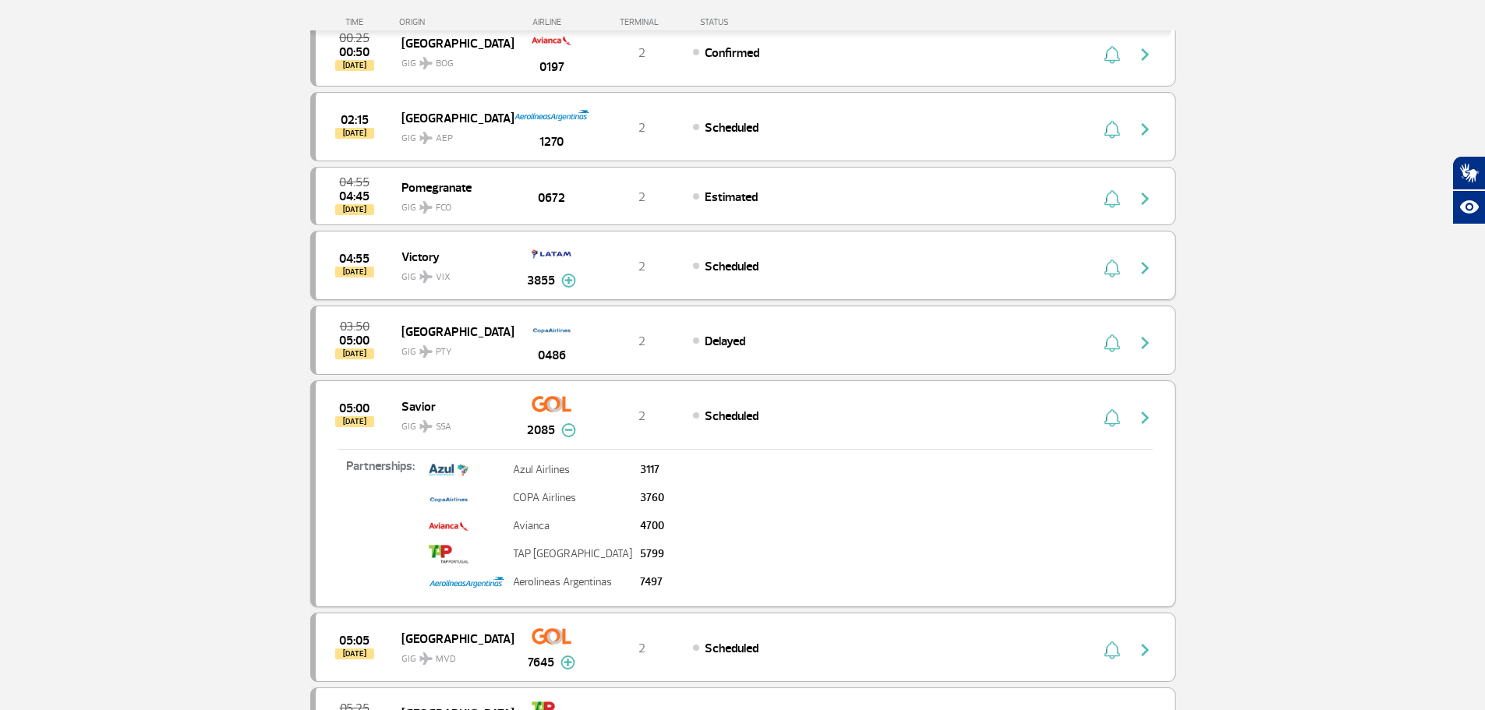
click at [568, 430] on img at bounding box center [568, 430] width 15 height 14
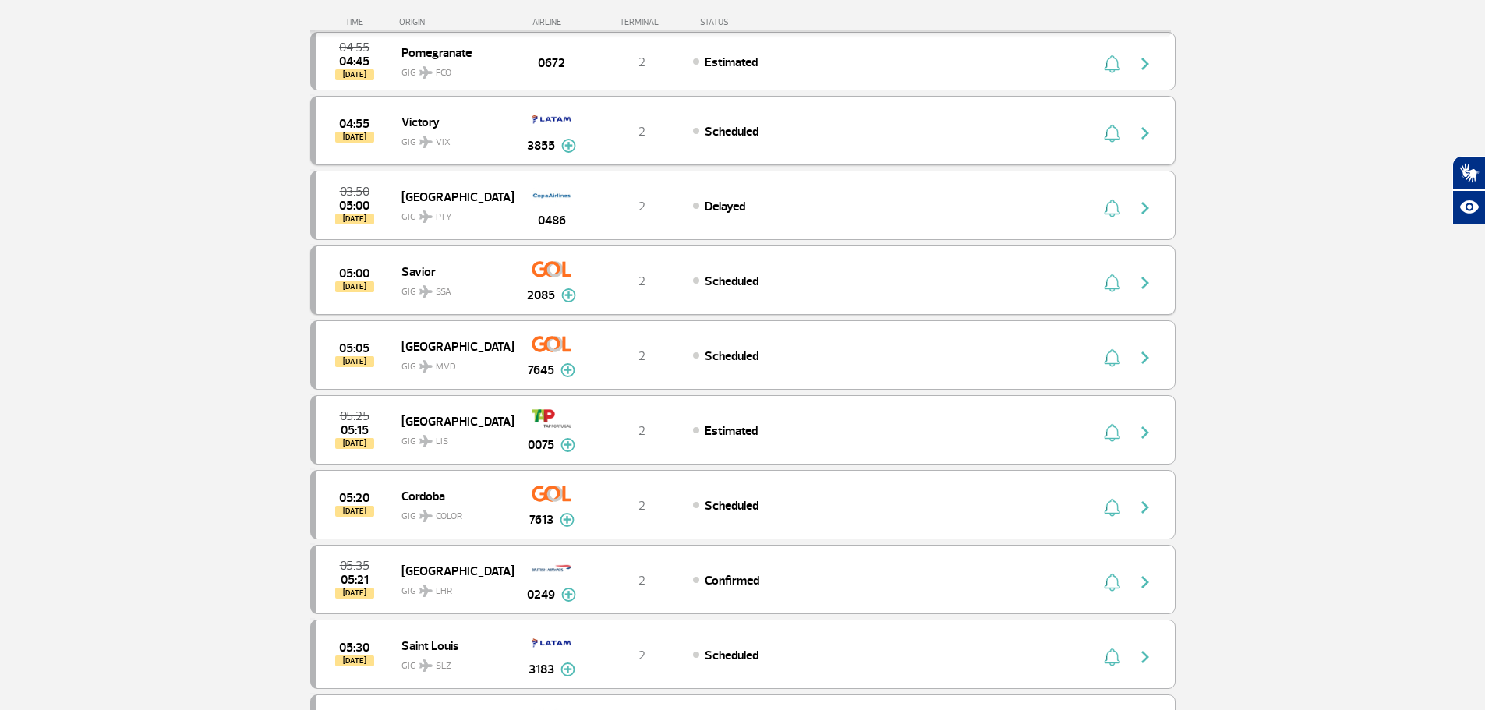
scroll to position [857, 0]
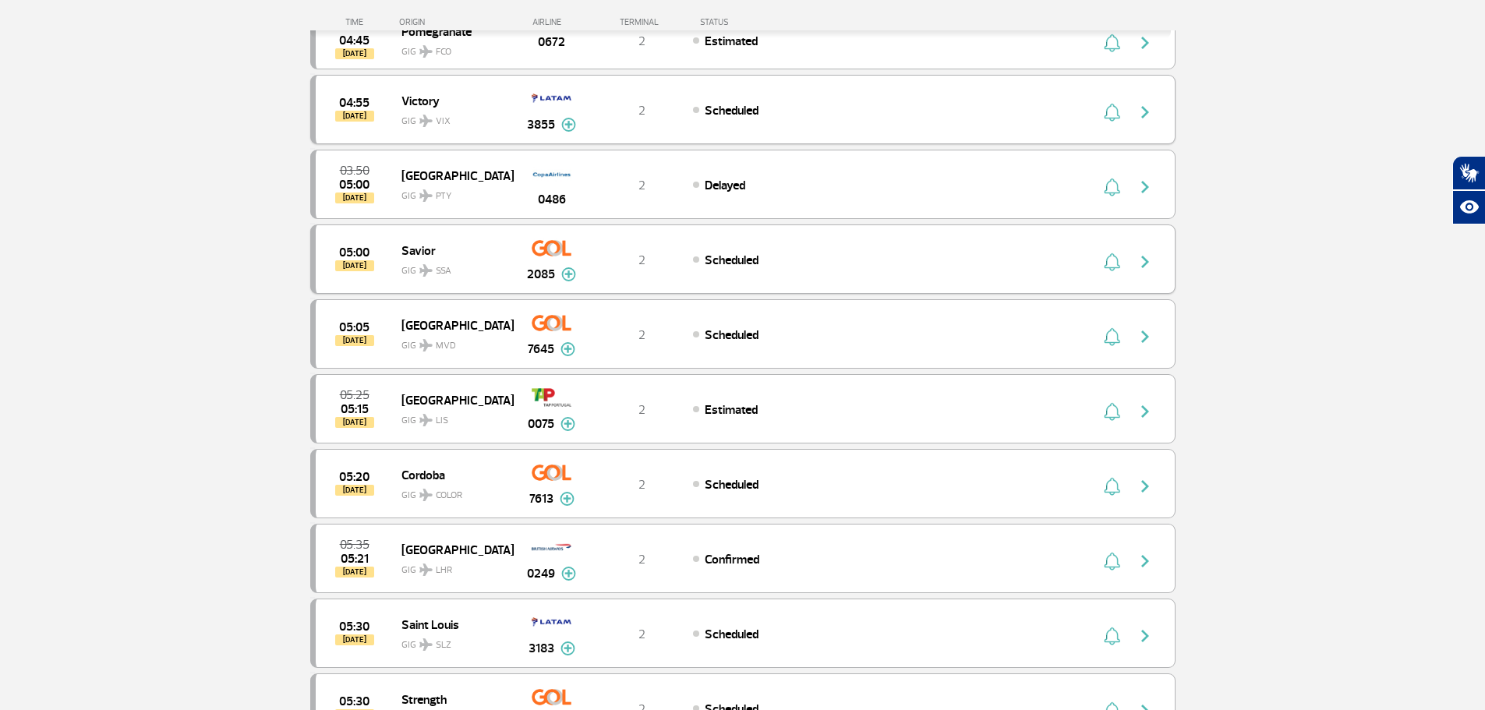
click at [568, 430] on img at bounding box center [567, 424] width 15 height 14
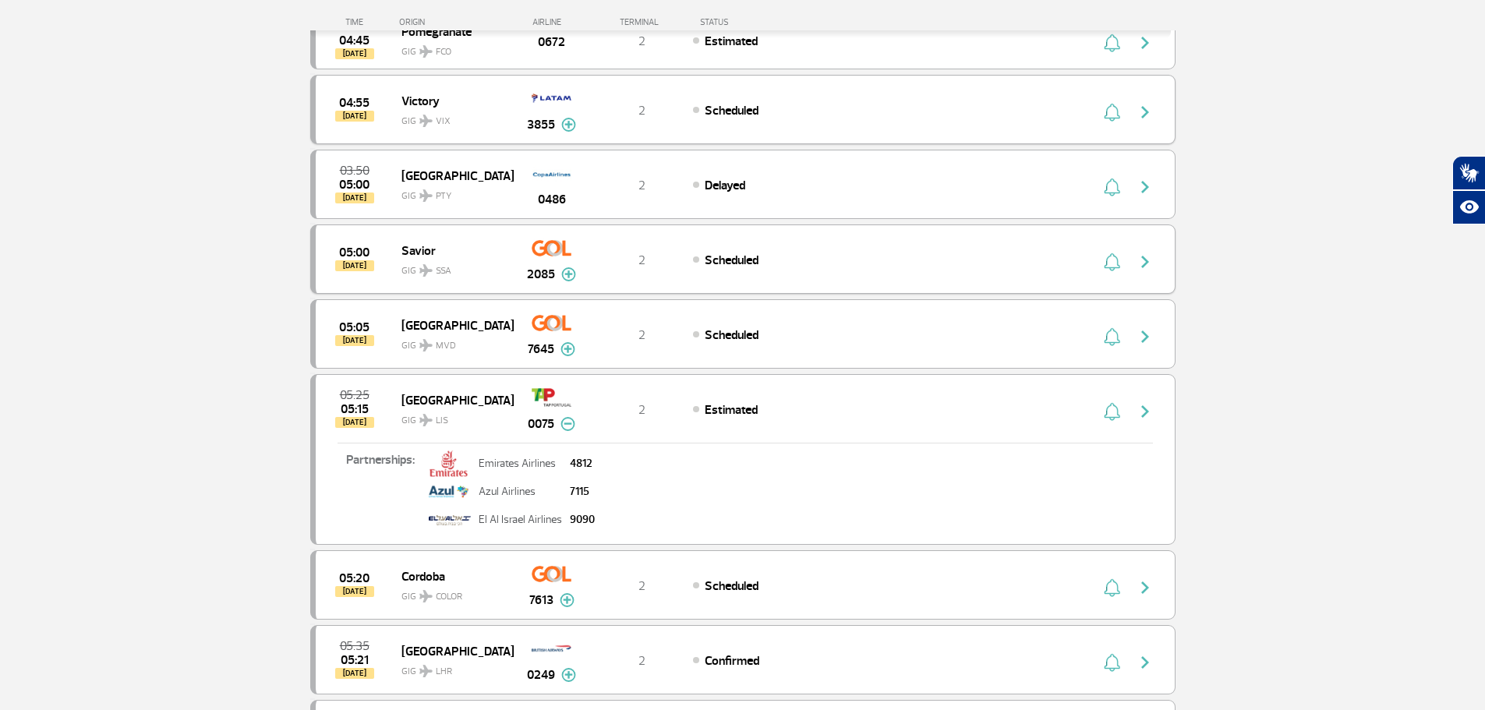
click at [568, 430] on img at bounding box center [567, 424] width 15 height 14
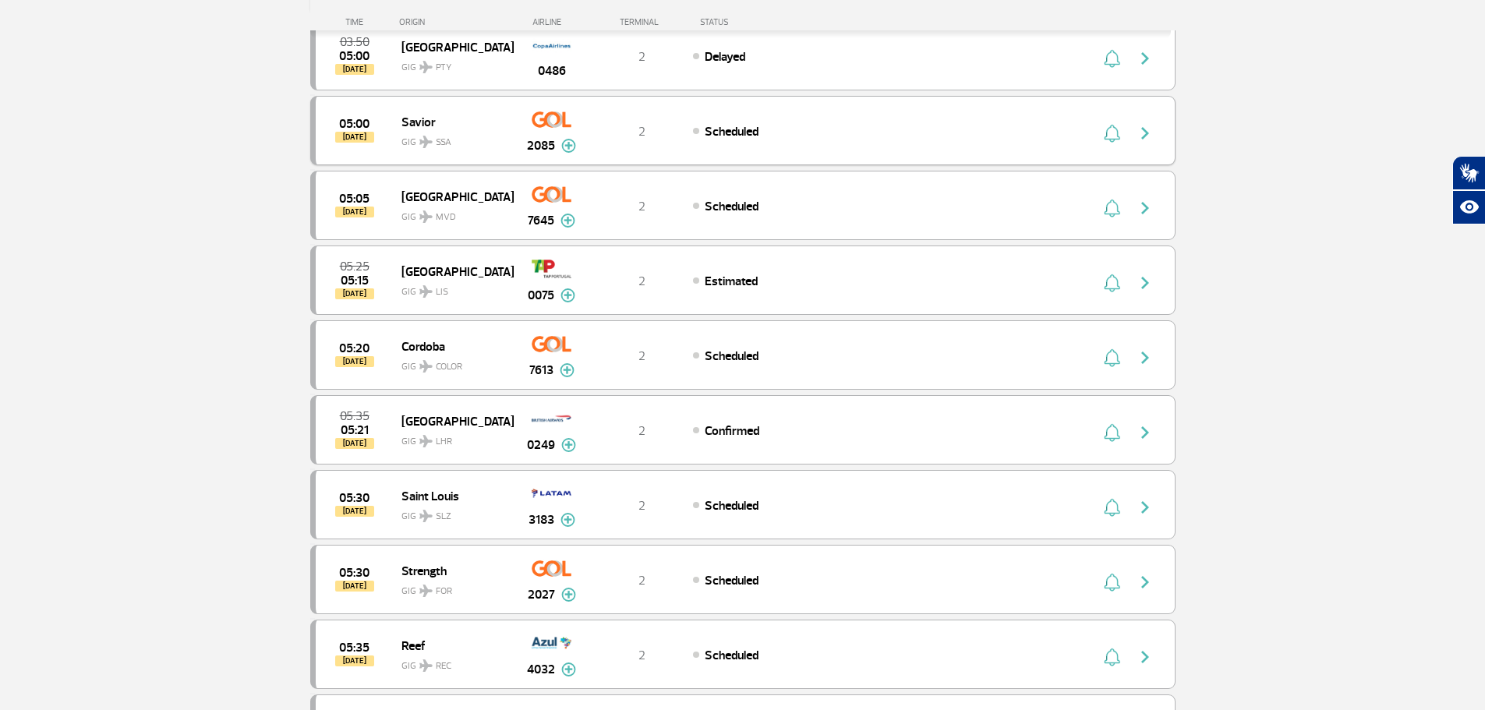
scroll to position [1013, 0]
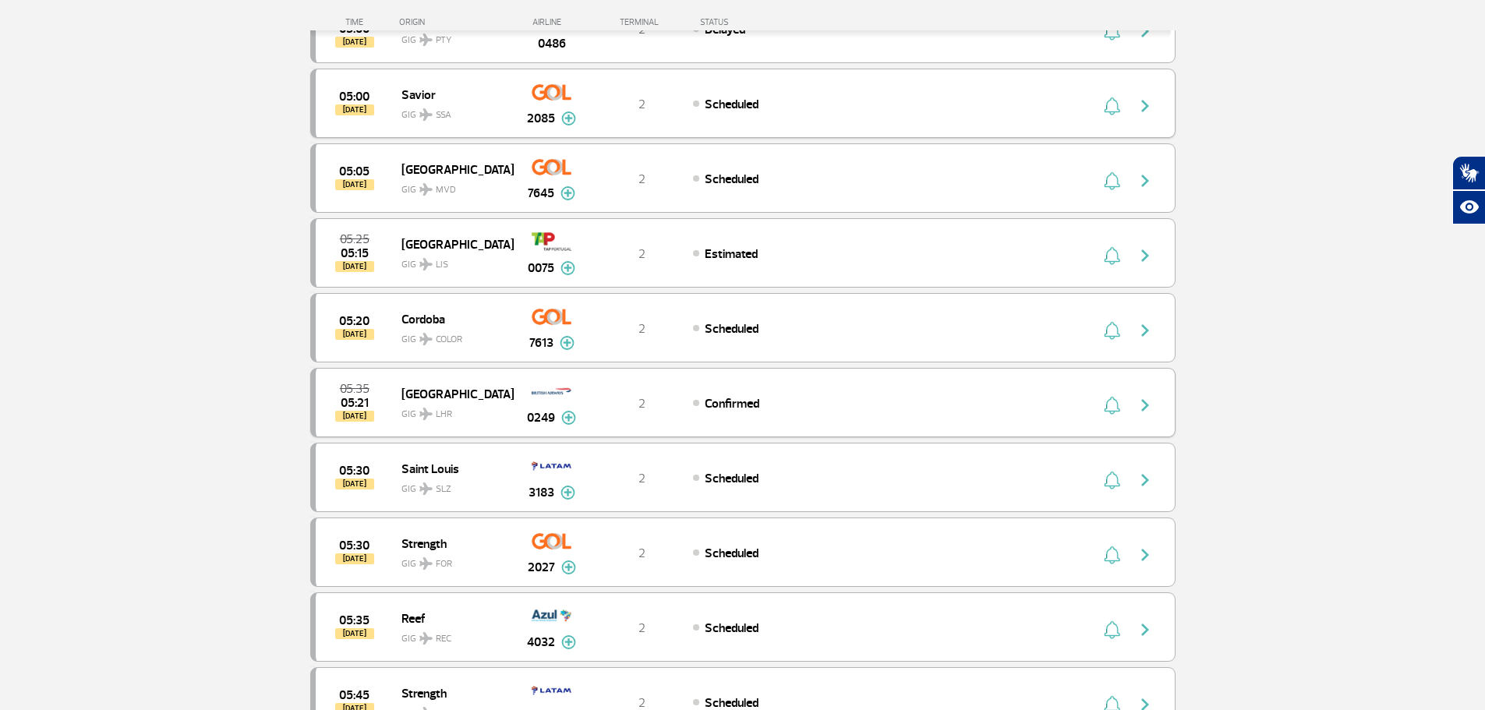
click at [568, 426] on button at bounding box center [568, 417] width 15 height 19
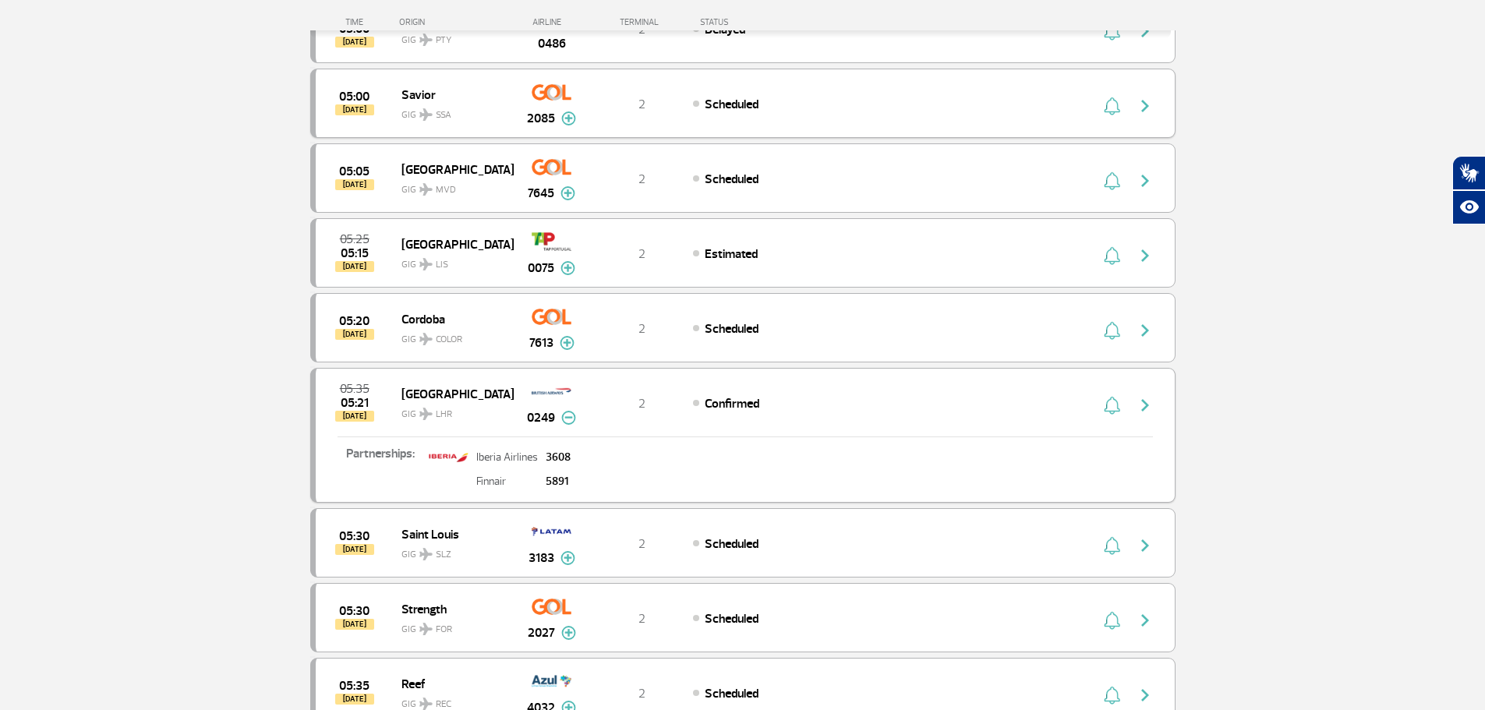
click at [569, 411] on img at bounding box center [568, 418] width 15 height 14
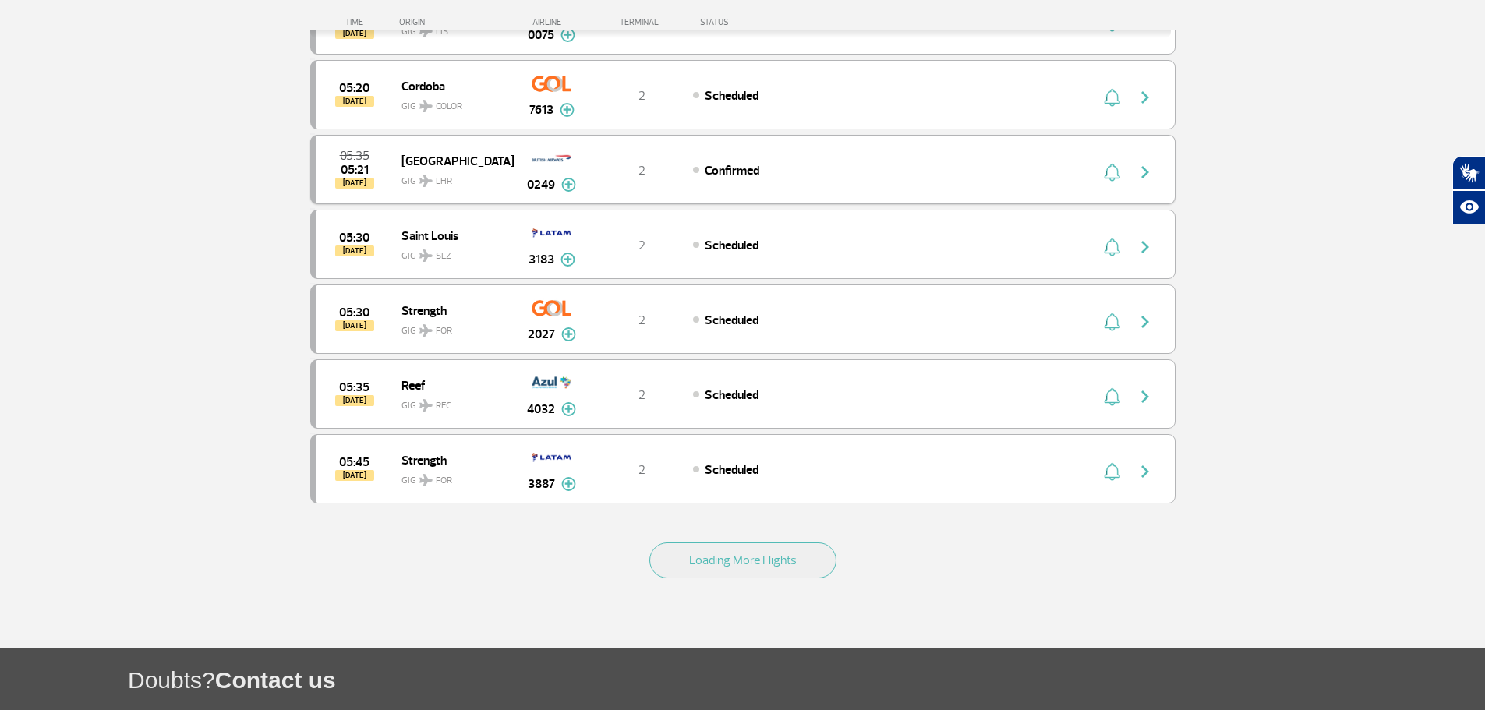
scroll to position [1247, 0]
click at [569, 411] on img at bounding box center [568, 408] width 15 height 14
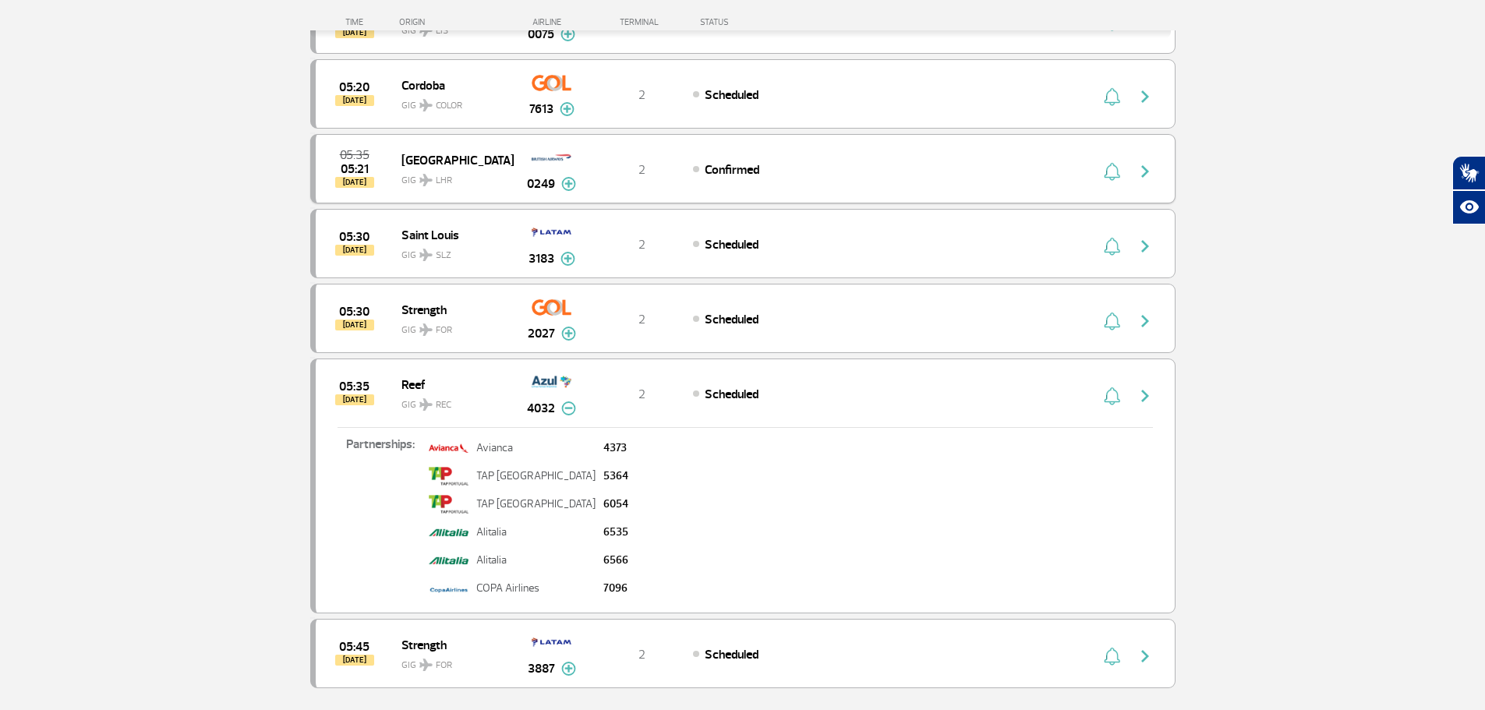
click at [569, 411] on img at bounding box center [568, 408] width 15 height 14
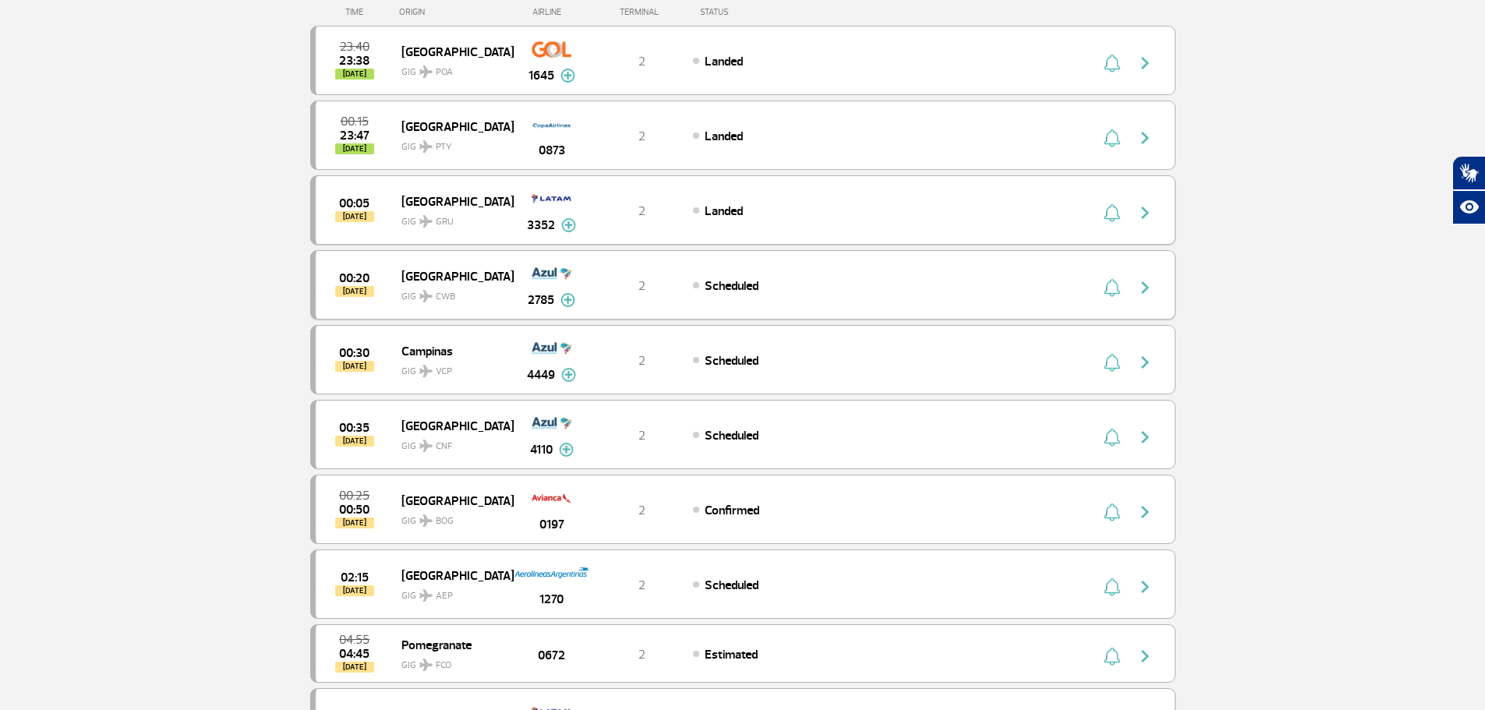
scroll to position [0, 0]
